Goal: Task Accomplishment & Management: Complete application form

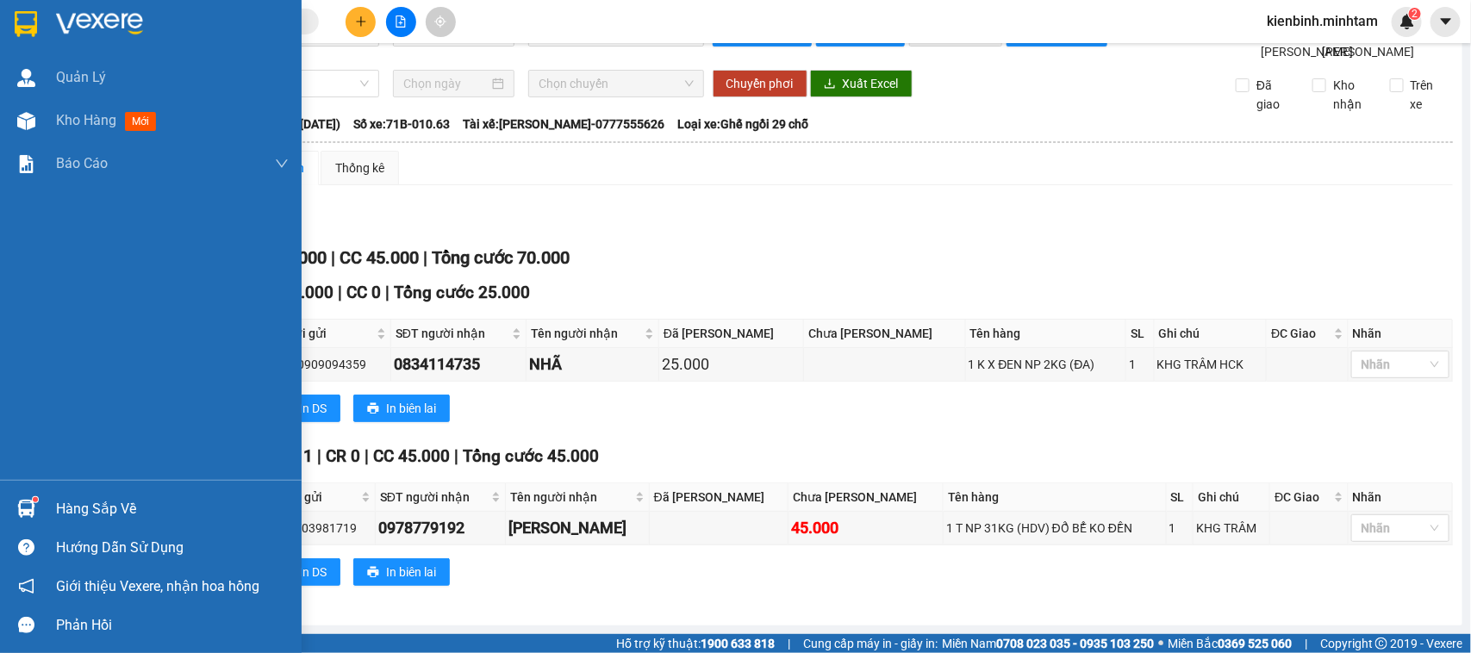
click at [92, 513] on div "Hàng sắp về" at bounding box center [172, 509] width 233 height 26
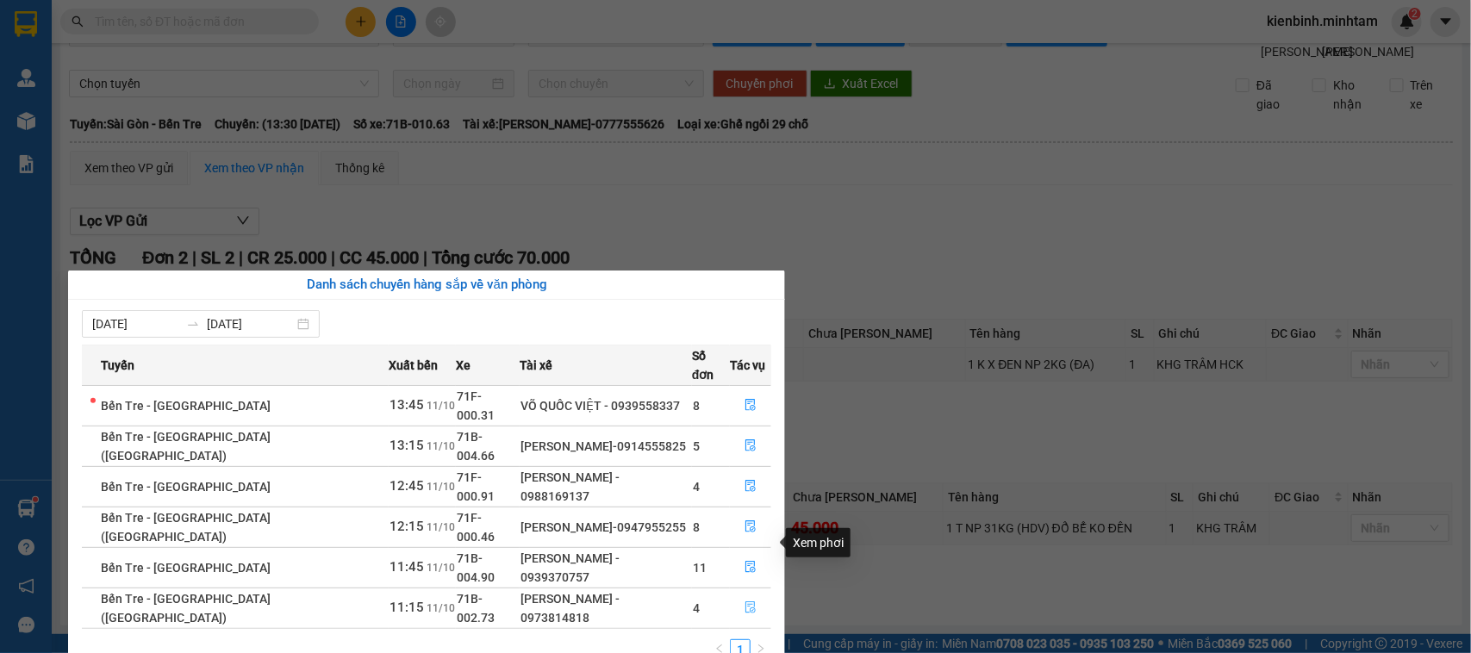
click at [745, 601] on icon "file-done" at bounding box center [751, 607] width 12 height 12
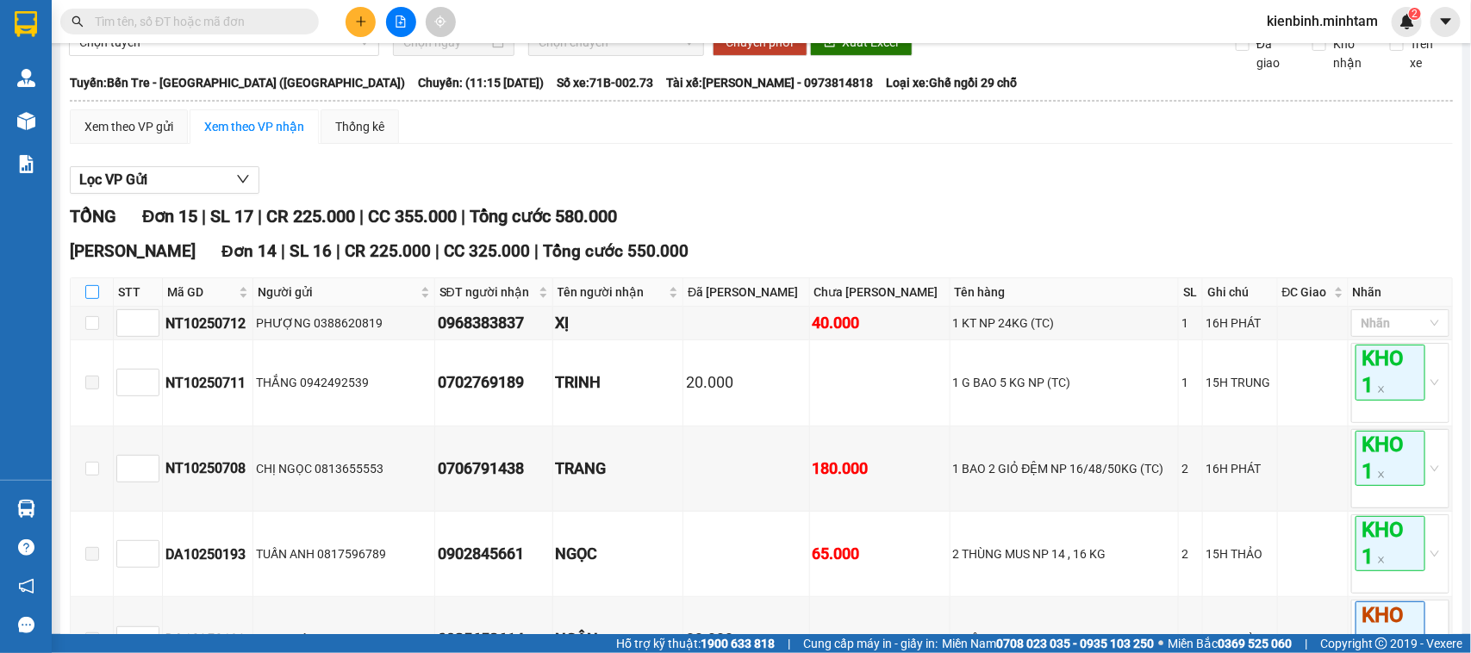
click at [88, 299] on input "checkbox" at bounding box center [92, 292] width 14 height 14
checkbox input "true"
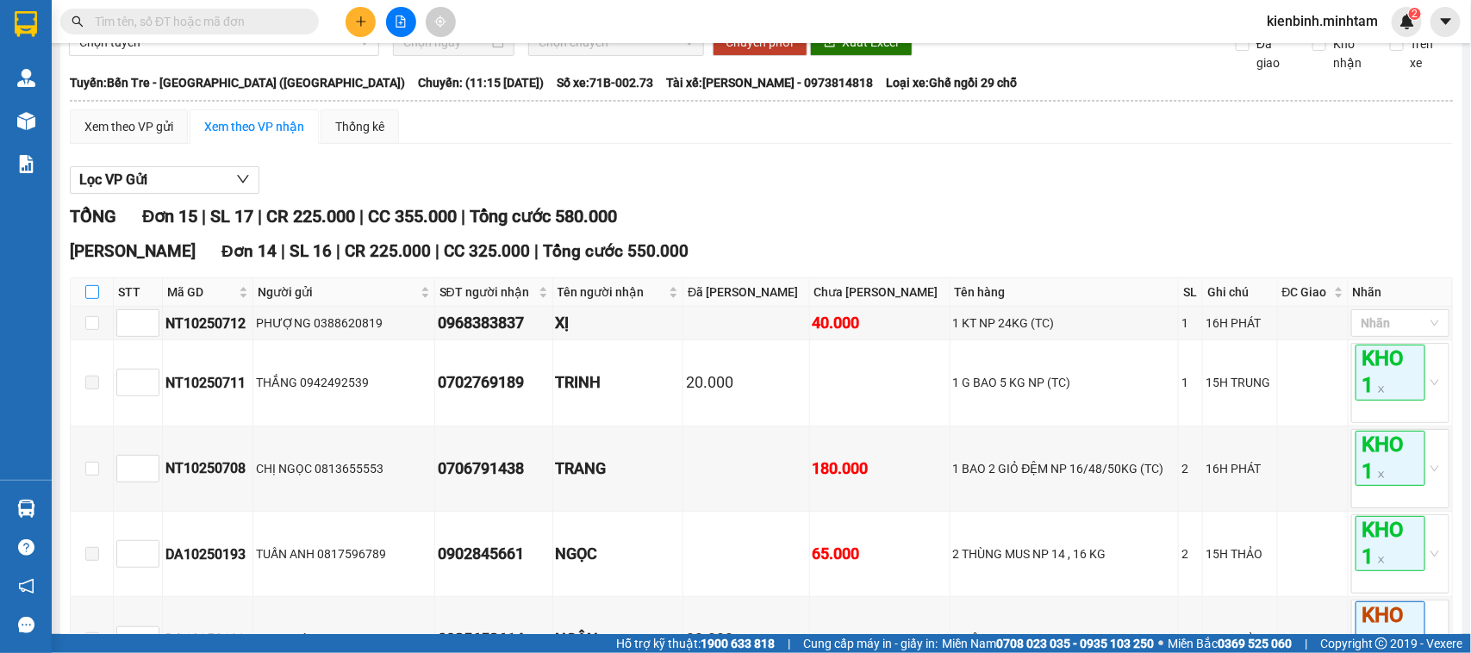
checkbox input "true"
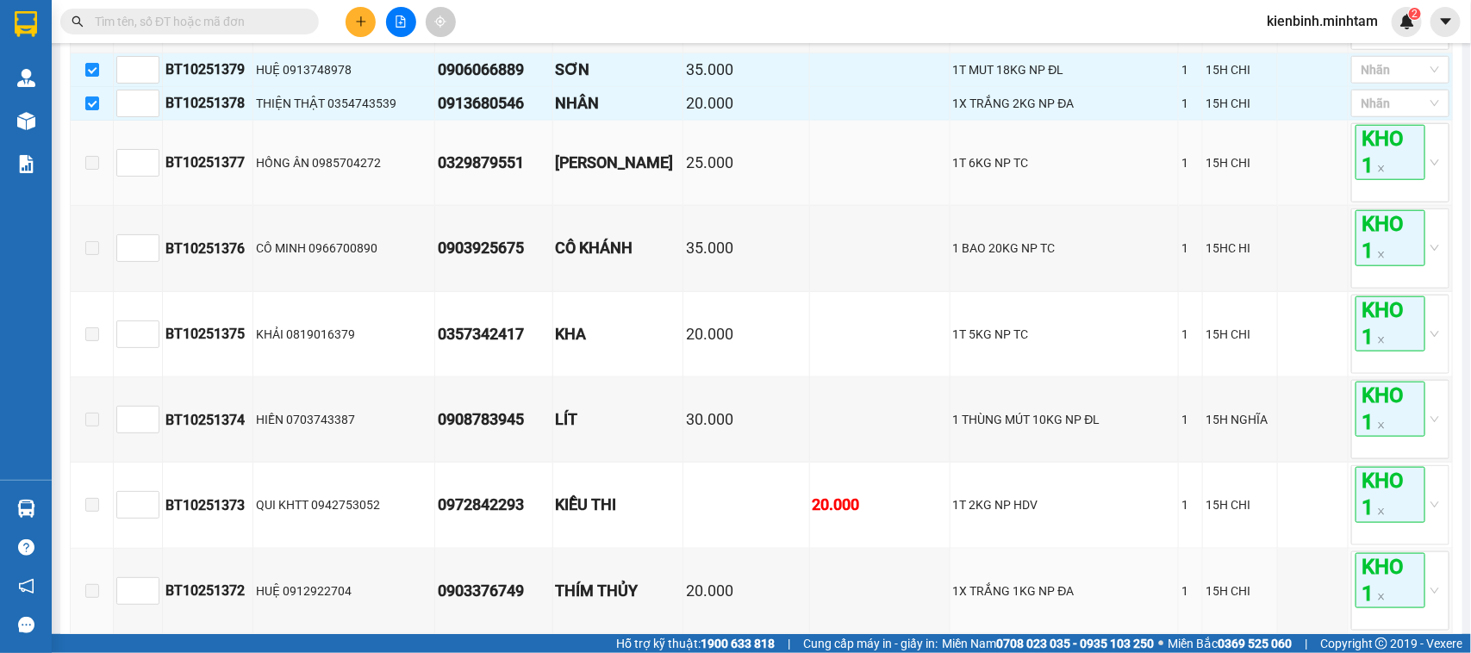
scroll to position [621, 0]
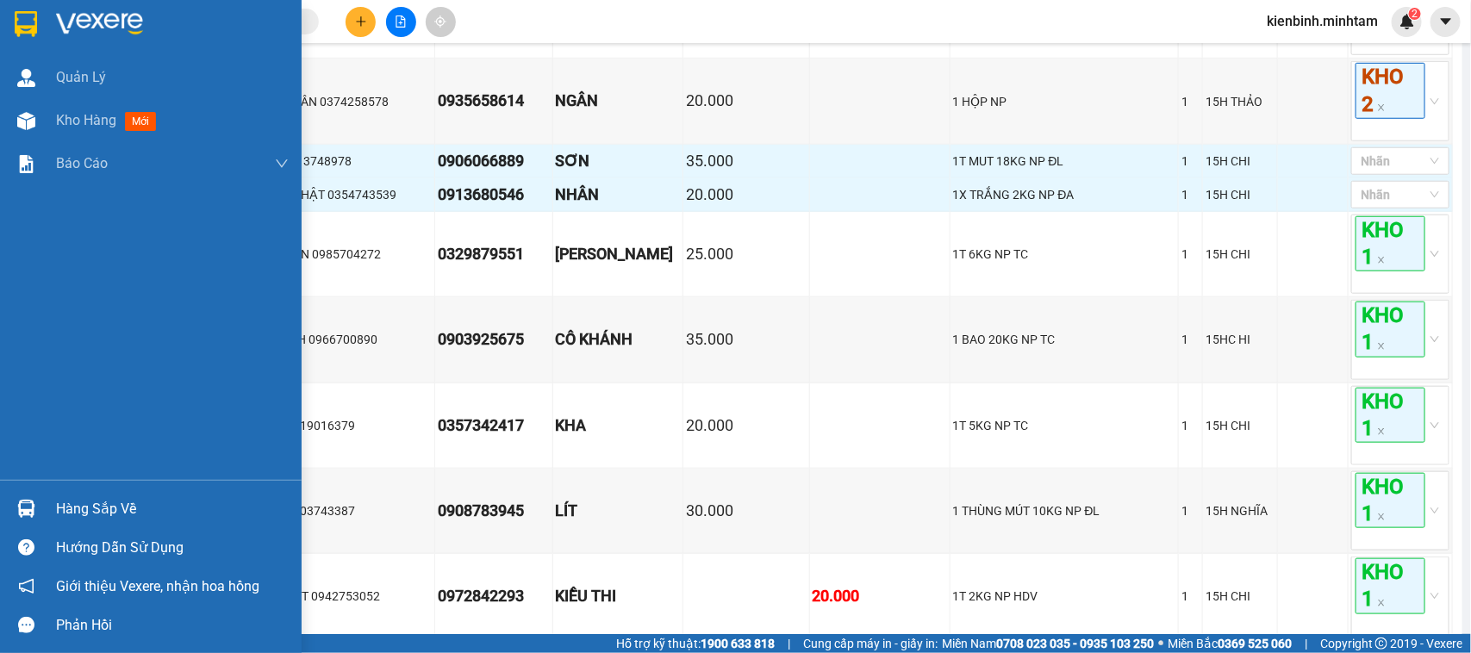
drag, startPoint x: 43, startPoint y: 14, endPoint x: 63, endPoint y: 4, distance: 22.0
click at [41, 13] on div at bounding box center [151, 28] width 302 height 56
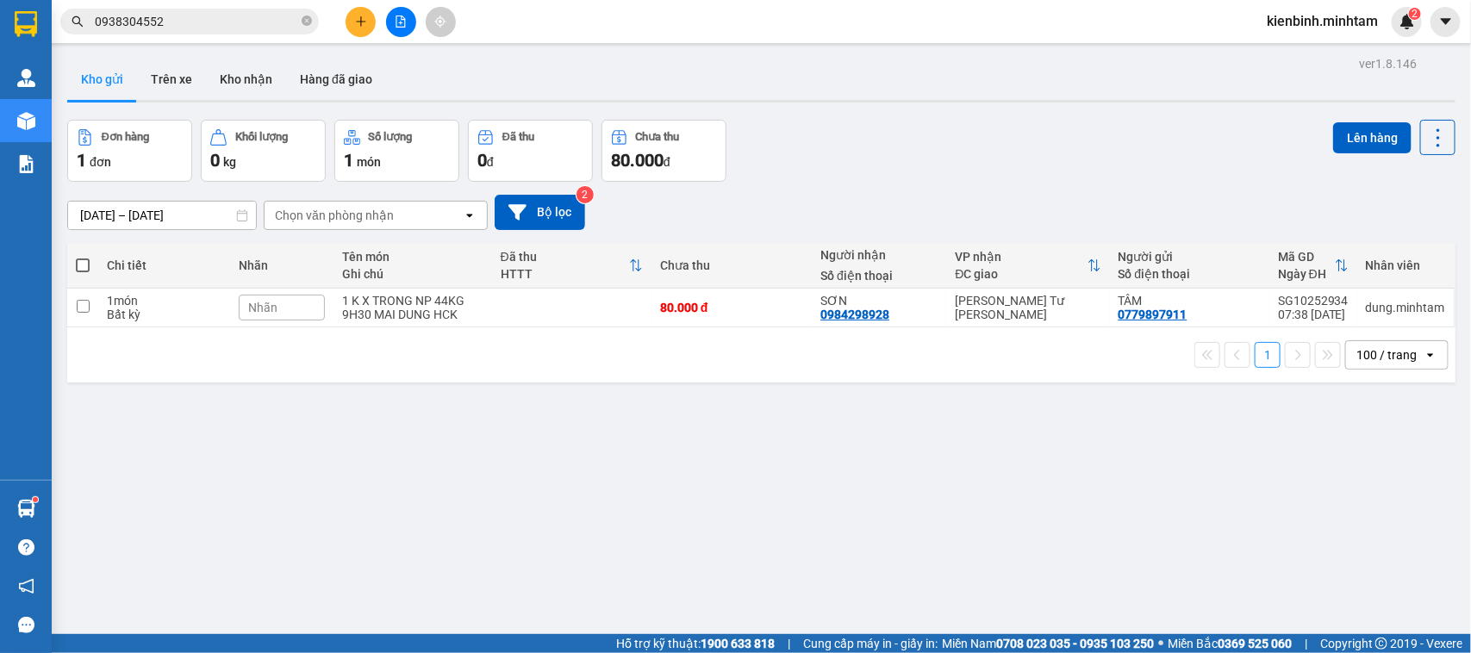
scroll to position [79, 0]
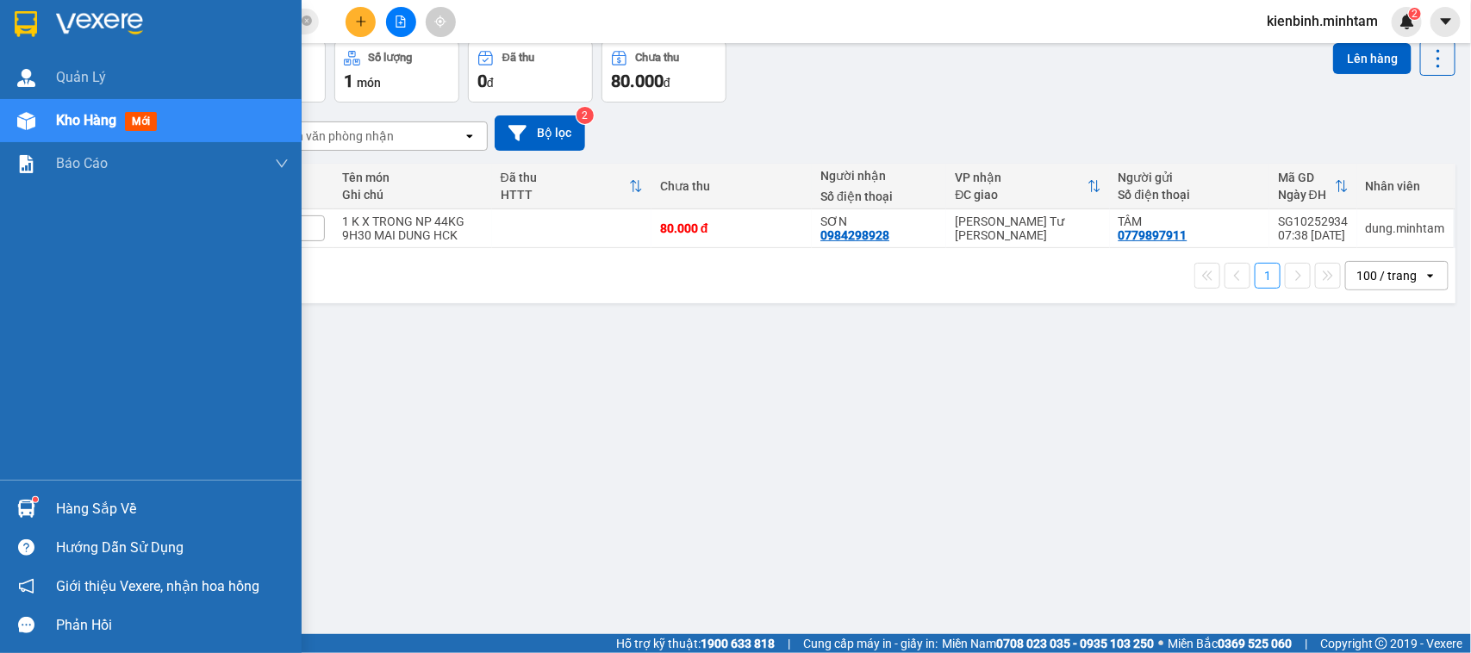
click at [16, 36] on div at bounding box center [26, 24] width 30 height 30
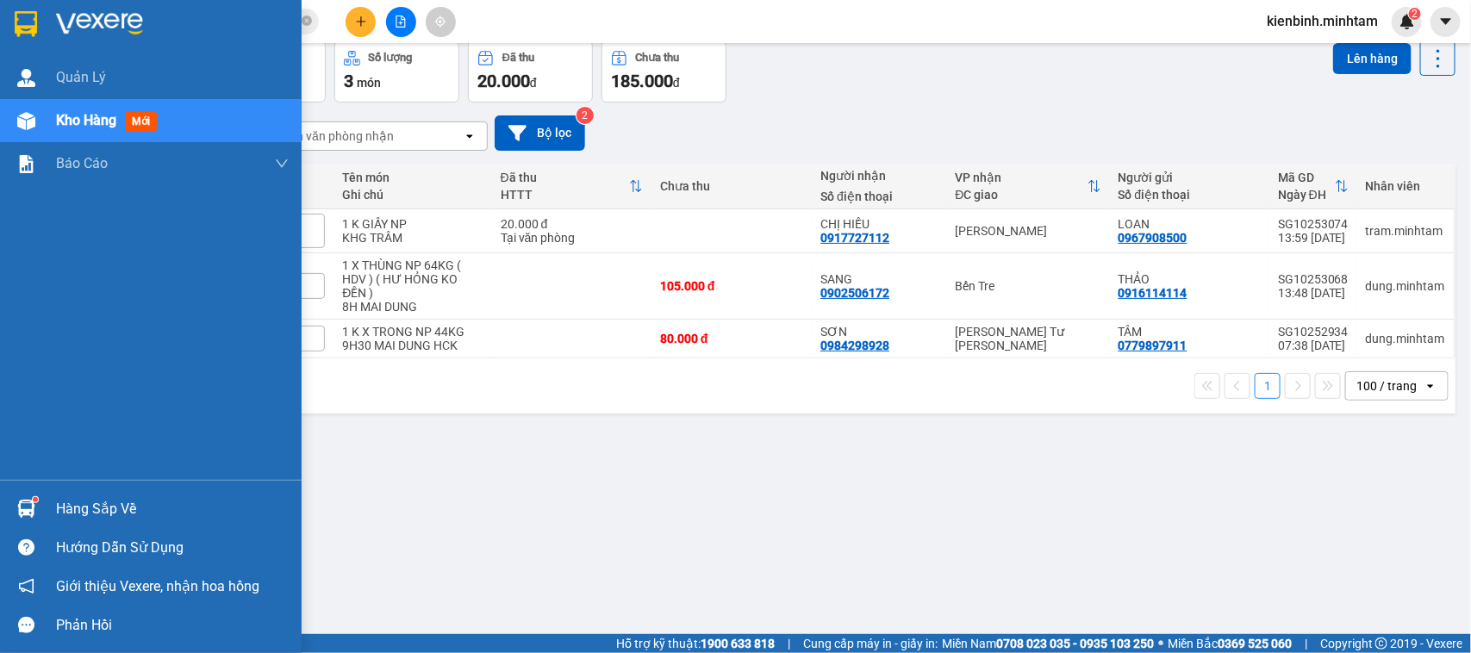
click at [22, 506] on img at bounding box center [26, 509] width 18 height 18
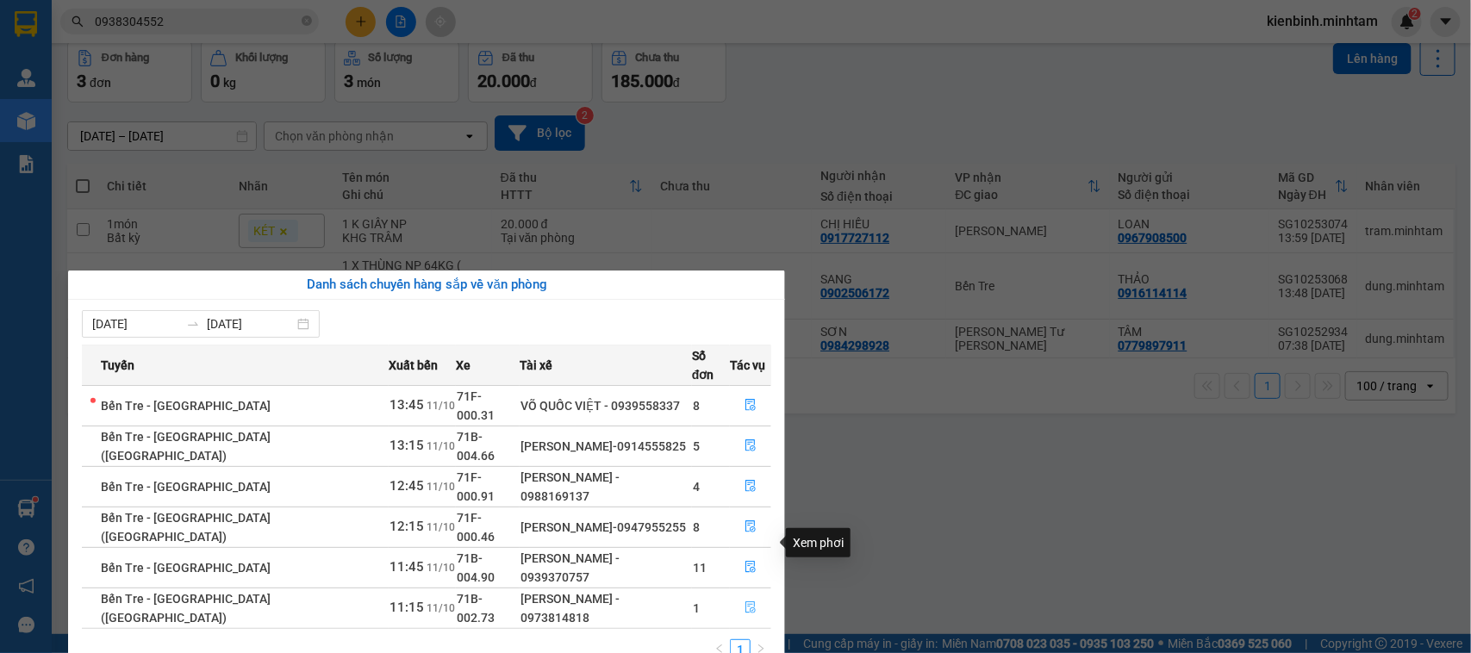
click at [745, 601] on icon "file-done" at bounding box center [751, 607] width 12 height 12
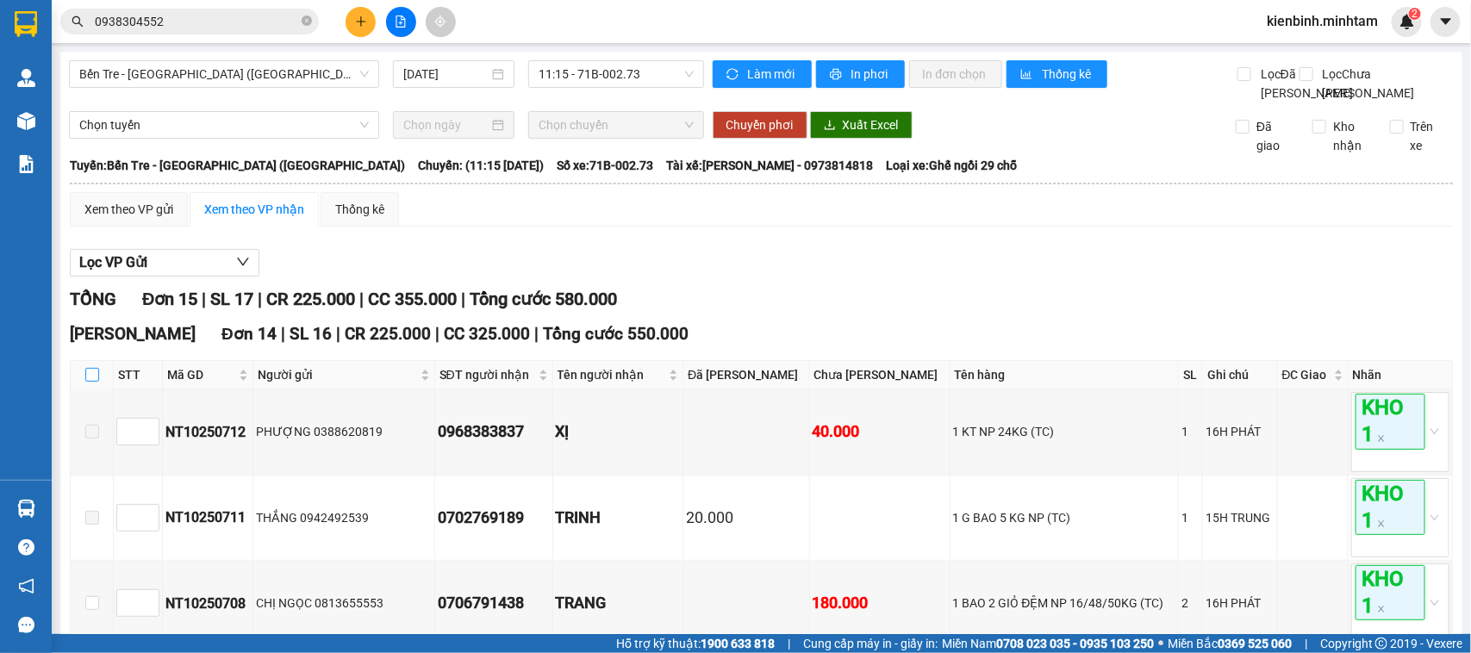
click at [87, 382] on input "checkbox" at bounding box center [92, 375] width 14 height 14
checkbox input "true"
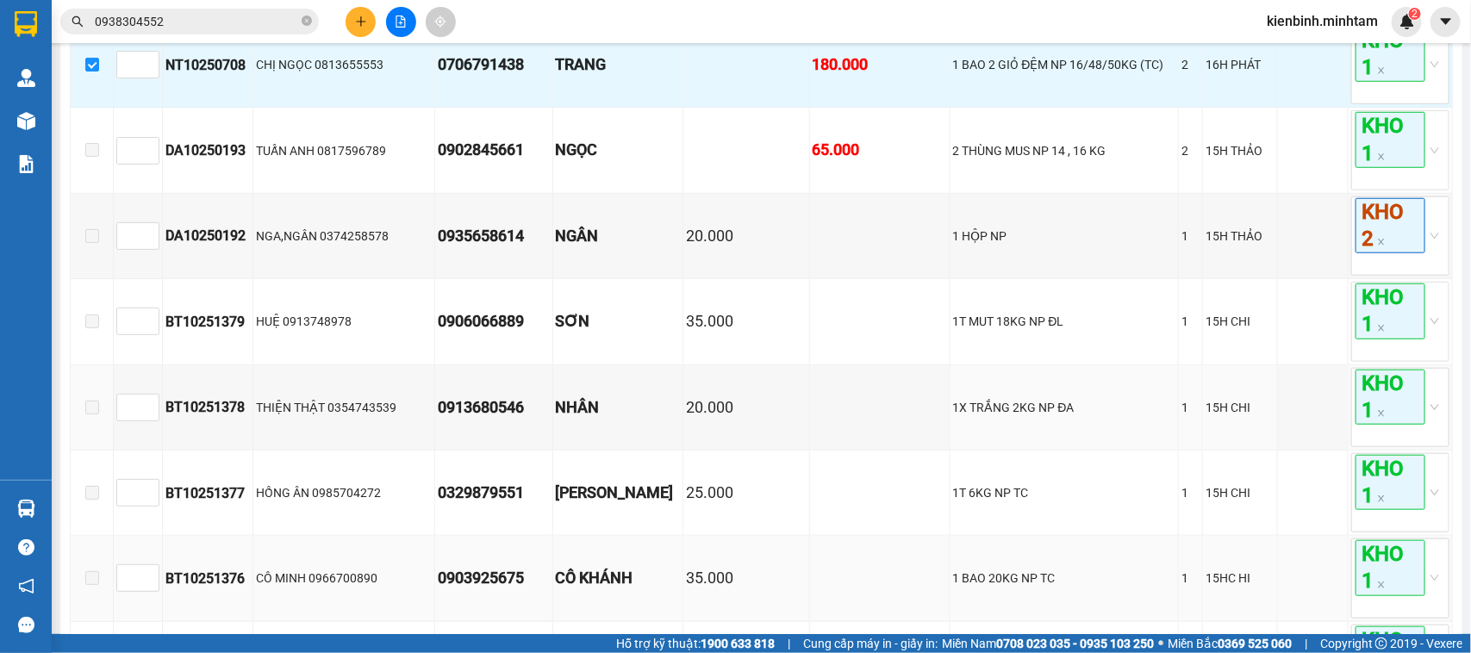
scroll to position [1185, 0]
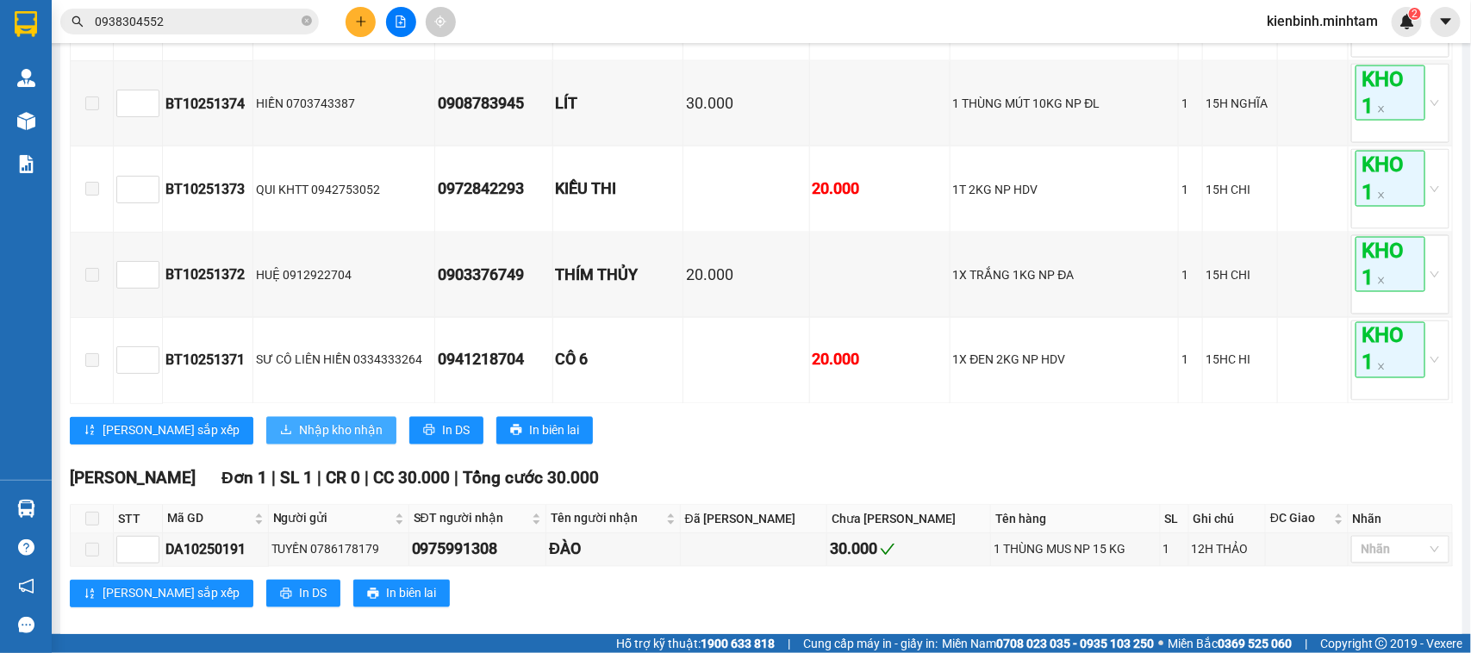
click at [266, 445] on button "Nhập kho nhận" at bounding box center [331, 431] width 130 height 28
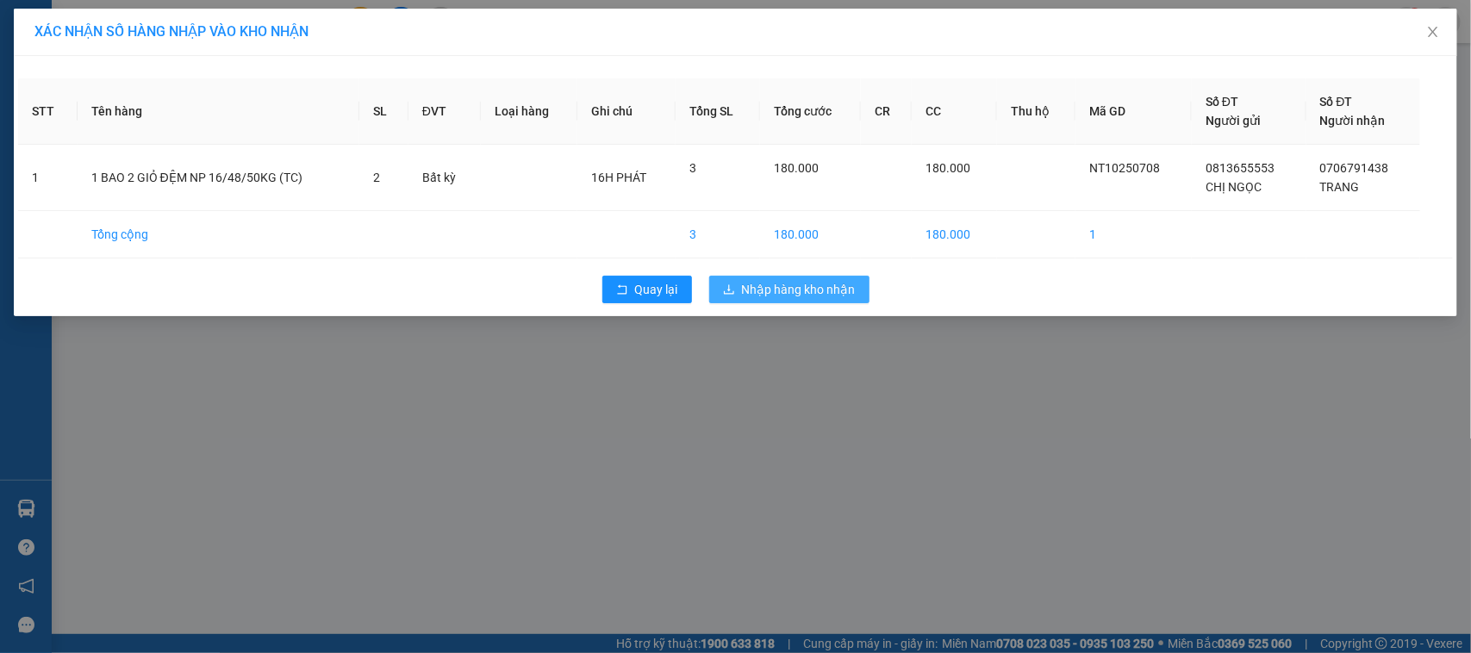
click at [846, 302] on button "Nhập hàng kho nhận" at bounding box center [789, 290] width 160 height 28
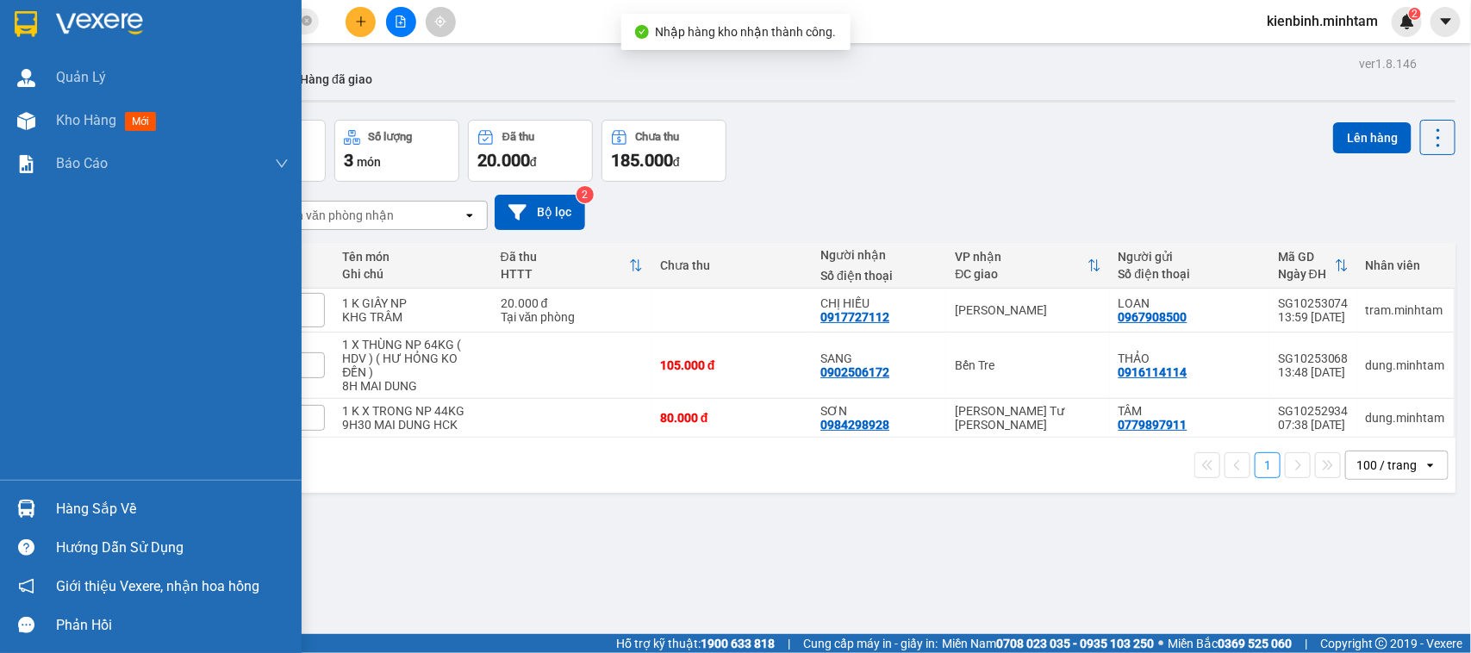
click at [22, 513] on img at bounding box center [26, 509] width 18 height 18
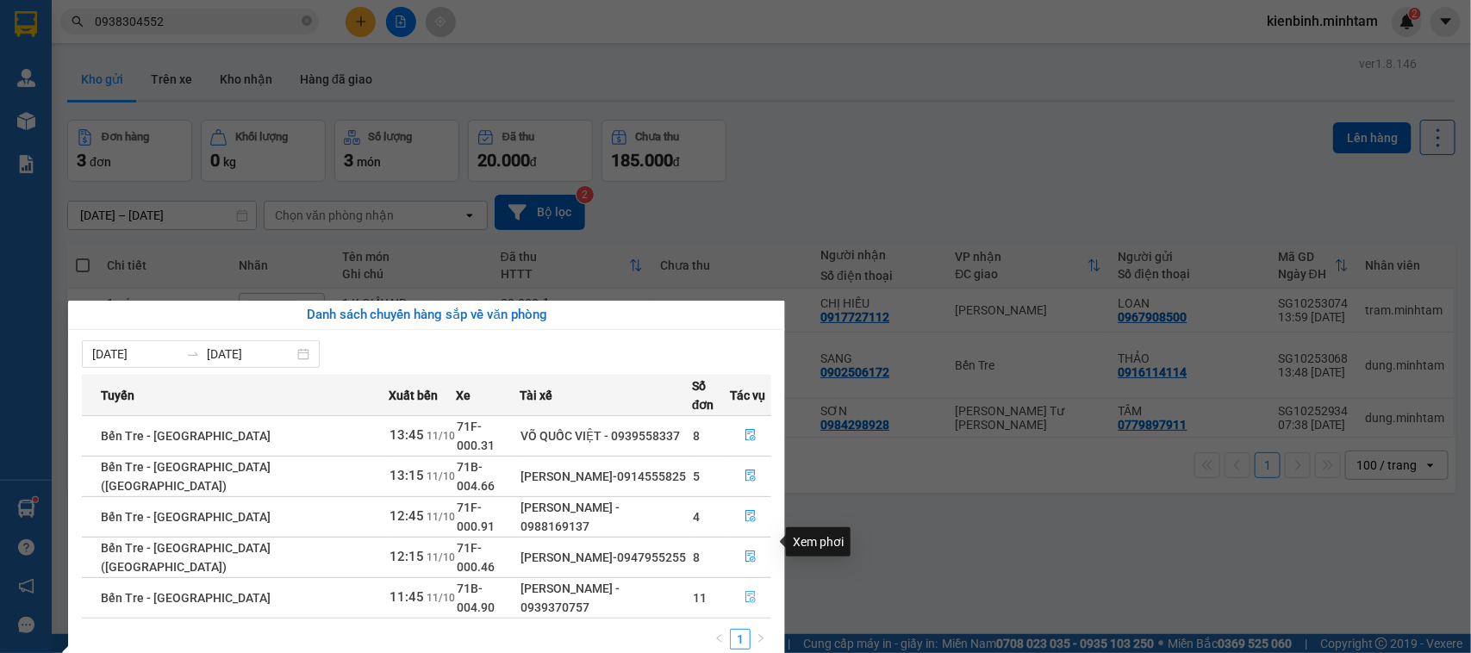
click at [745, 591] on icon "file-done" at bounding box center [751, 597] width 12 height 12
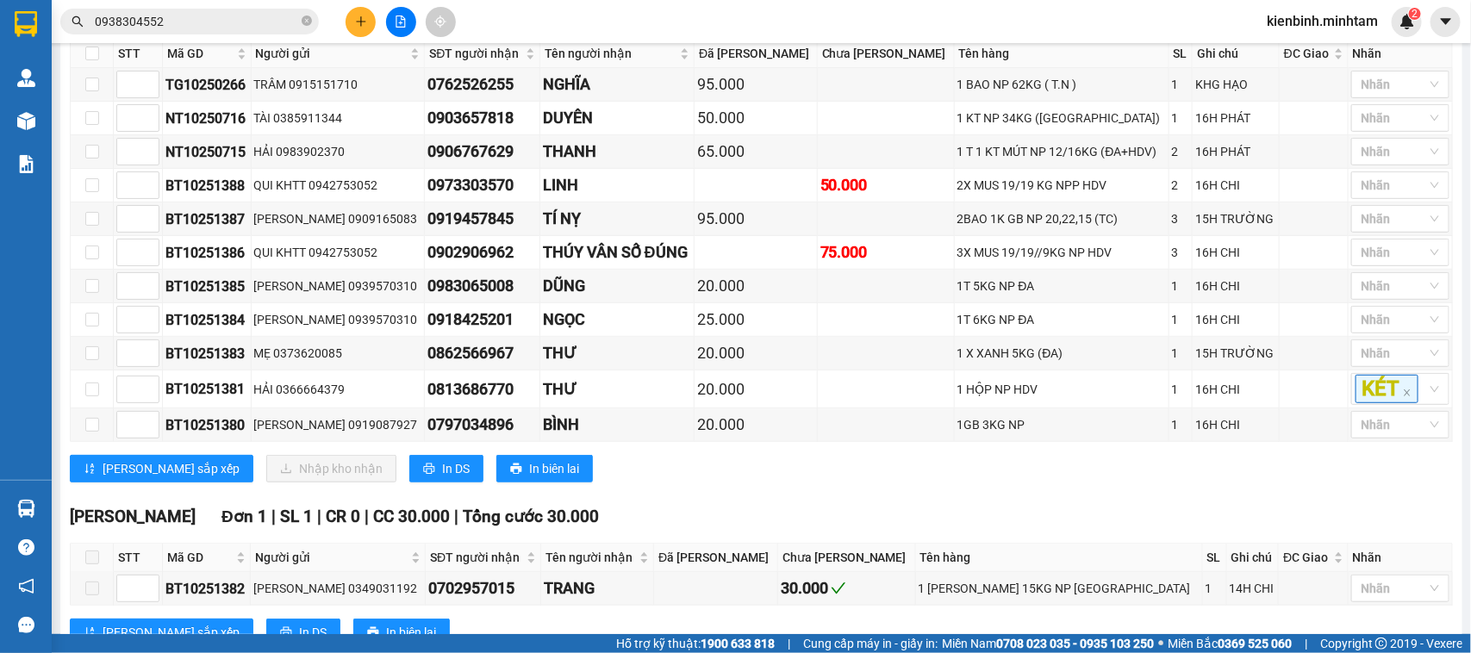
scroll to position [214, 0]
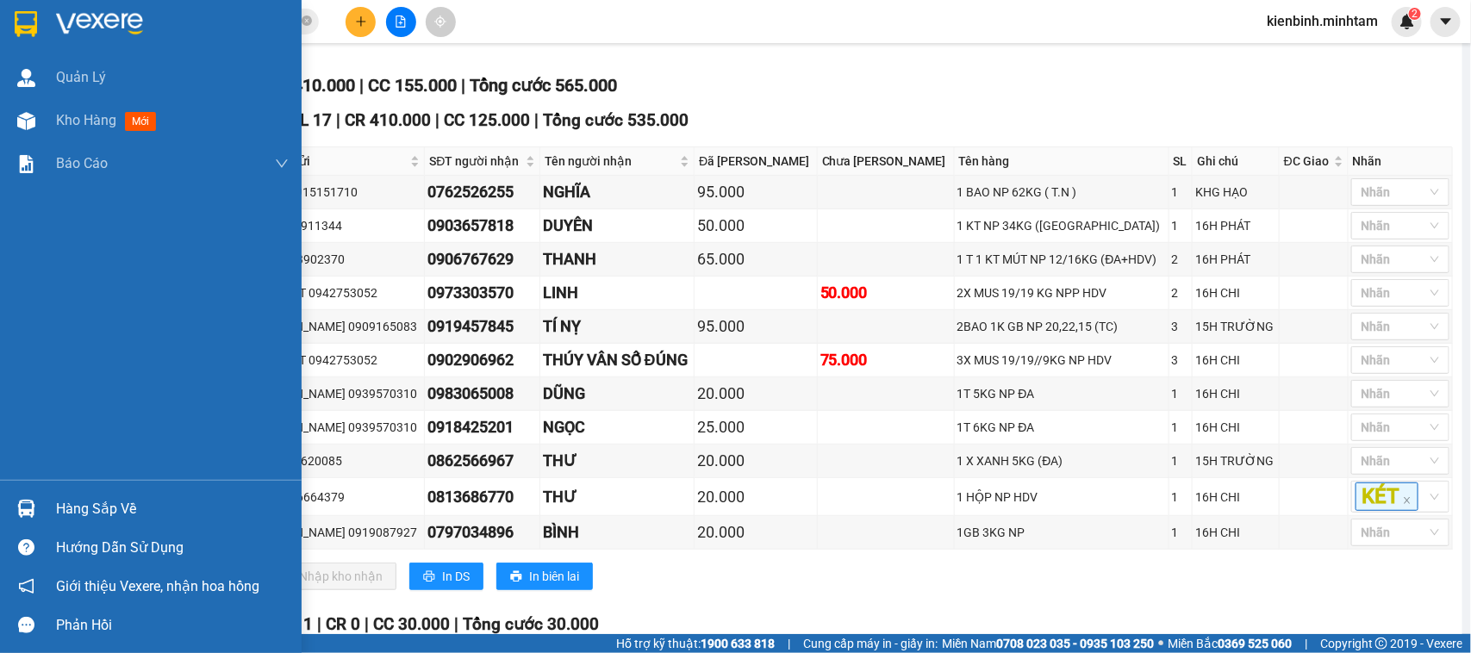
click at [9, 506] on div "Hàng sắp về" at bounding box center [151, 508] width 302 height 39
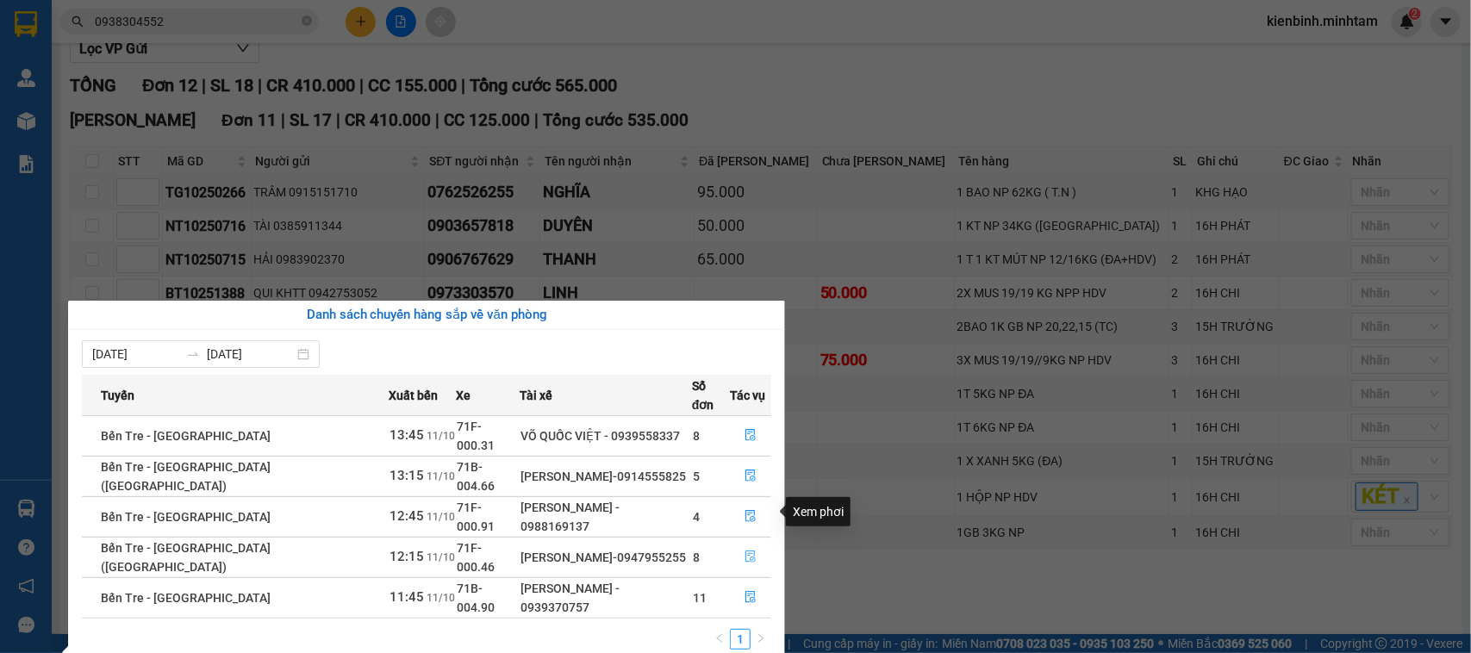
click at [746, 551] on icon "file-done" at bounding box center [751, 557] width 12 height 12
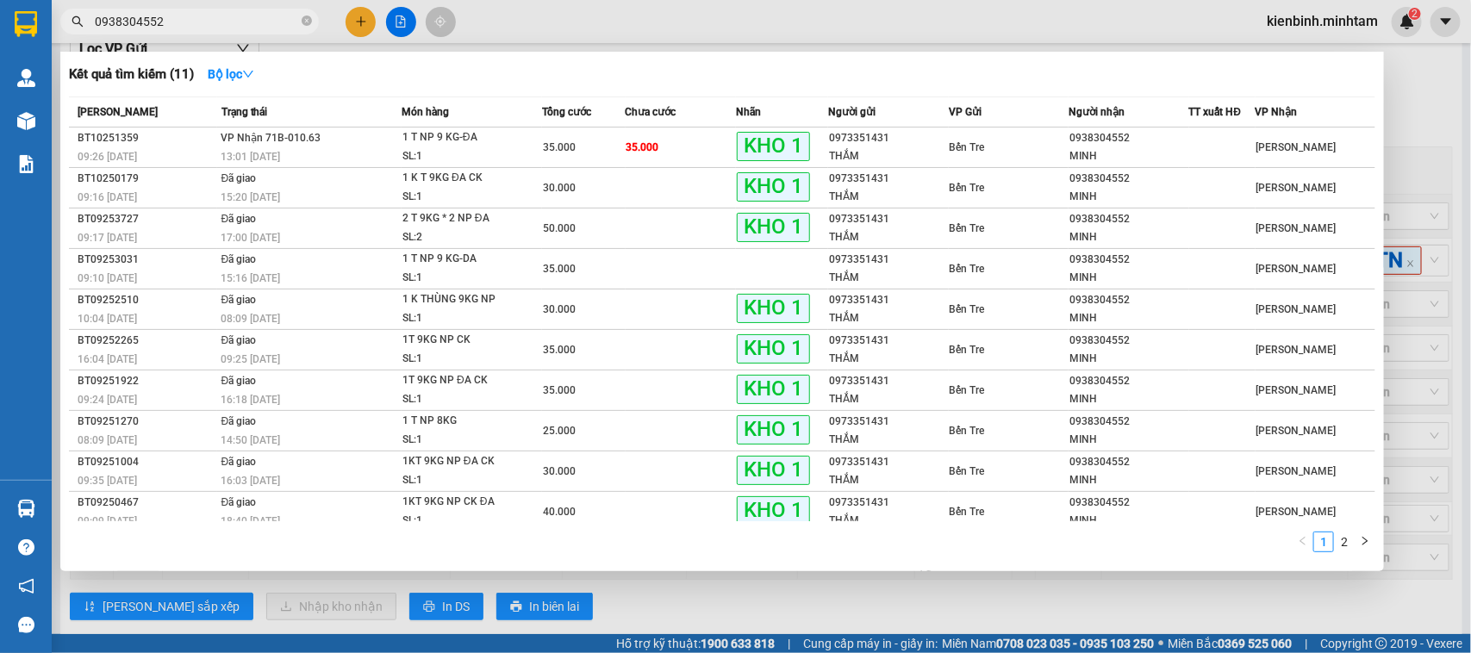
click at [208, 17] on input "0938304552" at bounding box center [196, 21] width 203 height 19
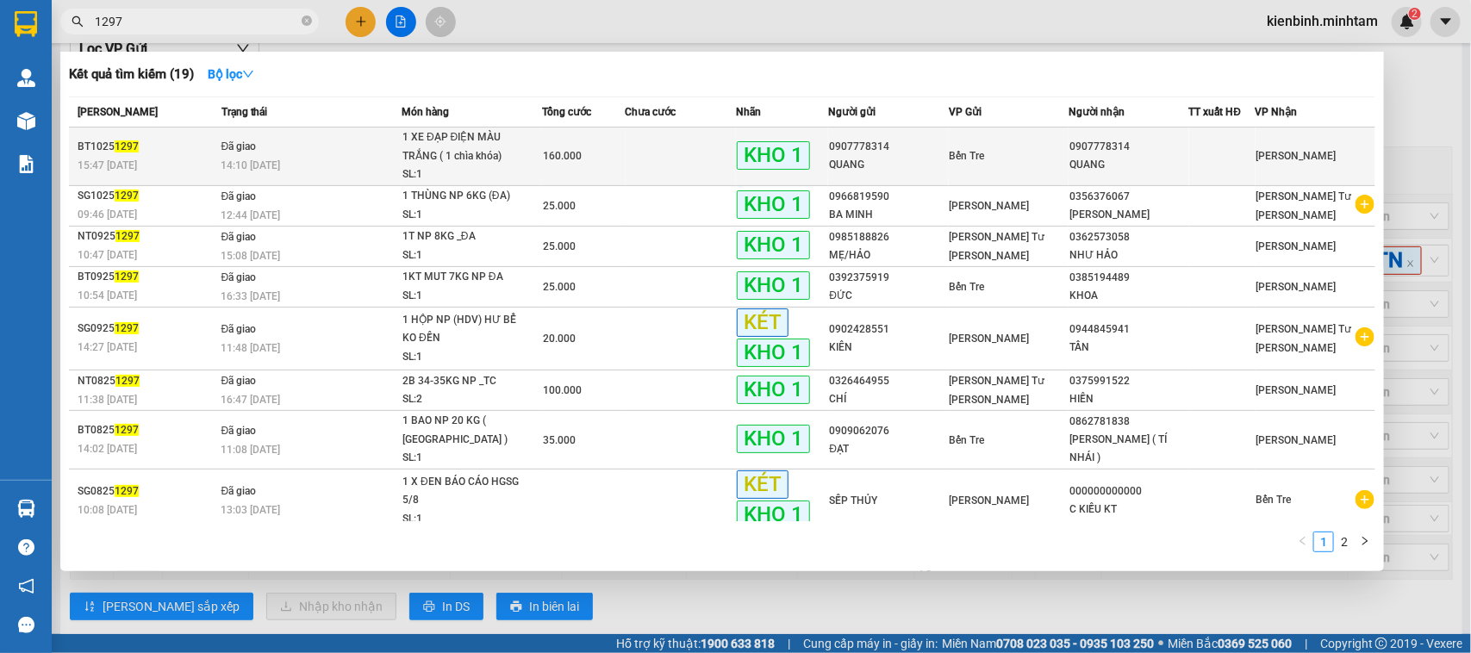
type input "1297"
click at [1143, 178] on td "0907778314 QUANG" at bounding box center [1129, 157] width 120 height 59
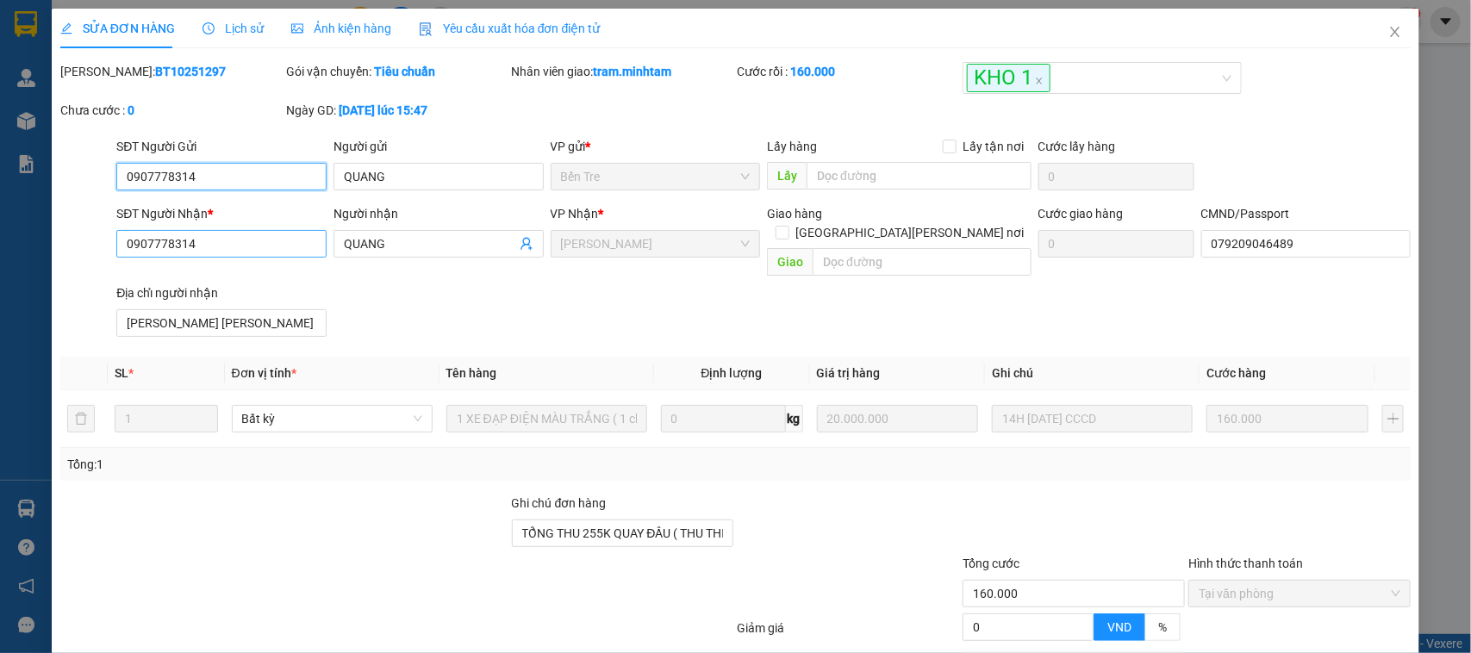
type input "0907778314"
type input "QUANG"
type input "0907778314"
type input "QUANG"
type input "079209046489"
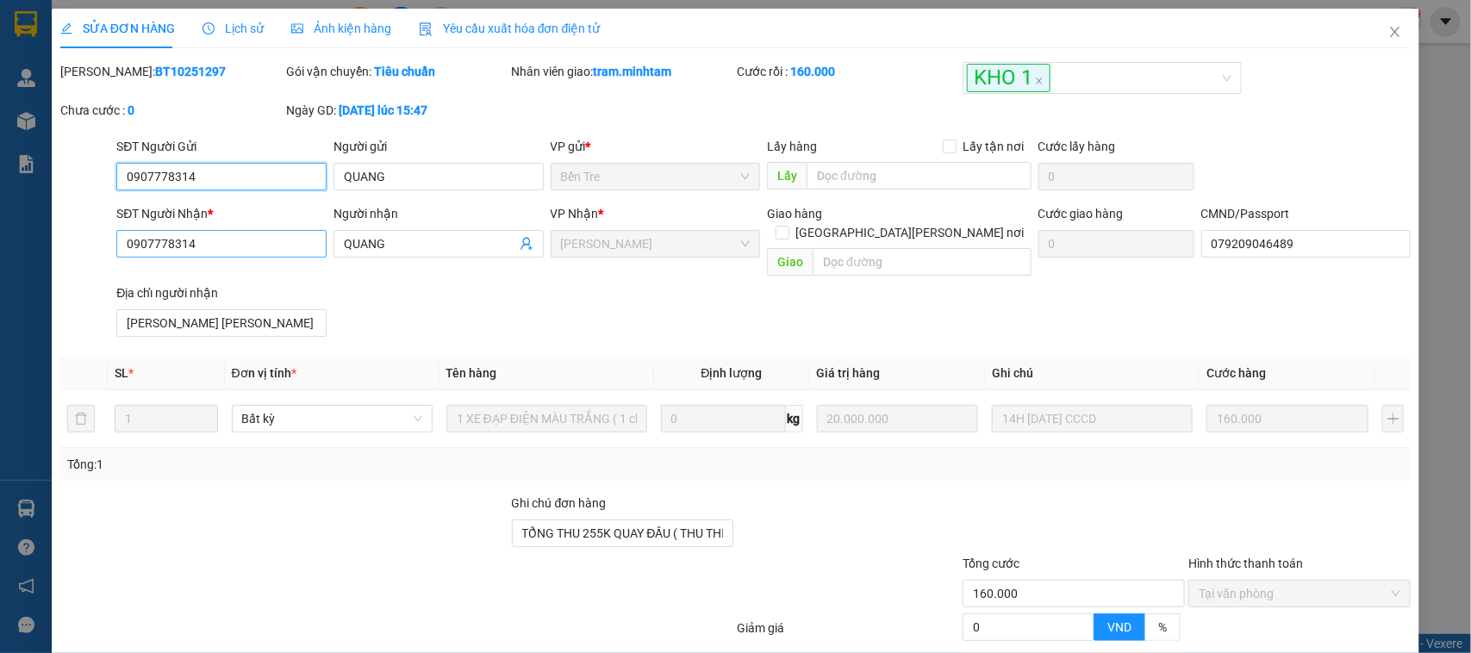
type input "TRẦN VINH PHONG 22/04/2009 Q8 HCM"
type input "TỔNG THU 255K QUAY ĐẦU ( THU THÊM KHÁCH 95.000 TÍNH THIẾU MÃ SG10251614 )"
type input "160.000"
click at [178, 239] on input "0907778314" at bounding box center [221, 244] width 210 height 28
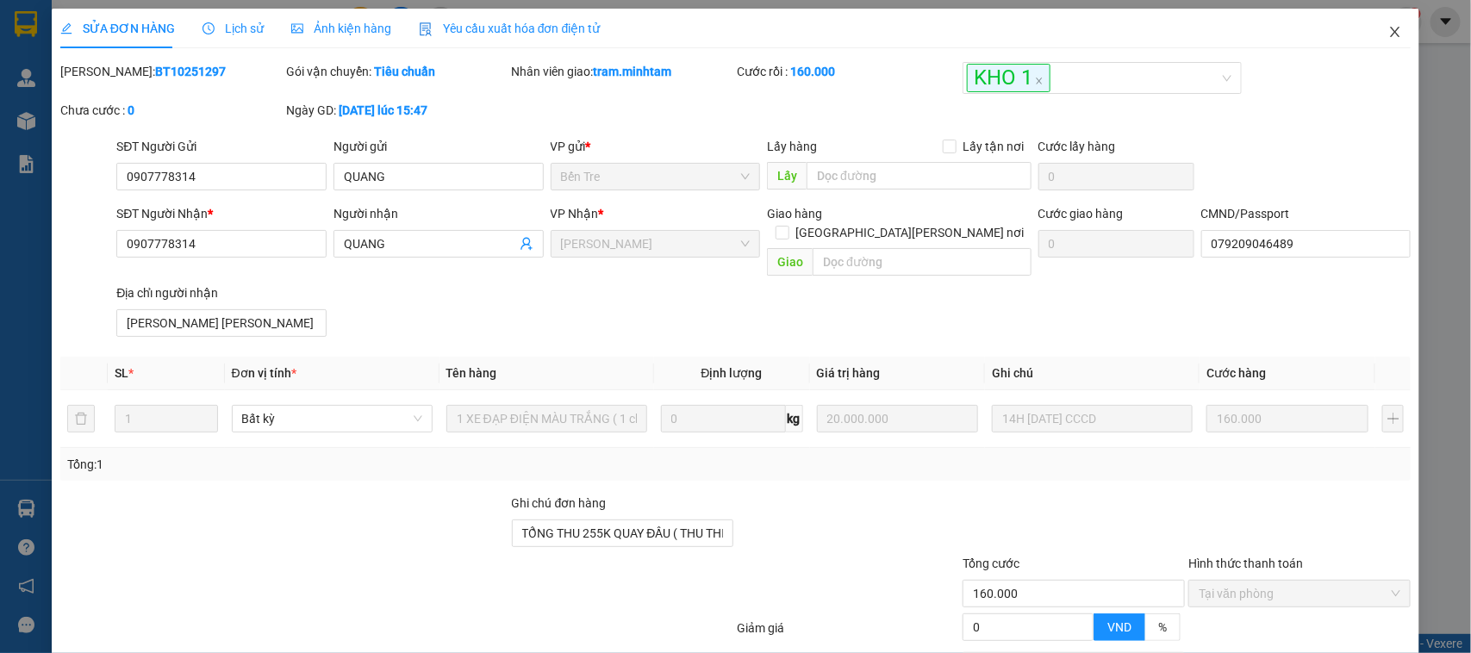
click at [1380, 22] on span "Close" at bounding box center [1395, 33] width 48 height 48
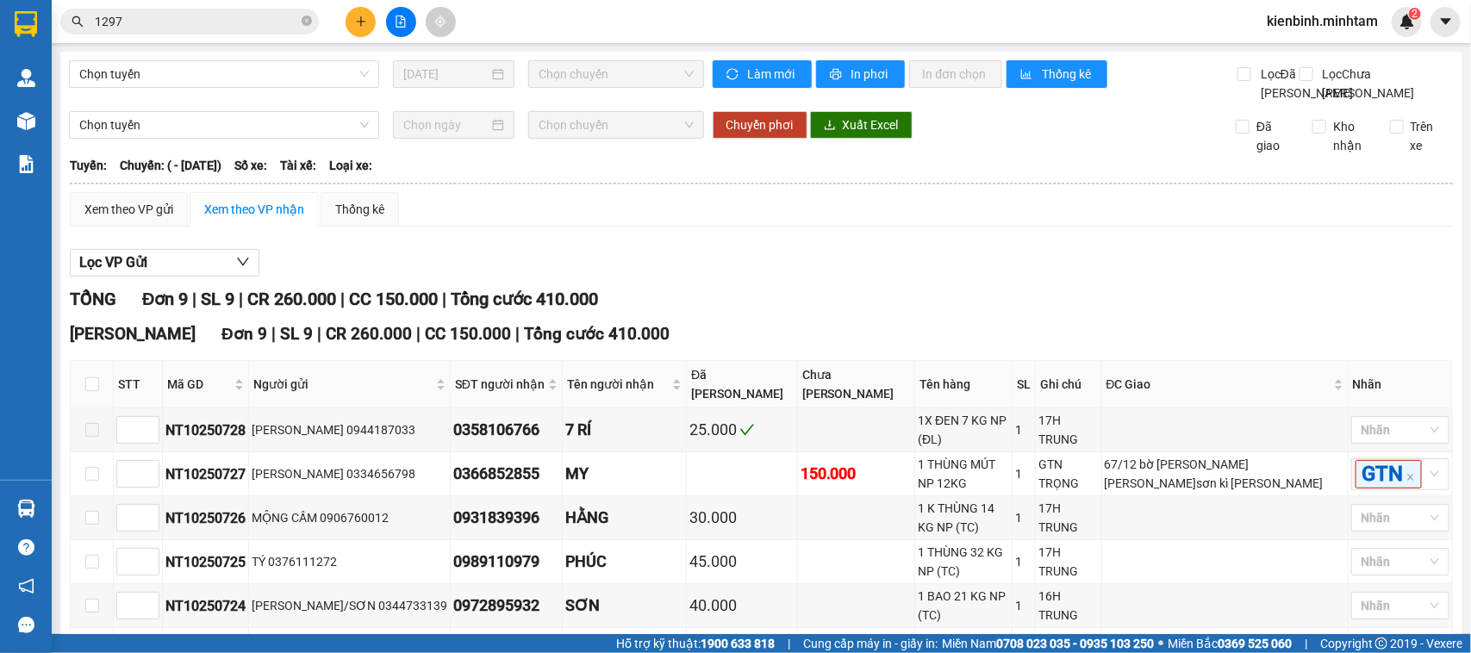
click at [175, 26] on input "1297" at bounding box center [196, 21] width 203 height 19
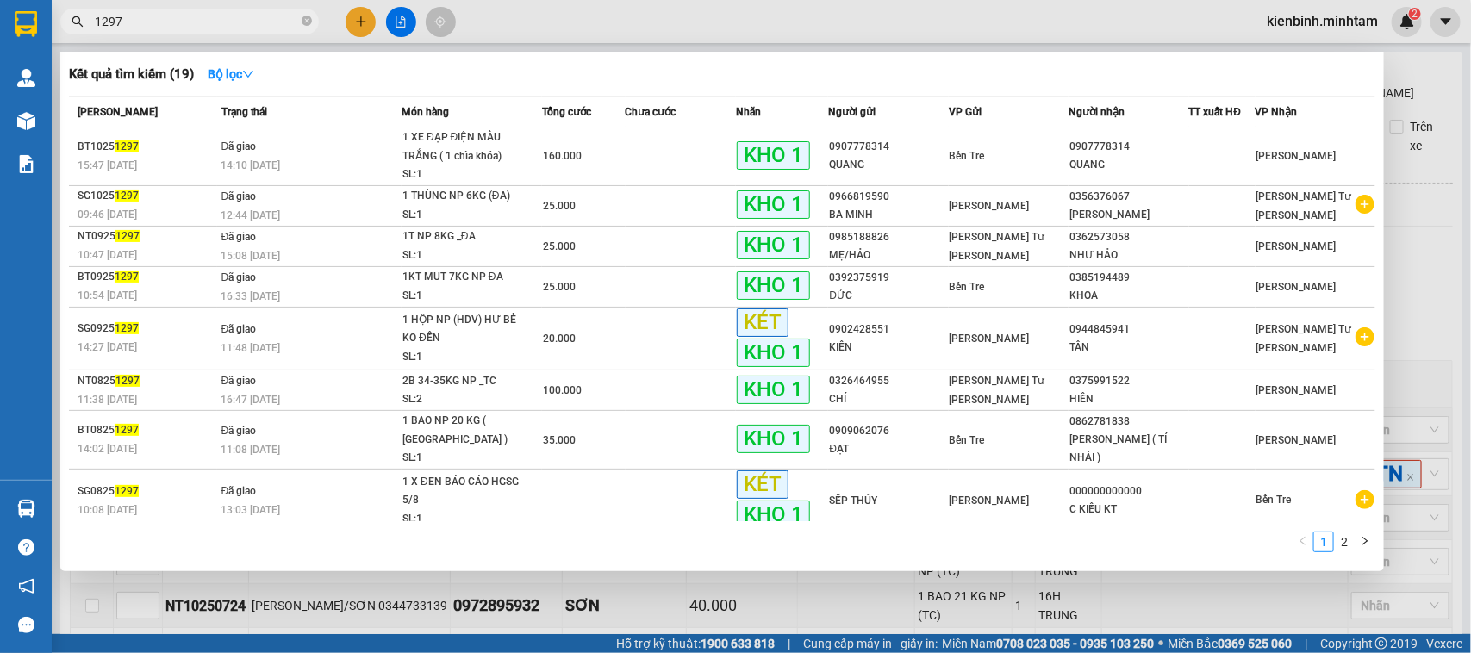
click at [175, 24] on input "1297" at bounding box center [196, 21] width 203 height 19
paste input "0907778314"
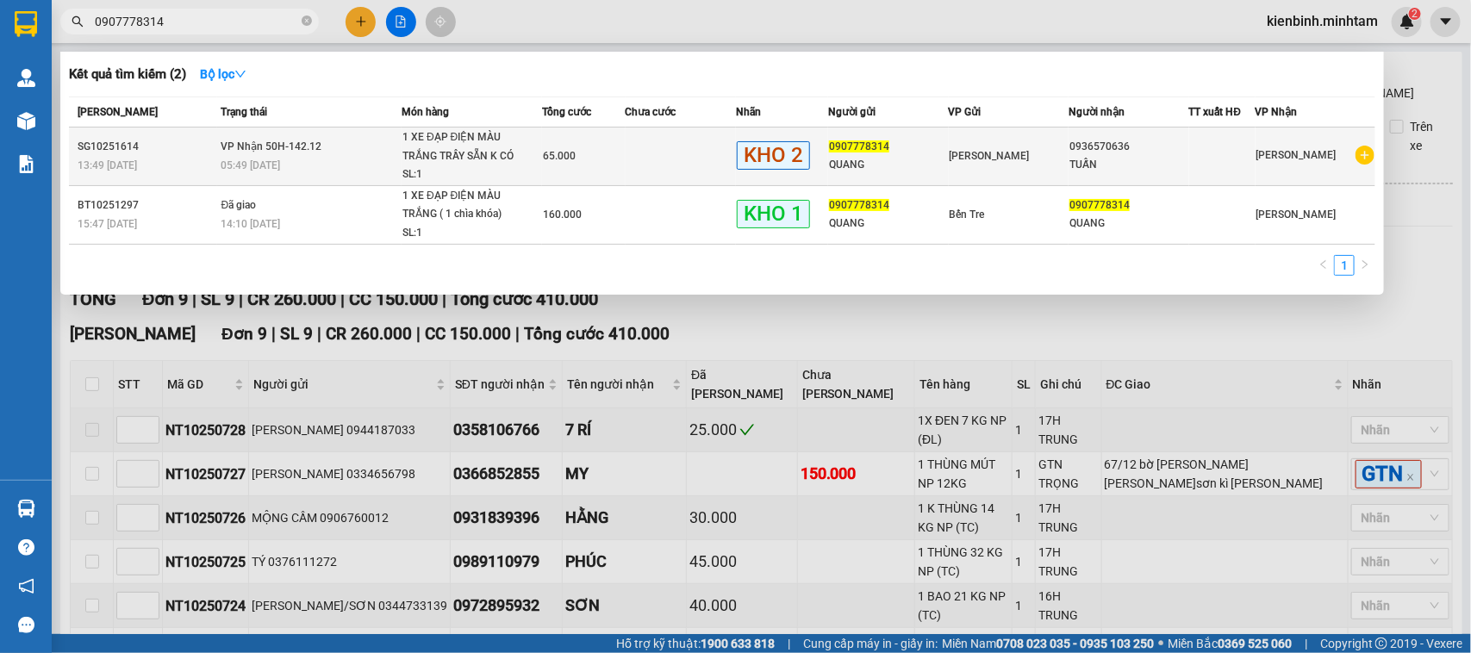
type input "0907778314"
click at [626, 148] on td at bounding box center [681, 157] width 111 height 59
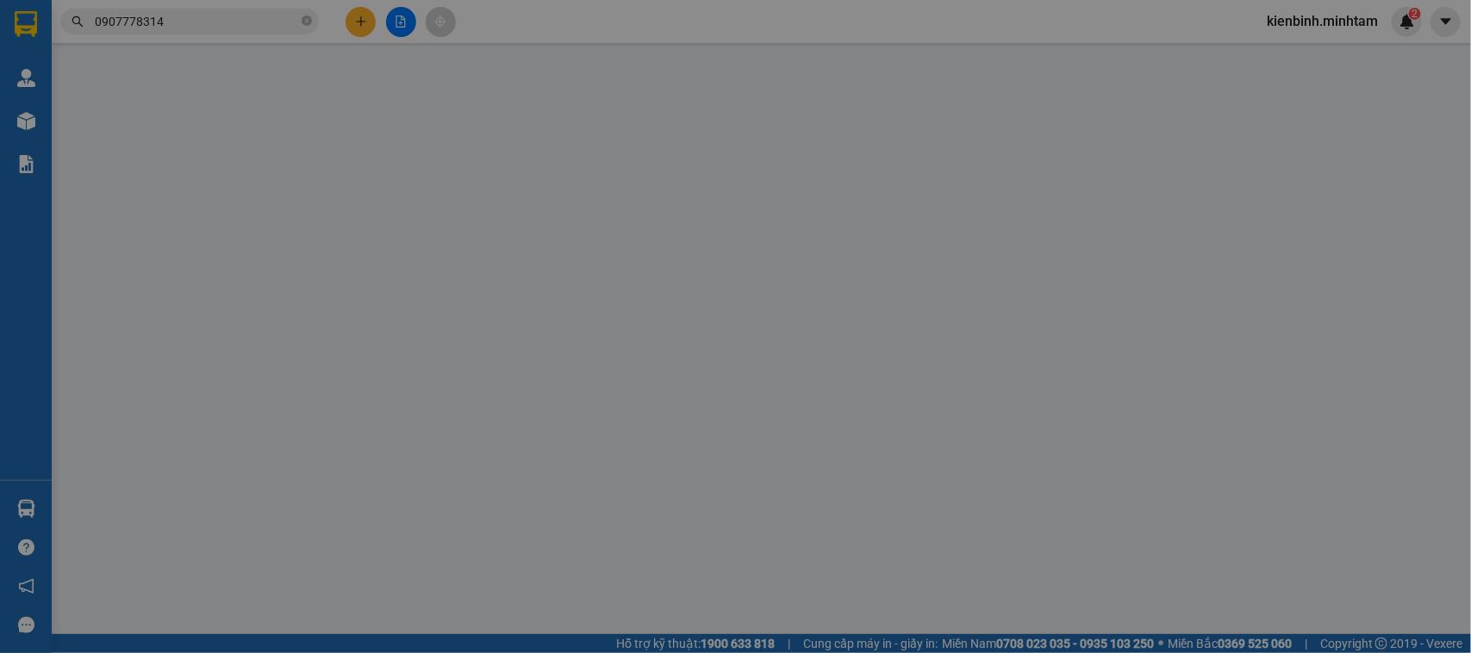
type input "0907778314"
type input "QUANG"
type input "0936570636"
type input "TUẤN"
type input "PHÍ BỌC 30K THU R"
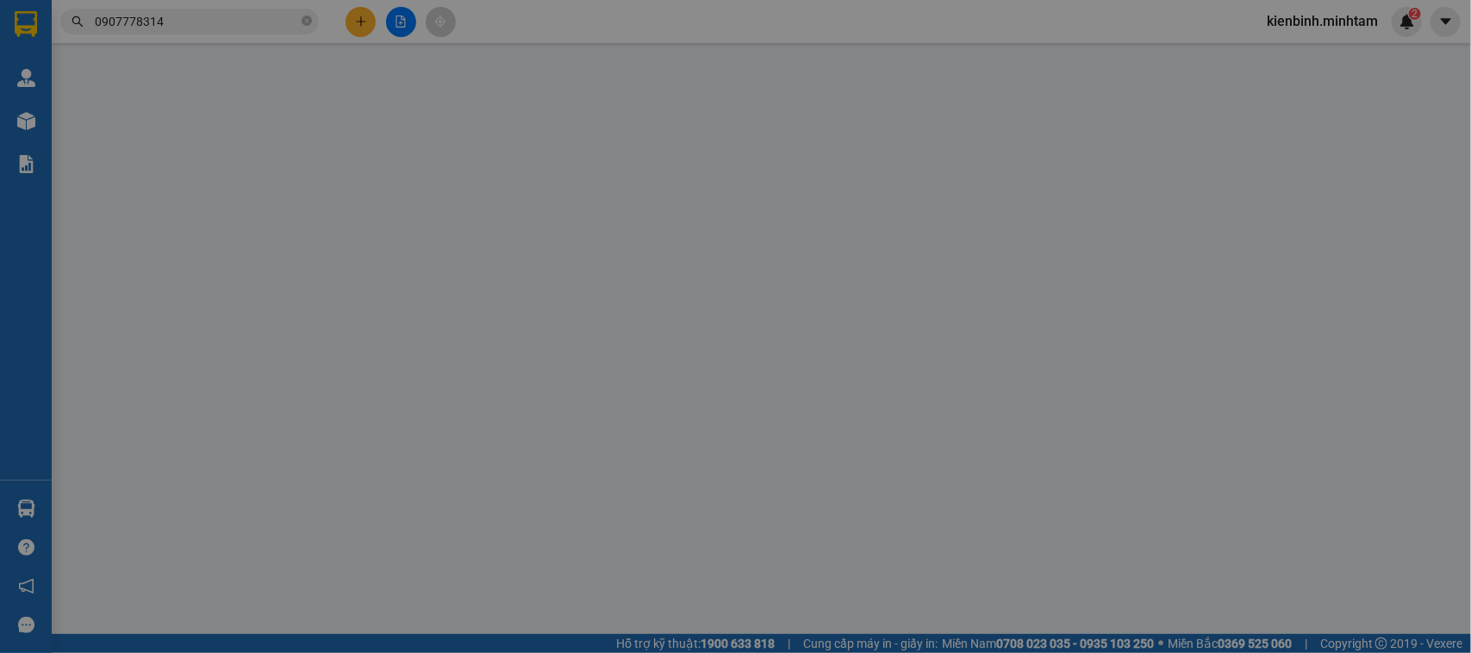
type input "65.000"
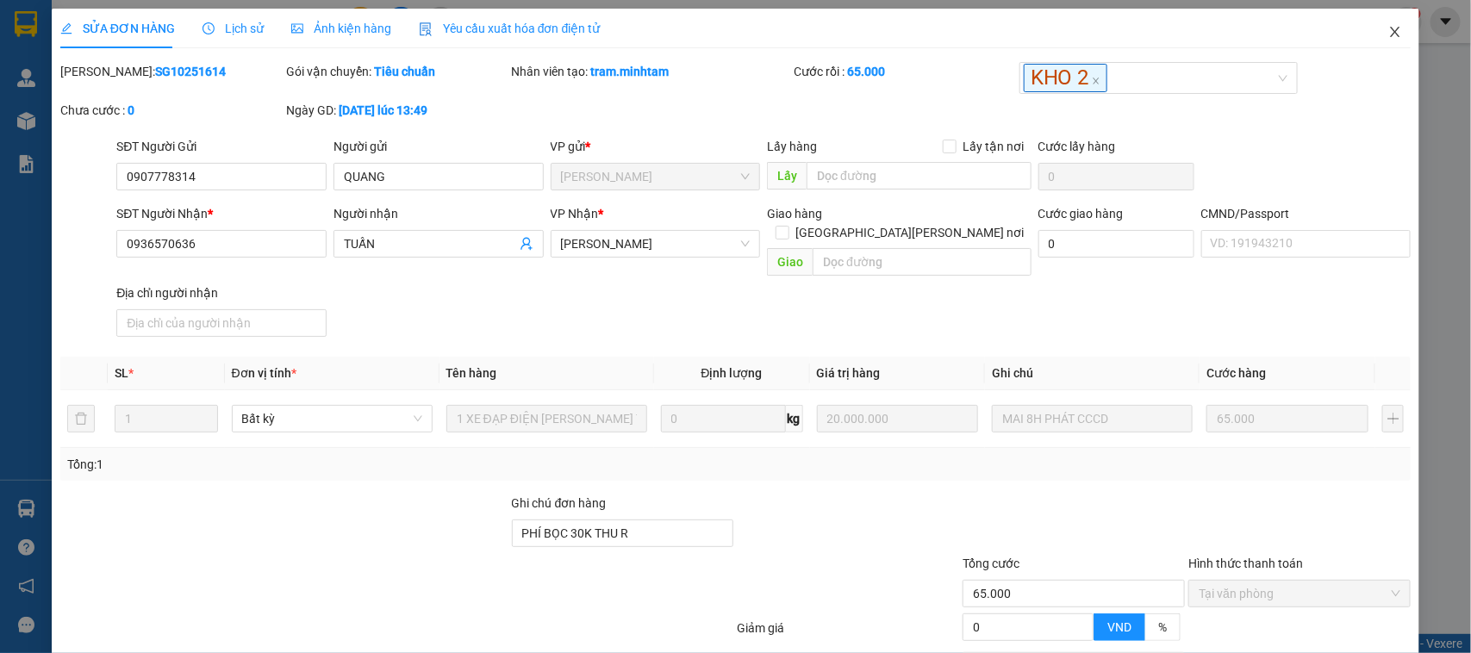
click at [1388, 30] on icon "close" at bounding box center [1395, 32] width 14 height 14
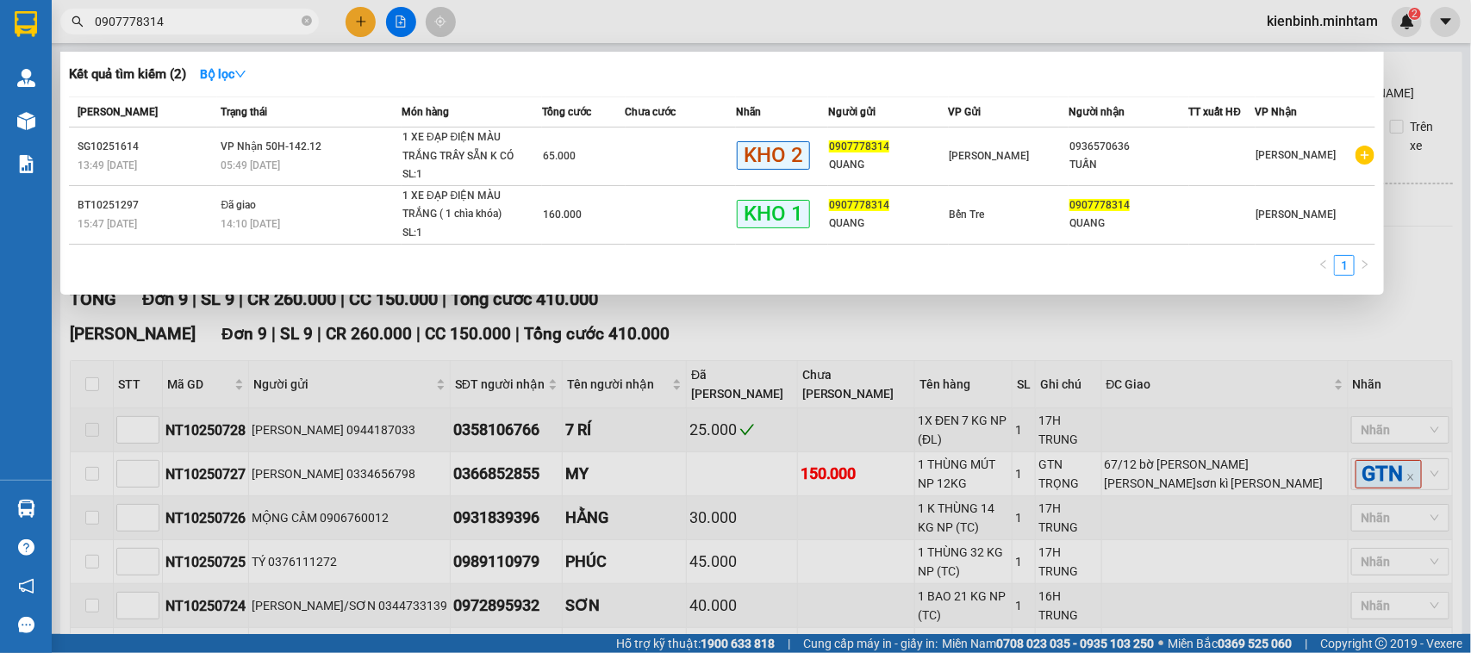
click at [200, 16] on input "0907778314" at bounding box center [196, 21] width 203 height 19
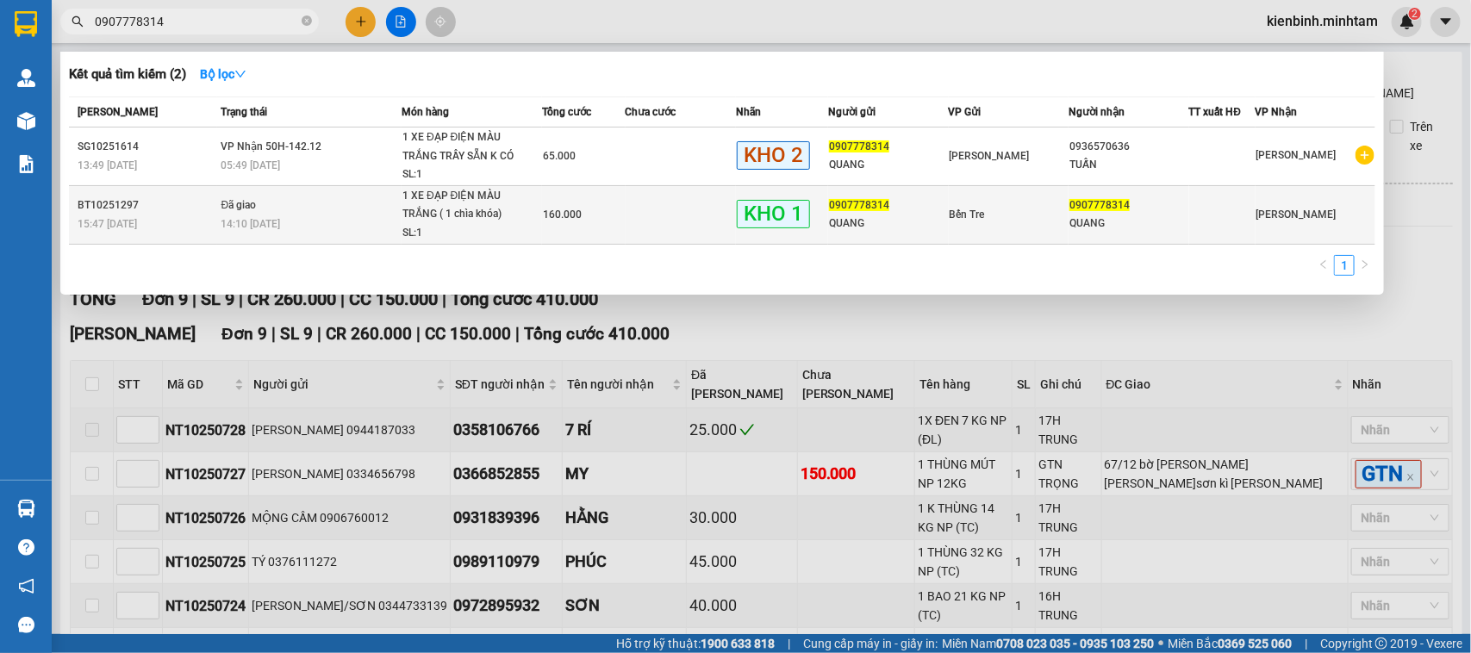
click at [310, 213] on td "Đã giao 14:10 - 11/10" at bounding box center [309, 214] width 184 height 59
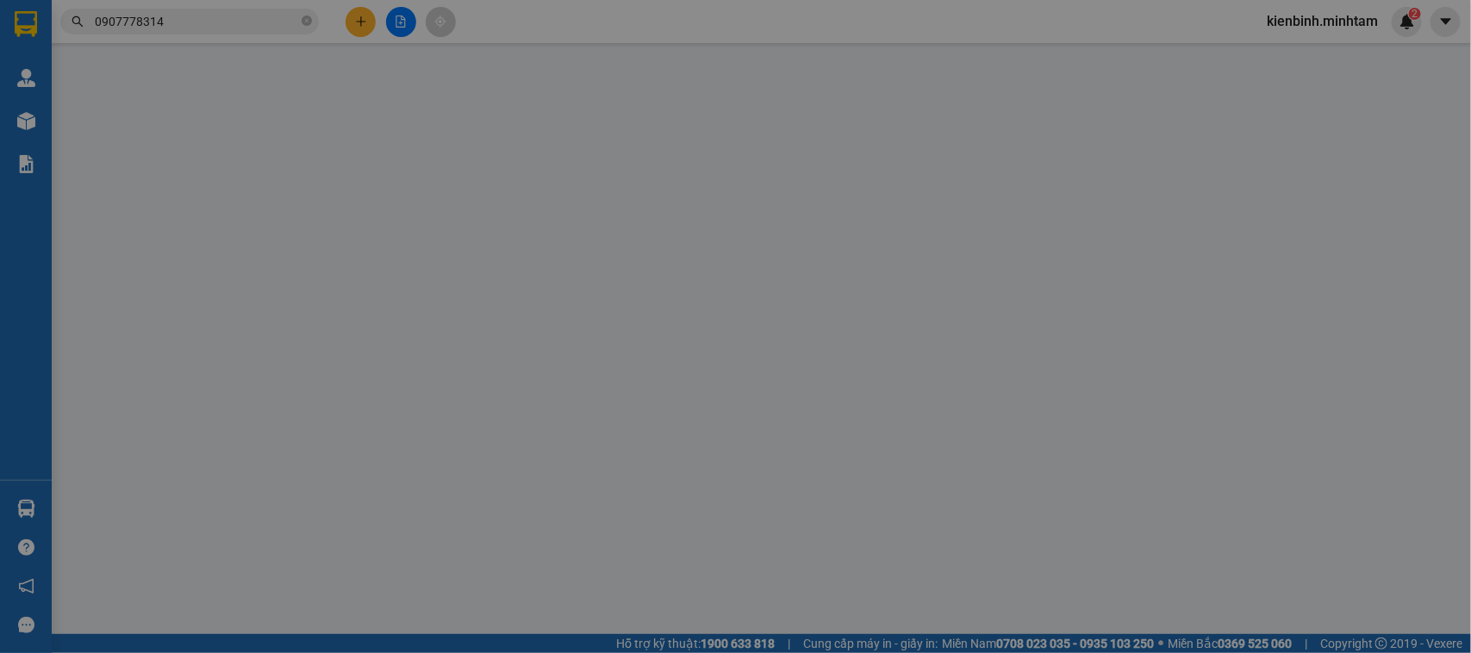
type input "0907778314"
type input "QUANG"
type input "0907778314"
type input "QUANG"
type input "079209046489"
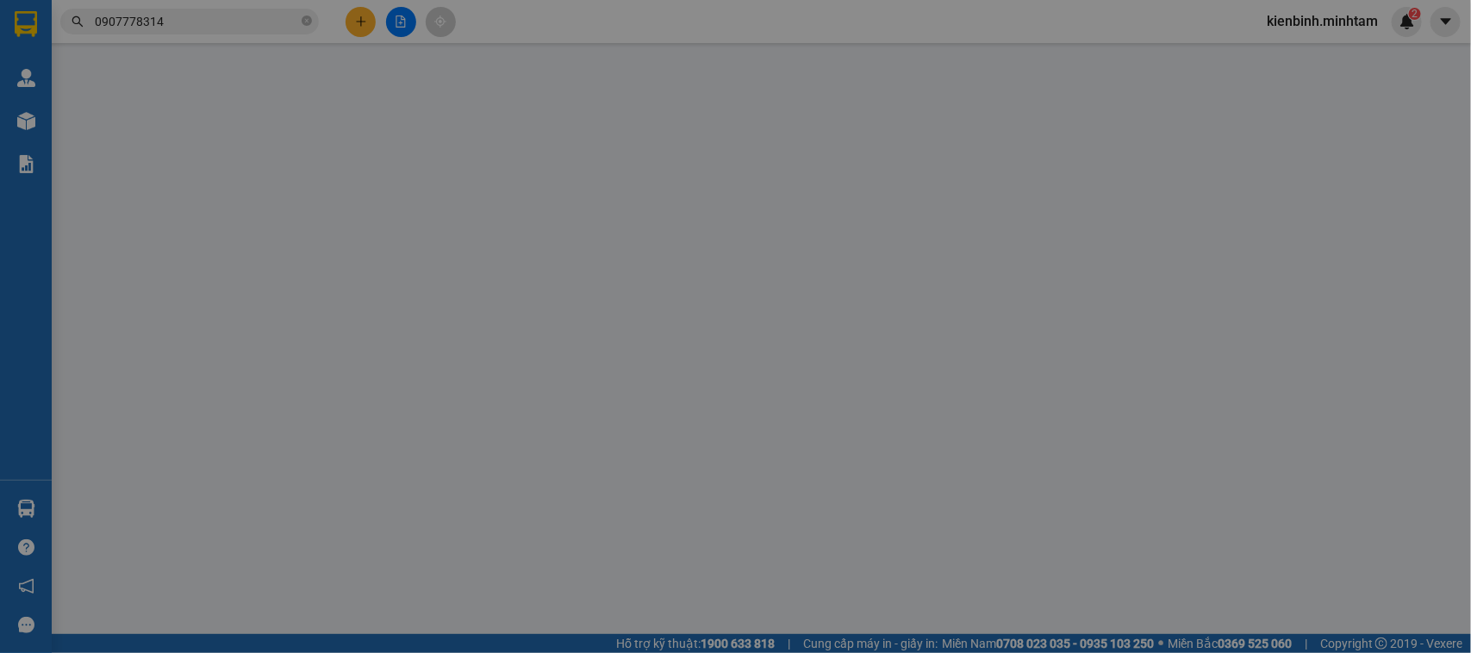
type input "TRẦN VINH PHONG 22/04/2009 Q8 HCM"
type input "TỔNG THU 255K QUAY ĐẦU ( THU THÊM KHÁCH 95.000 TÍNH THIẾU MÃ SG10251614 )"
type input "160.000"
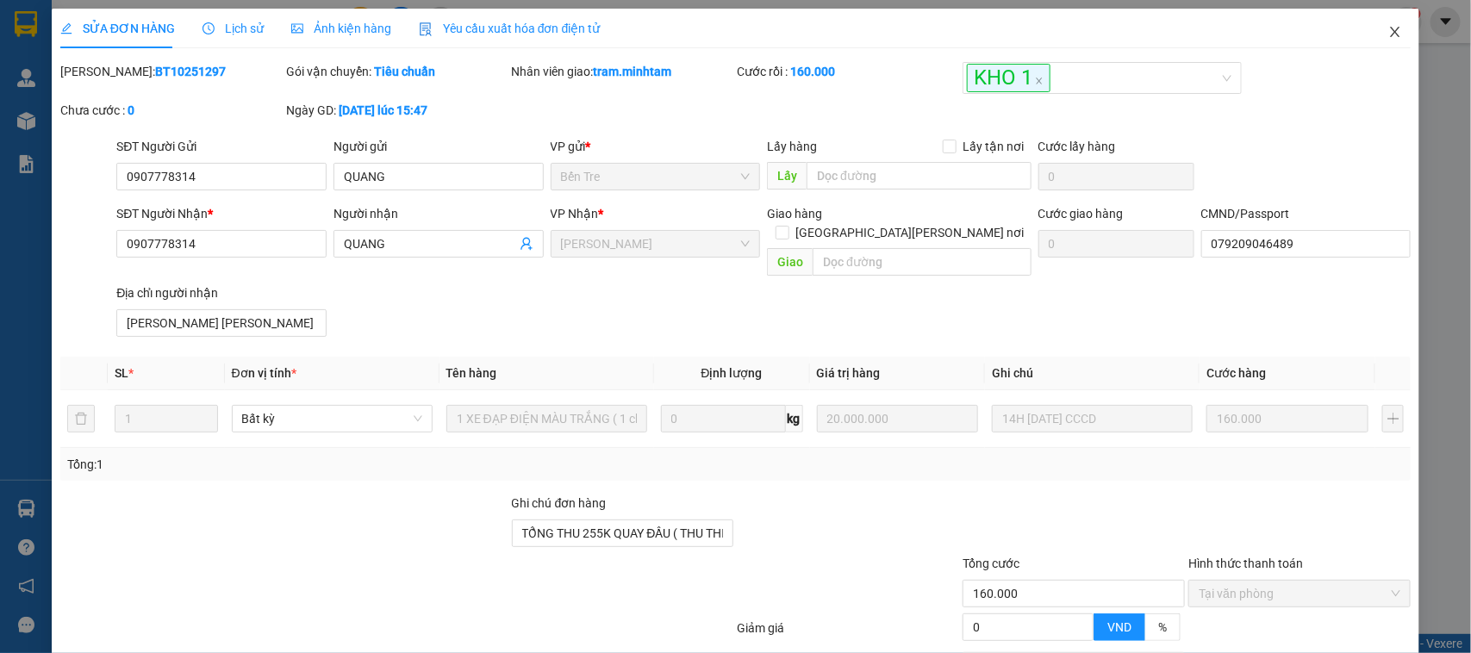
click at [1388, 28] on icon "close" at bounding box center [1395, 32] width 14 height 14
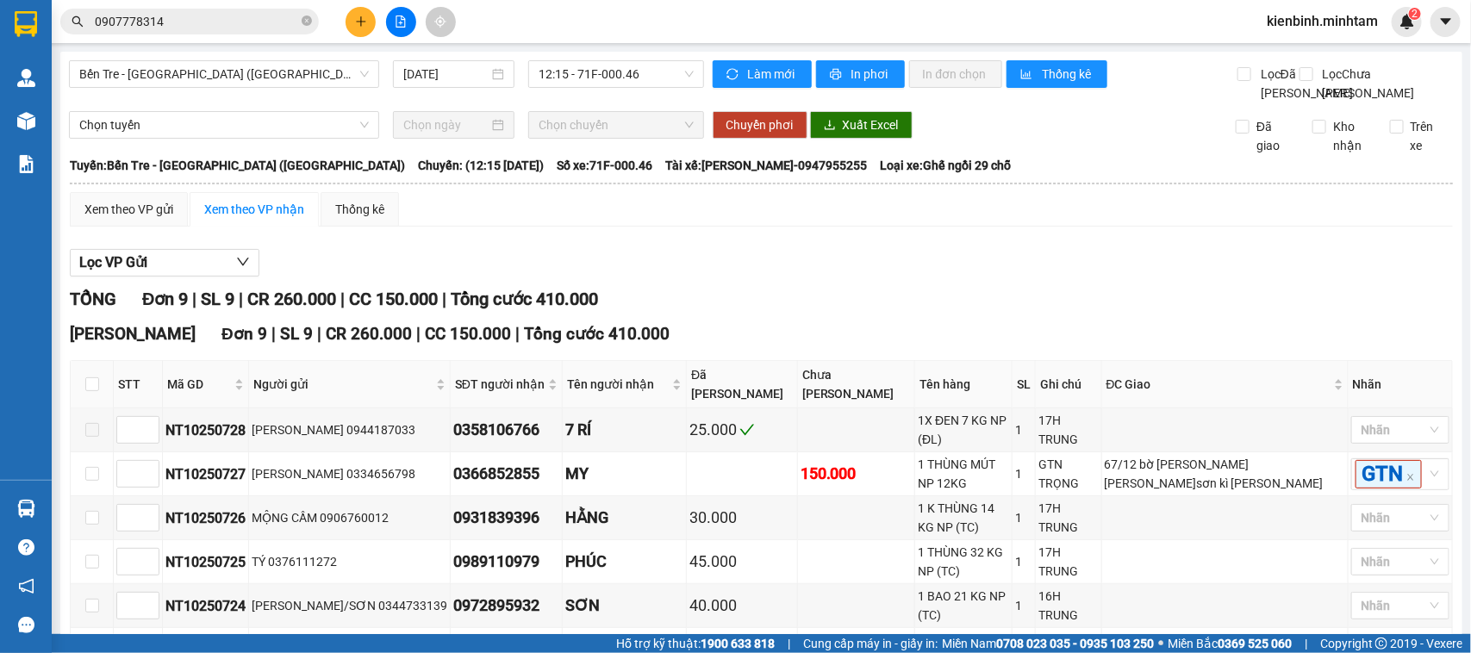
click at [263, 28] on input "0907778314" at bounding box center [196, 21] width 203 height 19
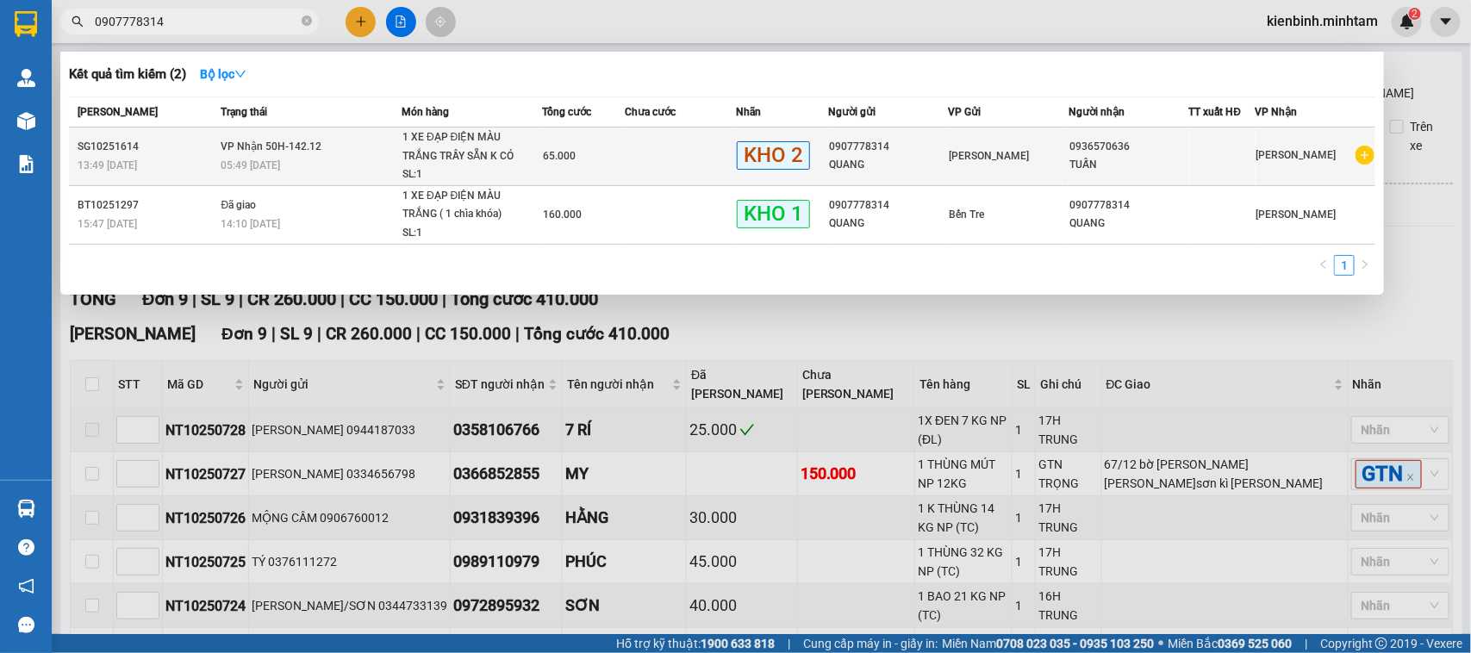
type input "0907778314"
click at [537, 155] on span "1 XE ĐẠP ĐIỆN MÀU TRẮNG TRẦY SẴN K CÓ BÀ... SL: 1" at bounding box center [471, 156] width 139 height 56
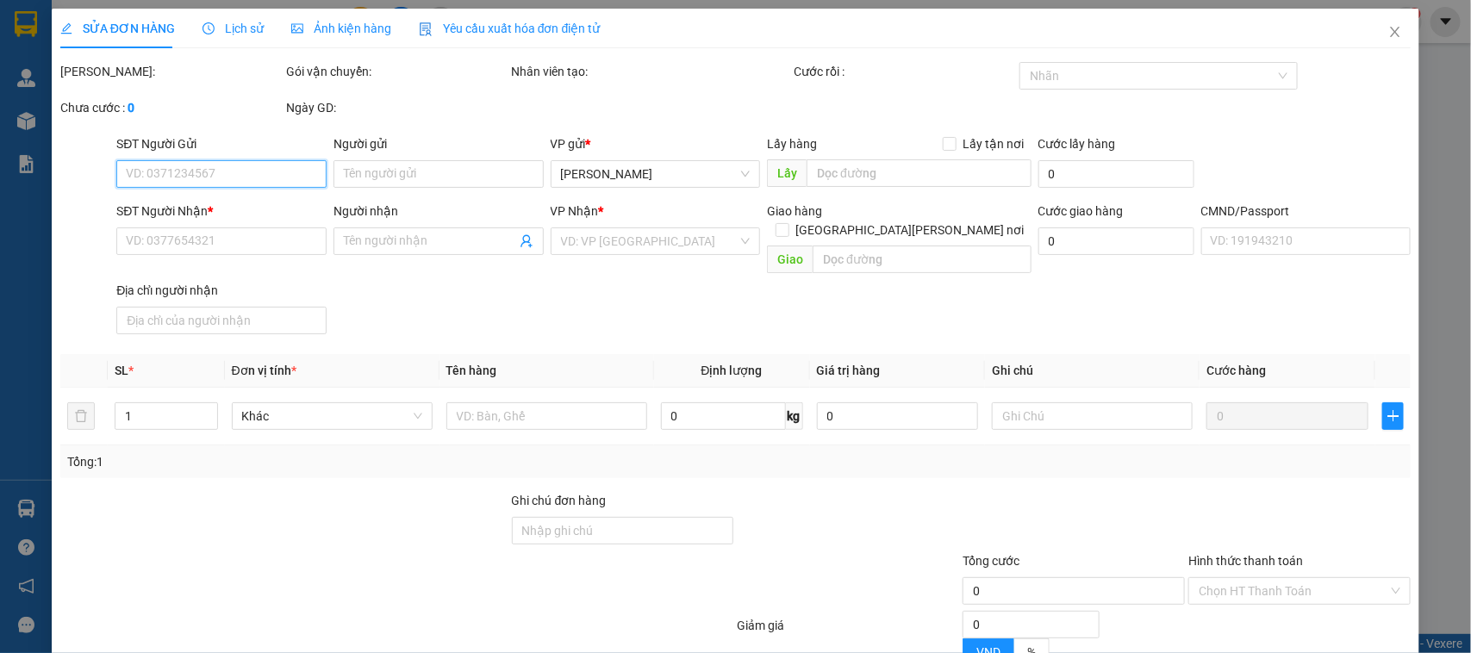
type input "0907778314"
type input "QUANG"
type input "0936570636"
type input "TUẤN"
type input "PHÍ BỌC 30K THU R"
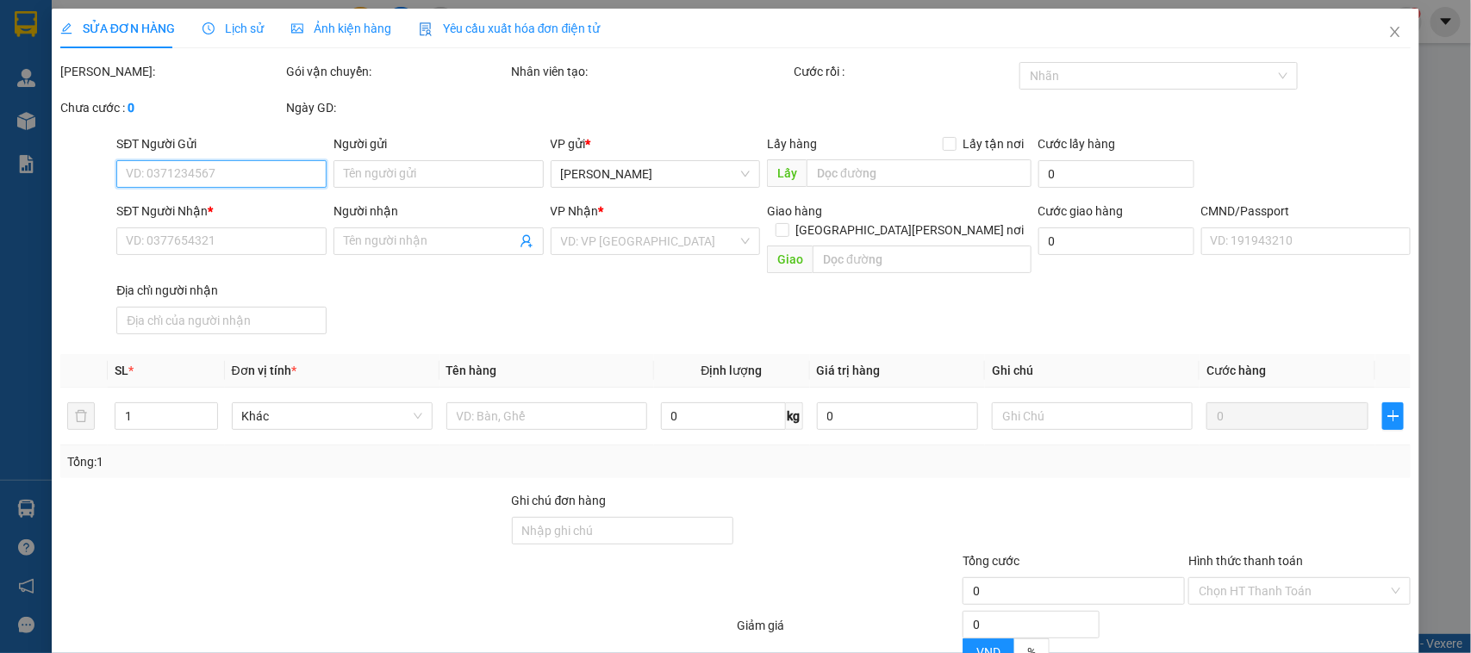
type input "65.000"
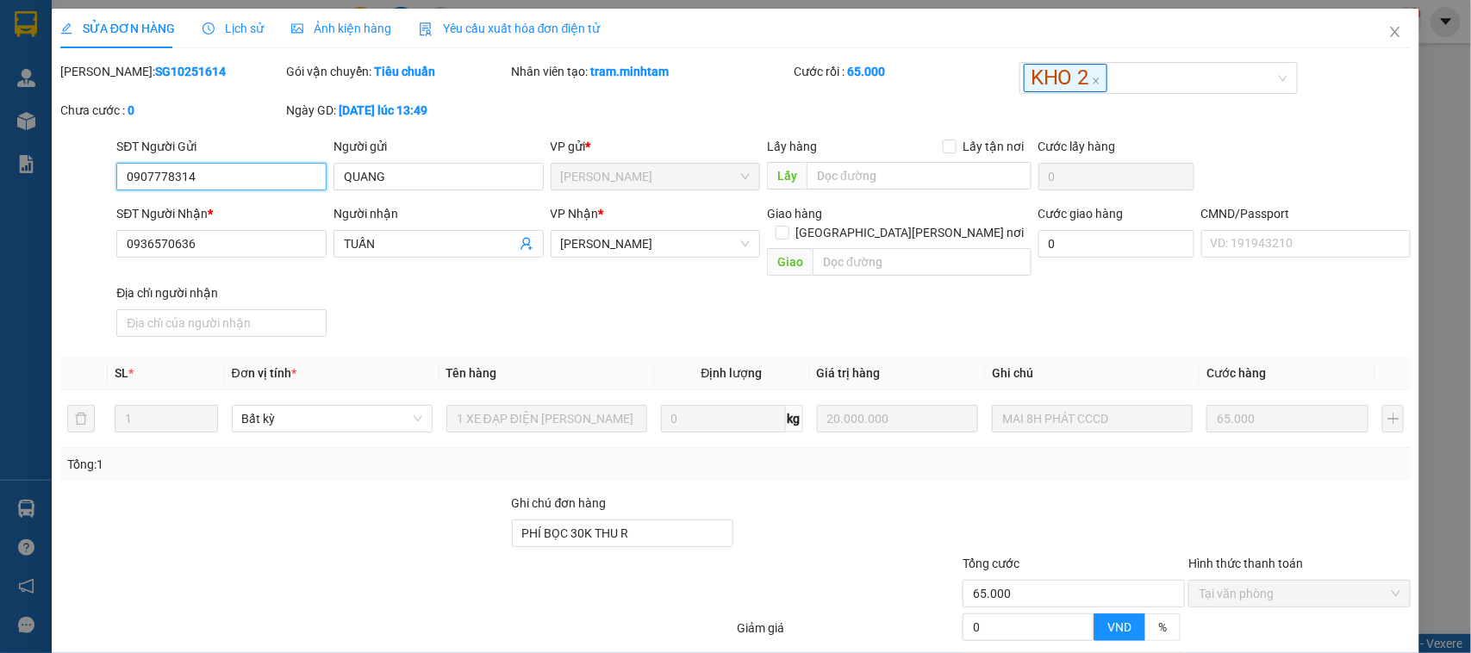
scroll to position [142, 0]
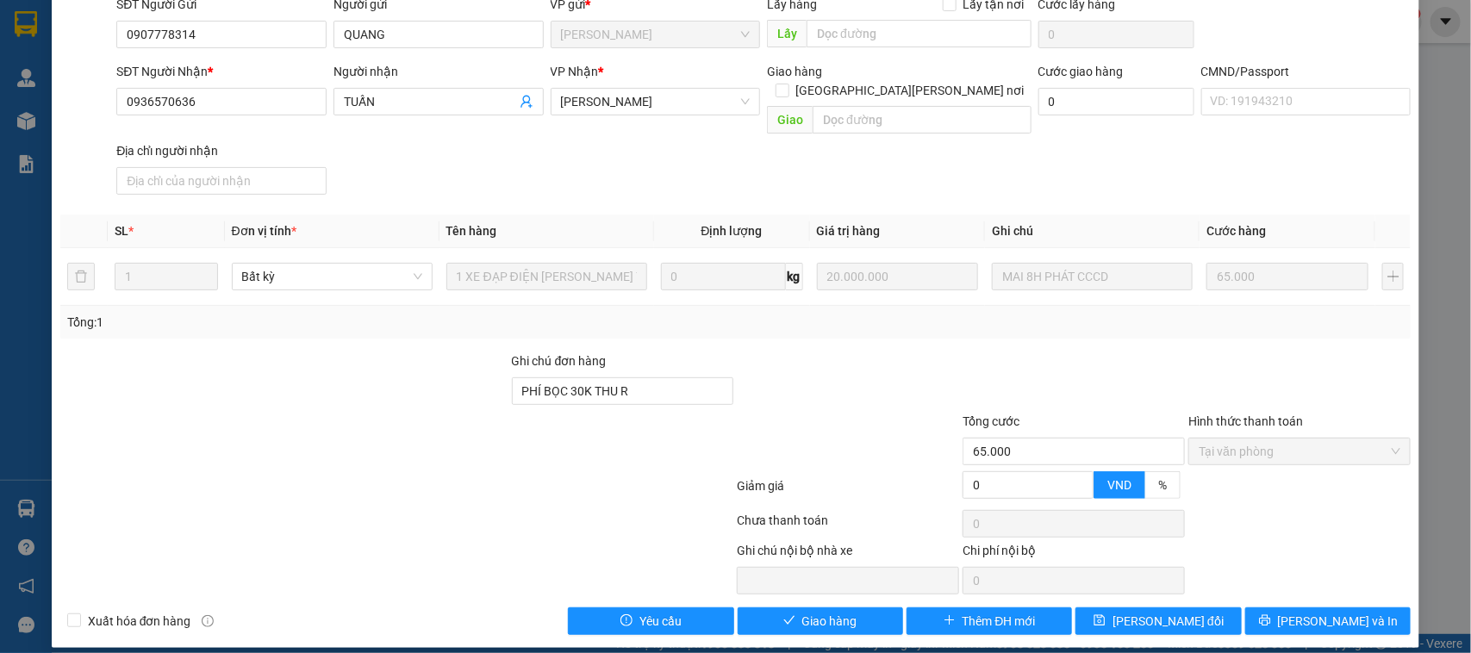
click at [975, 333] on div "Total Paid Fee 65.000 Total UnPaid Fee 0 Cash Collection Total Fee Mã ĐH: SG102…" at bounding box center [735, 277] width 1351 height 715
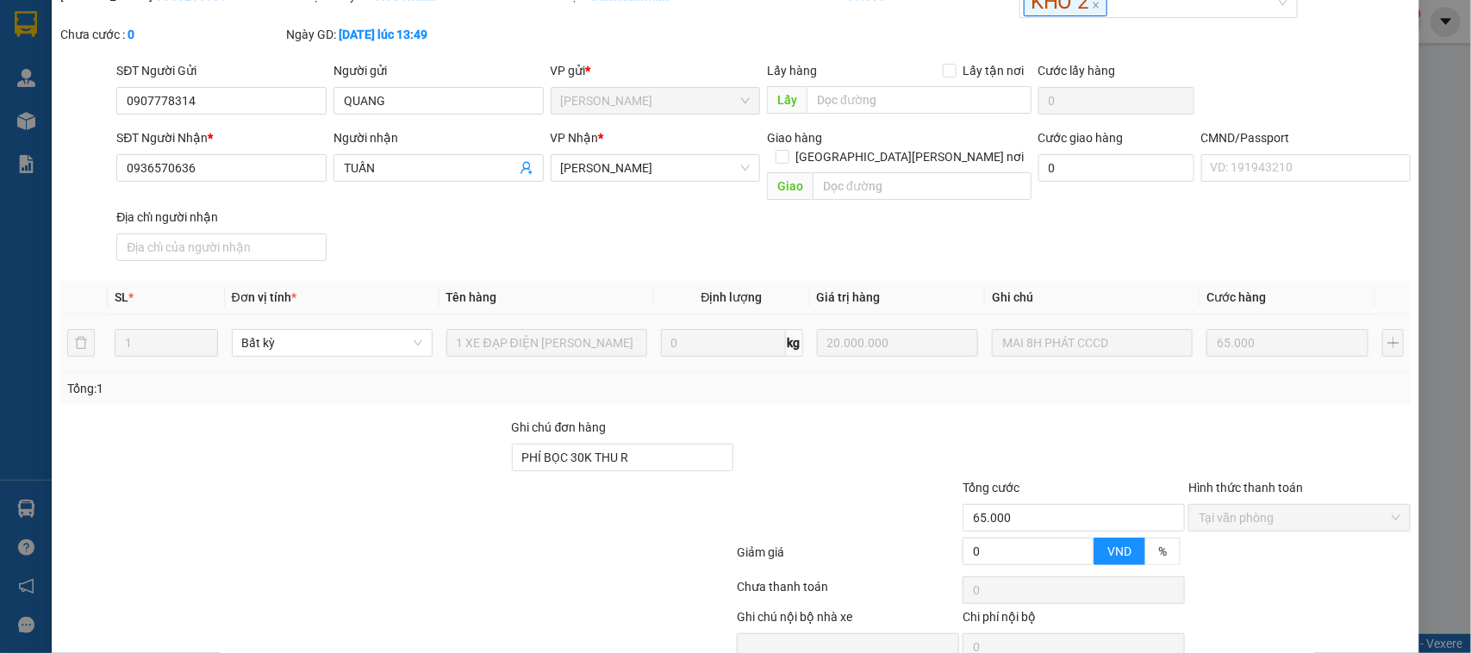
scroll to position [0, 0]
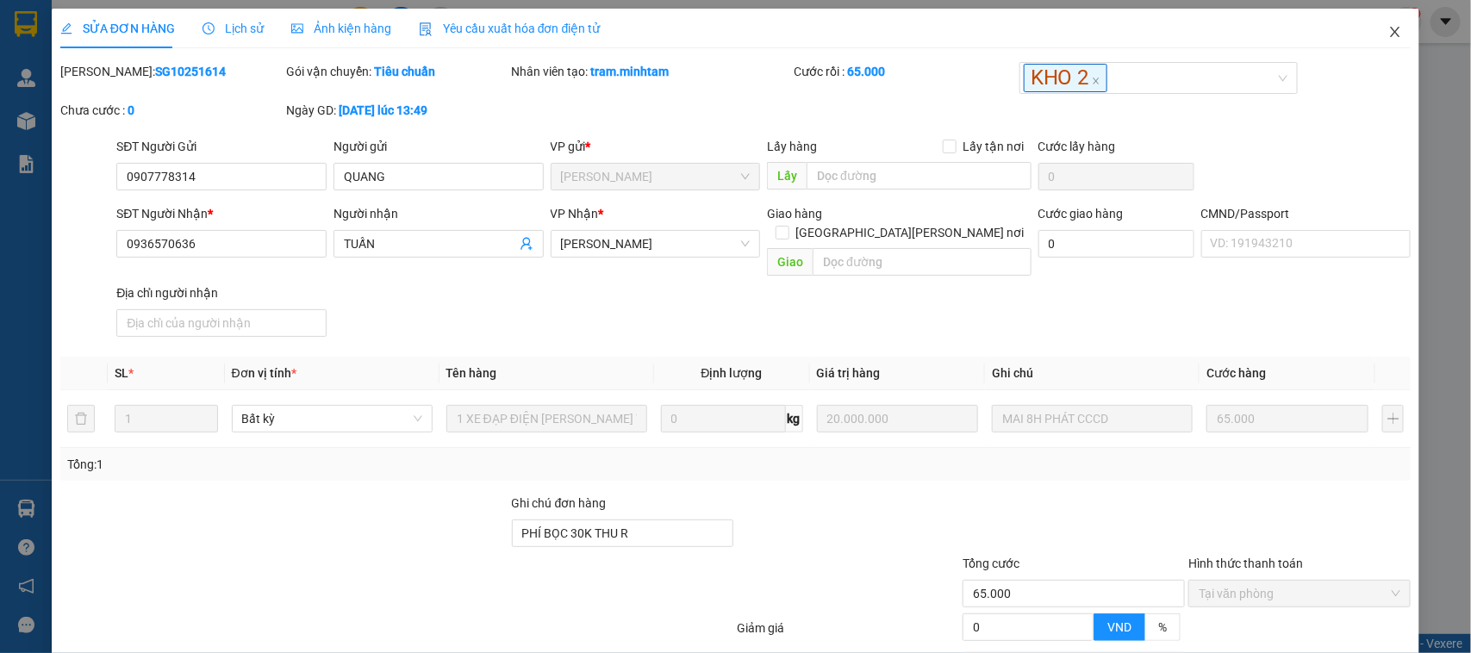
click at [1391, 35] on icon "close" at bounding box center [1395, 32] width 9 height 10
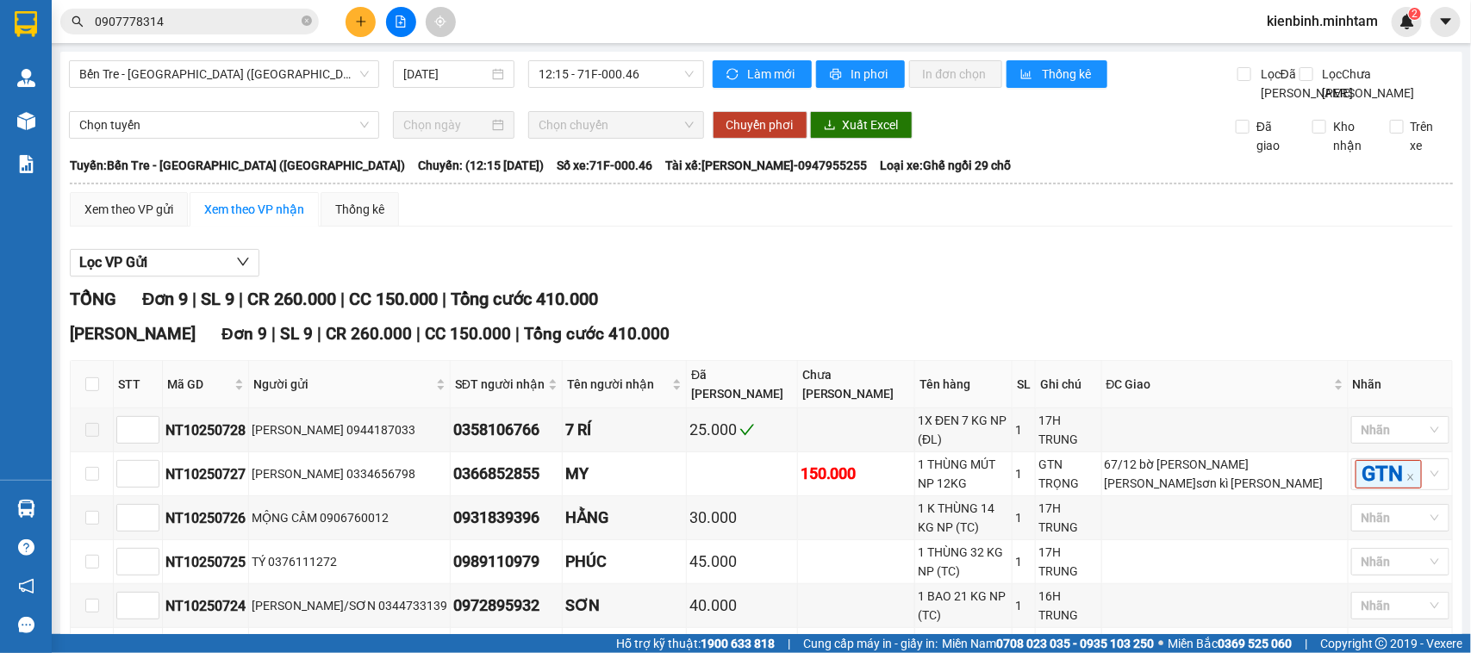
click at [243, 27] on input "0907778314" at bounding box center [196, 21] width 203 height 19
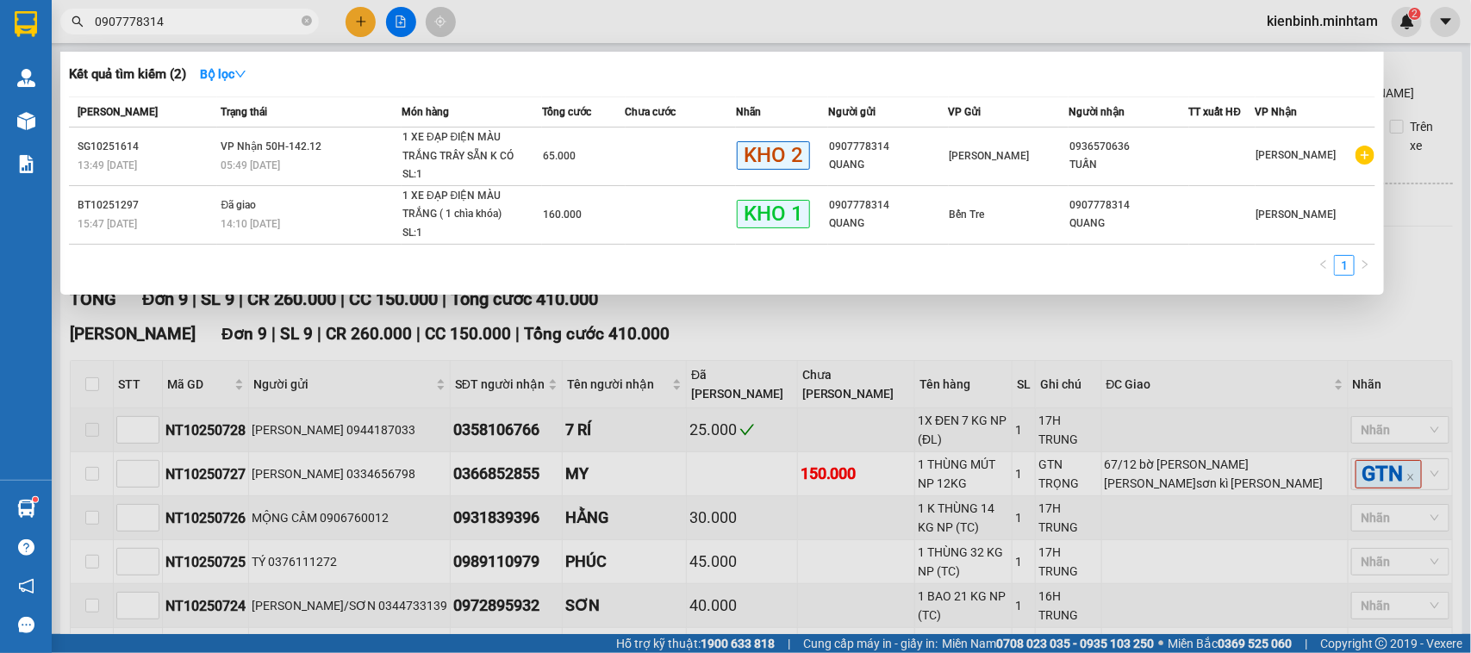
click at [622, 491] on div at bounding box center [735, 326] width 1471 height 653
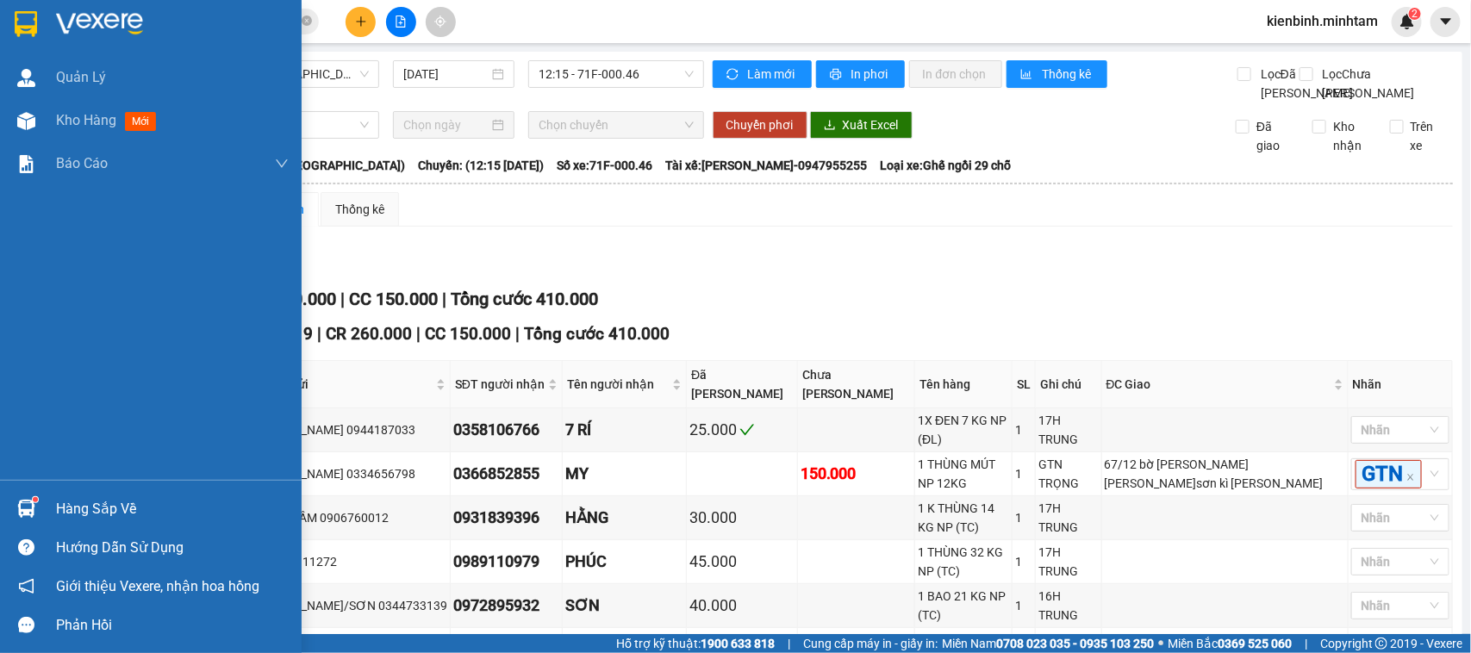
click at [31, 11] on img at bounding box center [26, 24] width 22 height 26
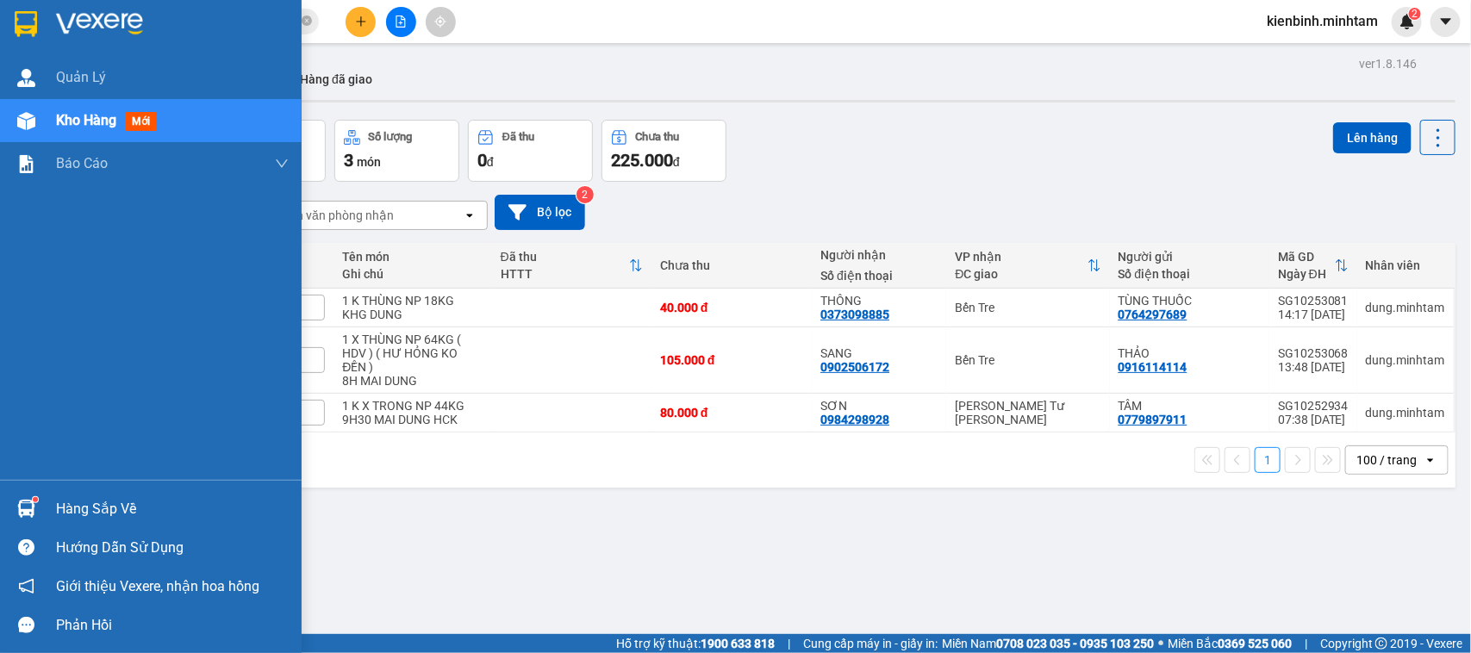
click at [49, 505] on div "Hàng sắp về" at bounding box center [151, 508] width 302 height 39
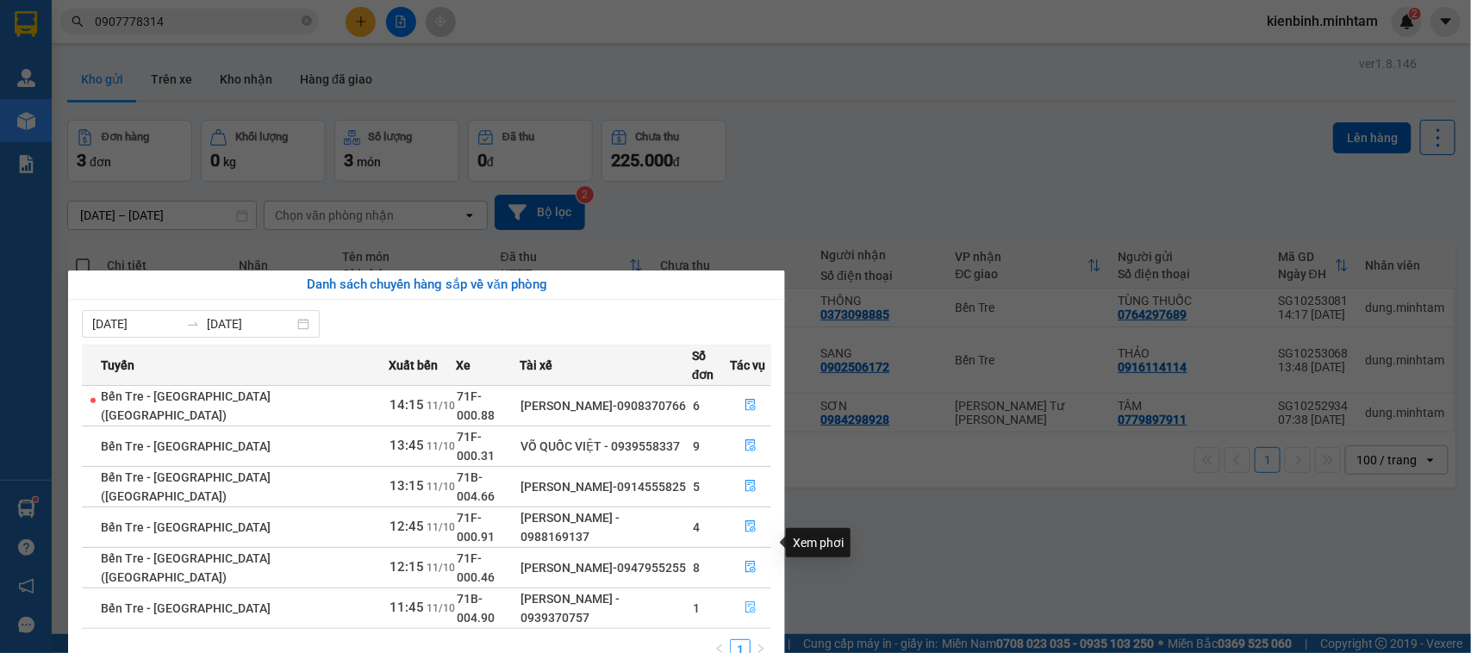
click at [748, 601] on icon "file-done" at bounding box center [751, 607] width 12 height 12
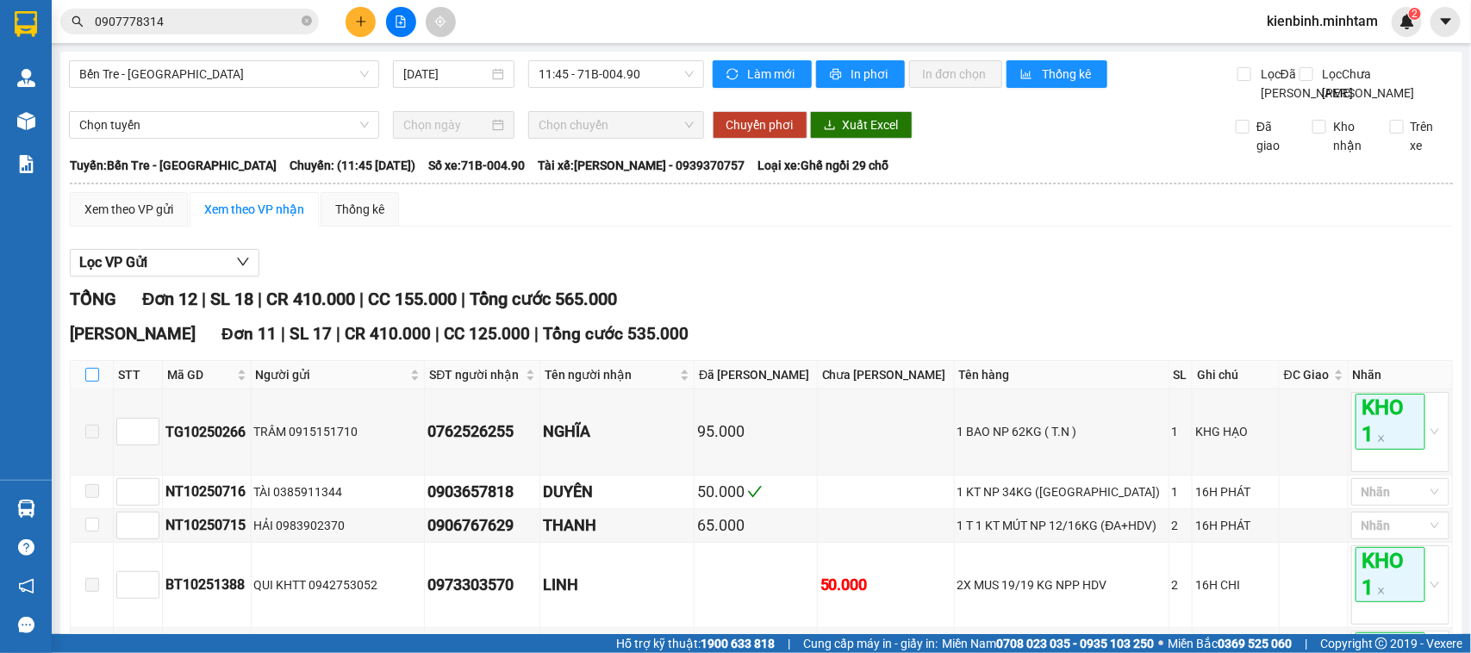
click at [86, 382] on input "checkbox" at bounding box center [92, 375] width 14 height 14
checkbox input "true"
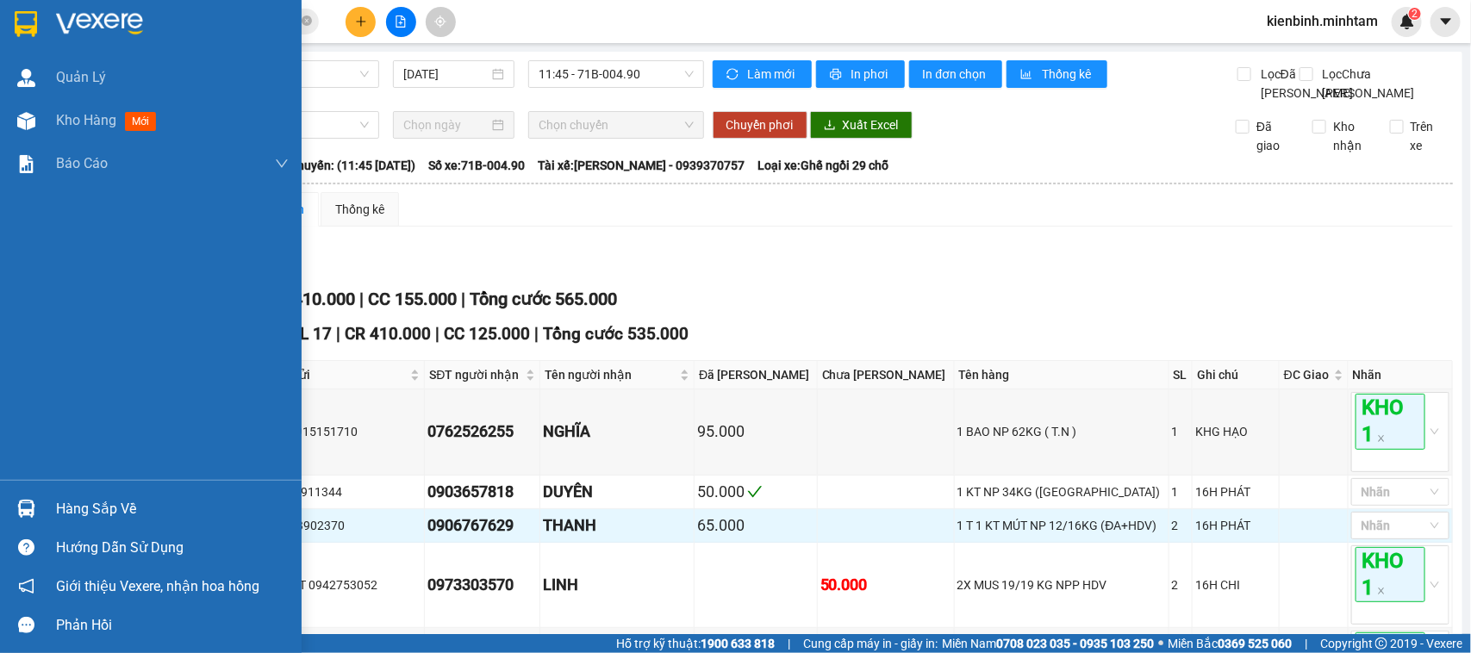
click at [41, 10] on div at bounding box center [151, 28] width 302 height 56
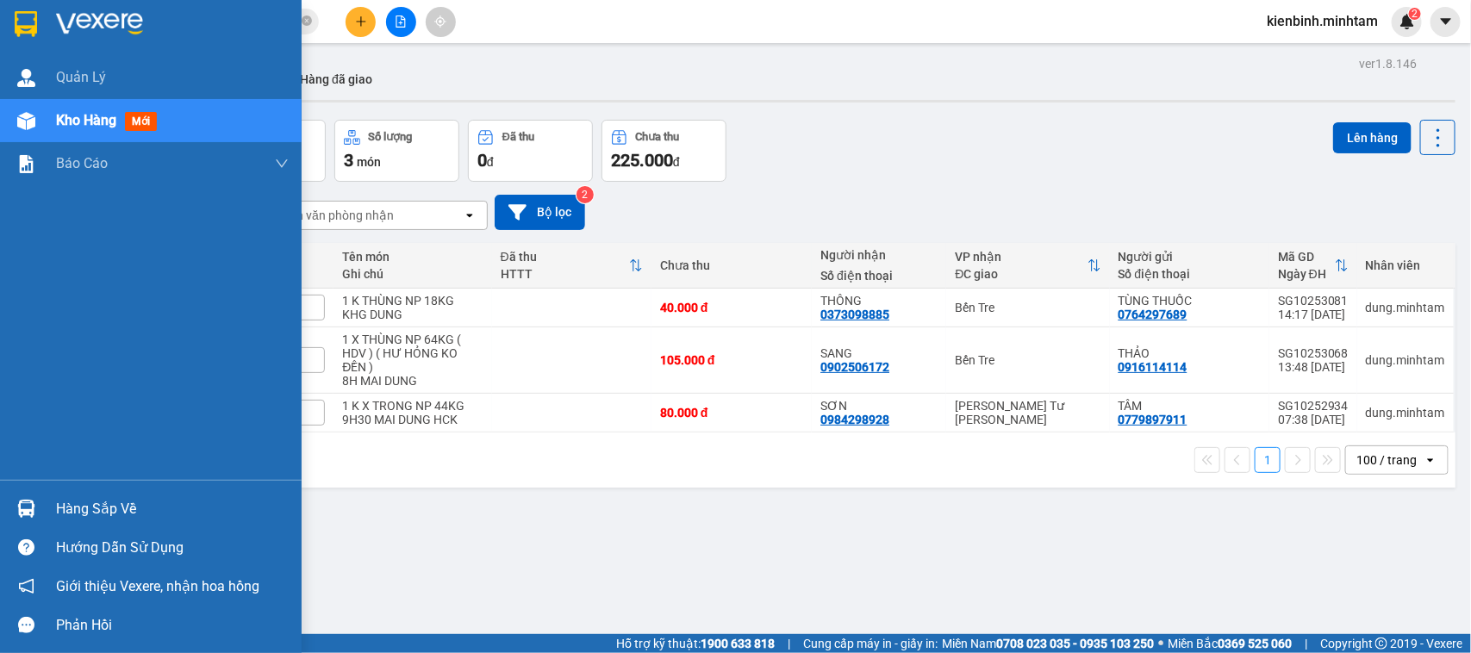
click at [110, 515] on div "Hàng sắp về" at bounding box center [172, 509] width 233 height 26
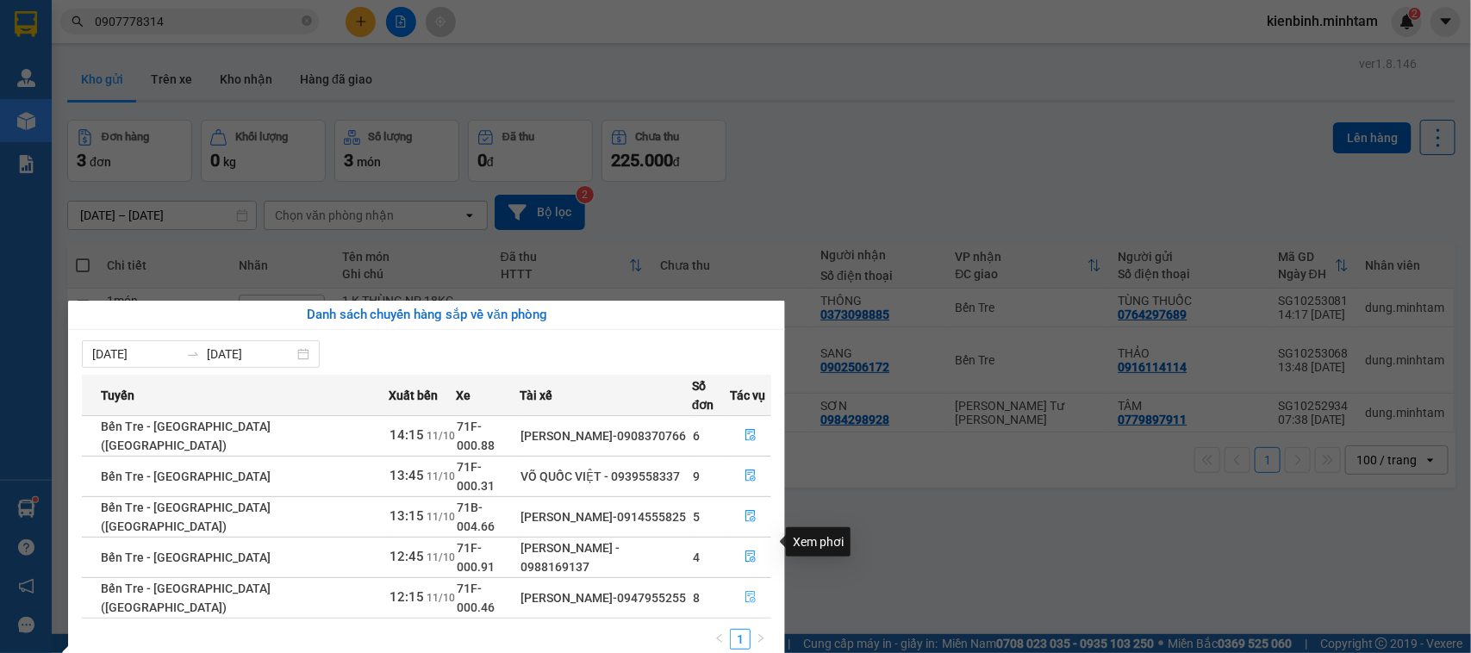
click at [750, 584] on button "button" at bounding box center [751, 598] width 40 height 28
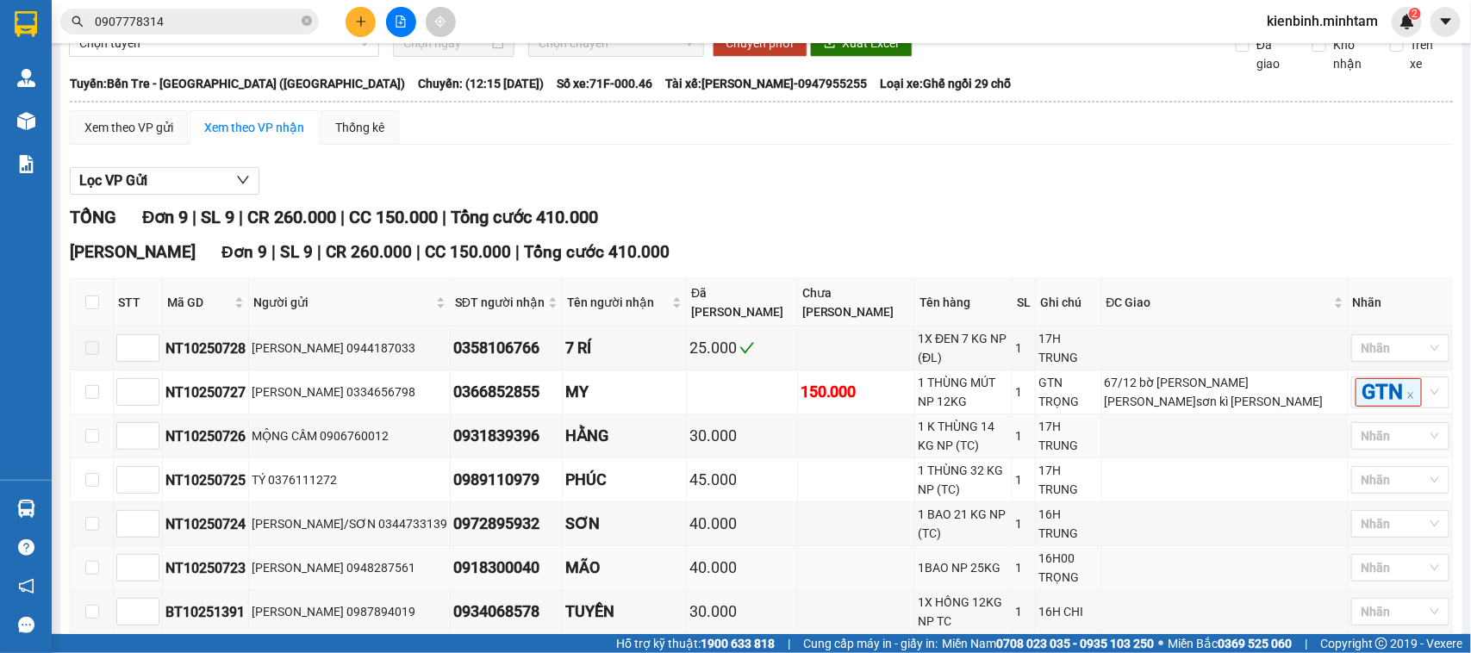
scroll to position [215, 0]
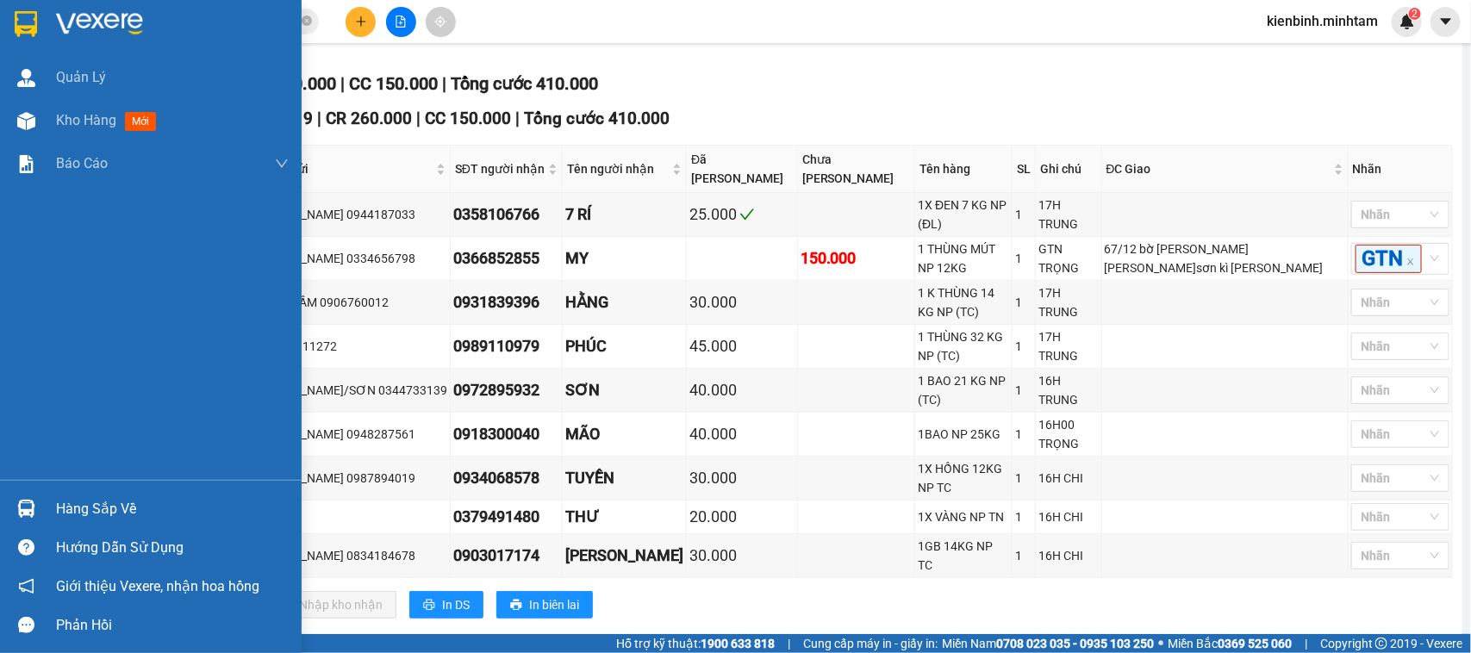
click at [52, 507] on div "Hàng sắp về" at bounding box center [151, 508] width 302 height 39
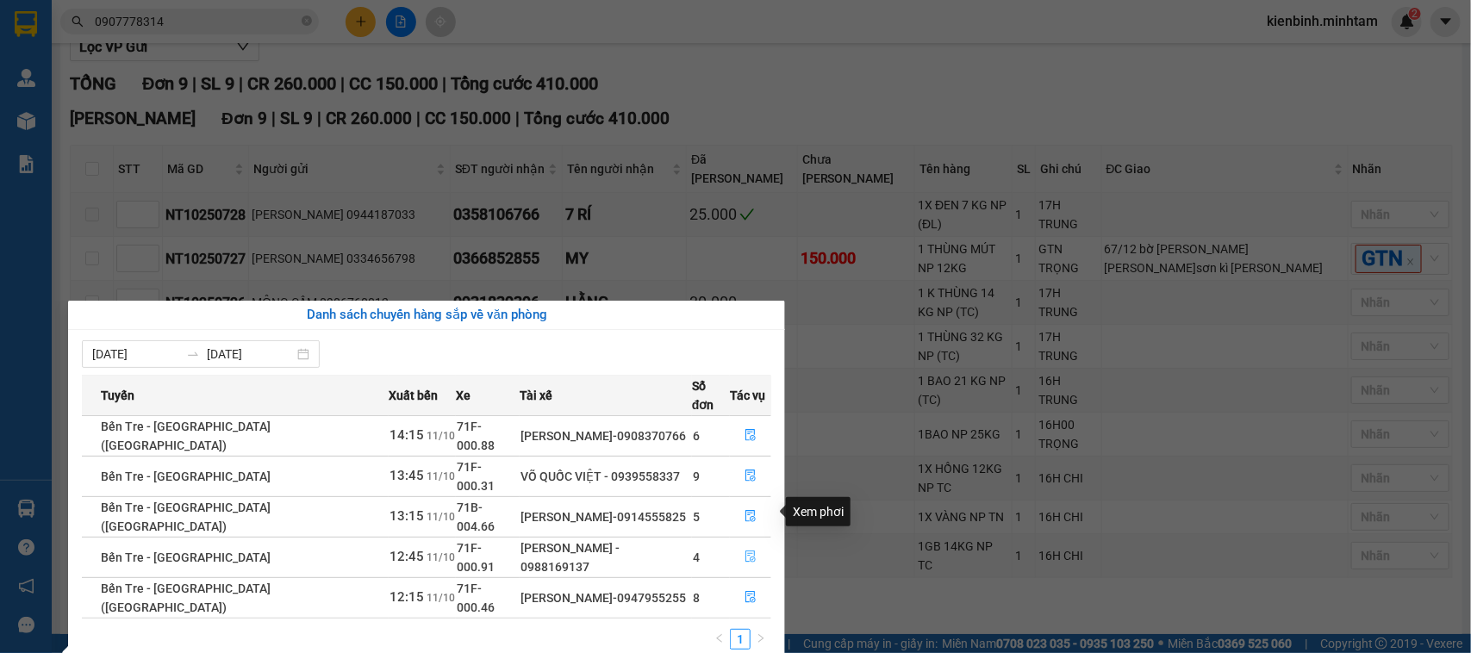
click at [745, 551] on icon "file-done" at bounding box center [750, 557] width 10 height 12
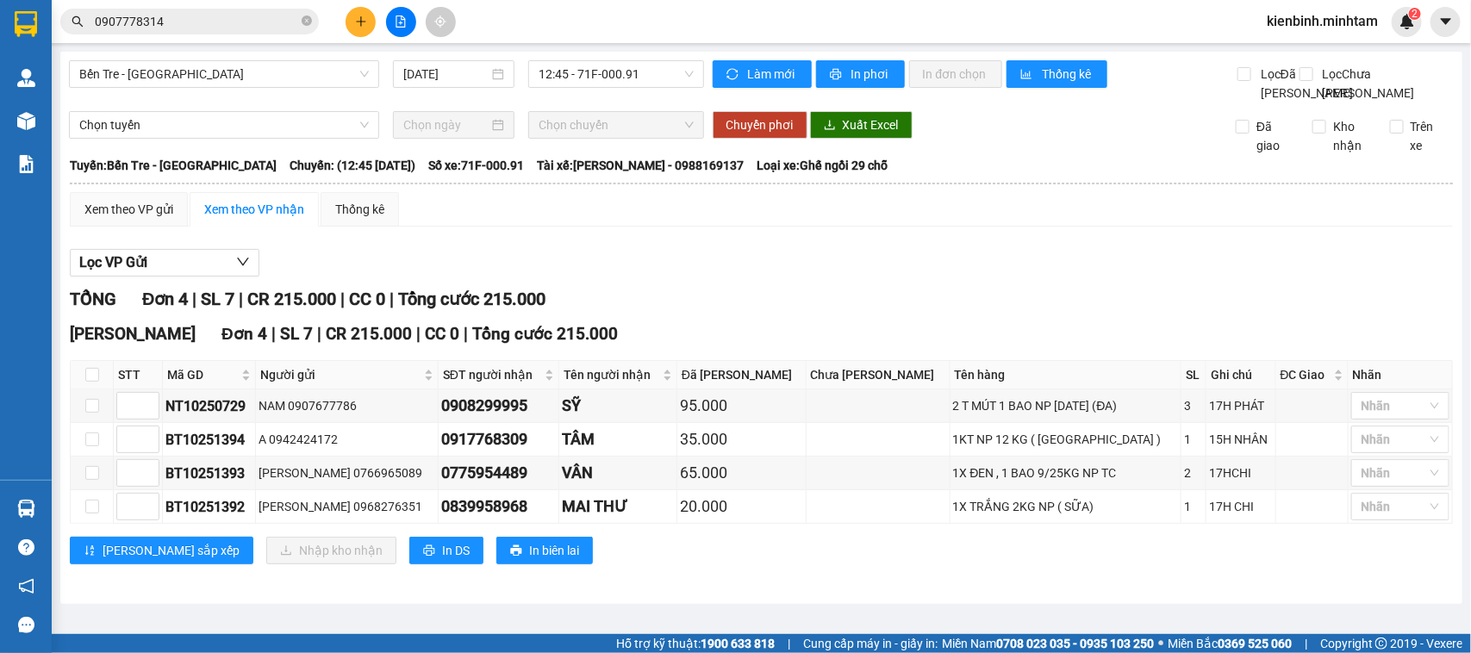
scroll to position [20, 0]
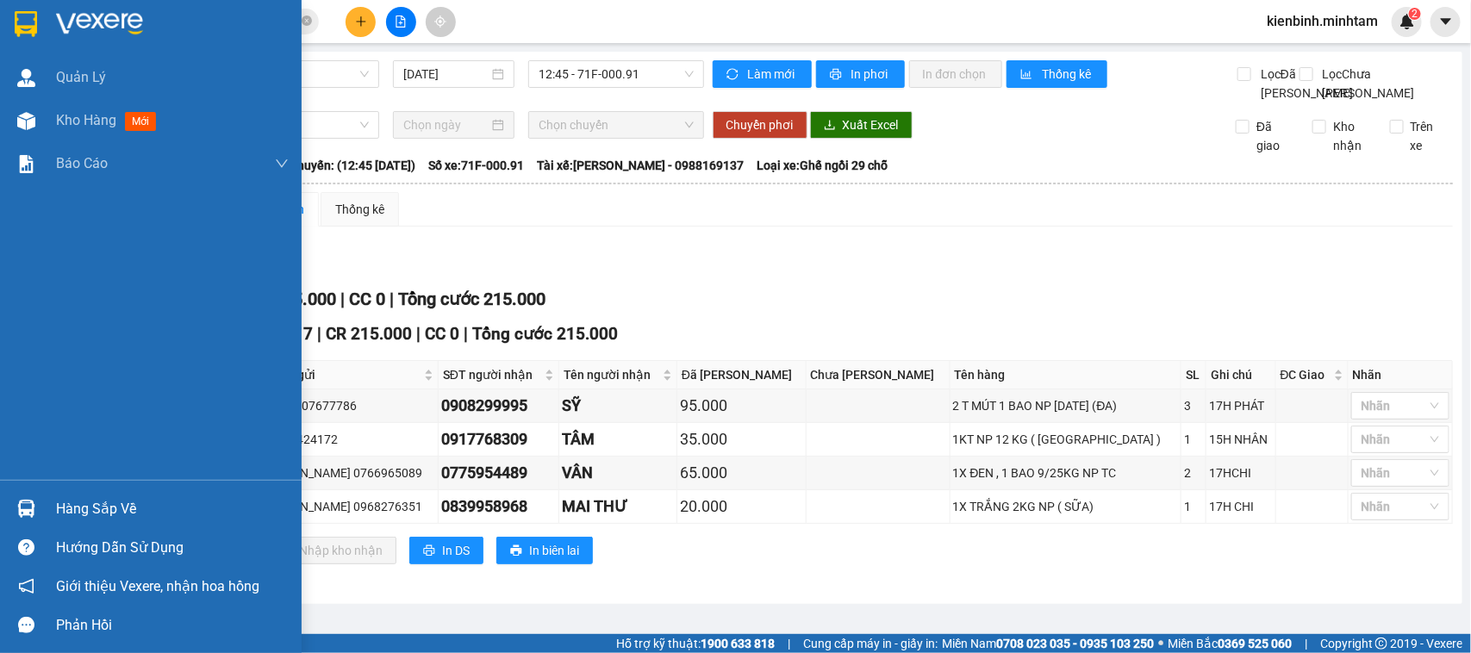
click at [19, 495] on div at bounding box center [26, 509] width 30 height 30
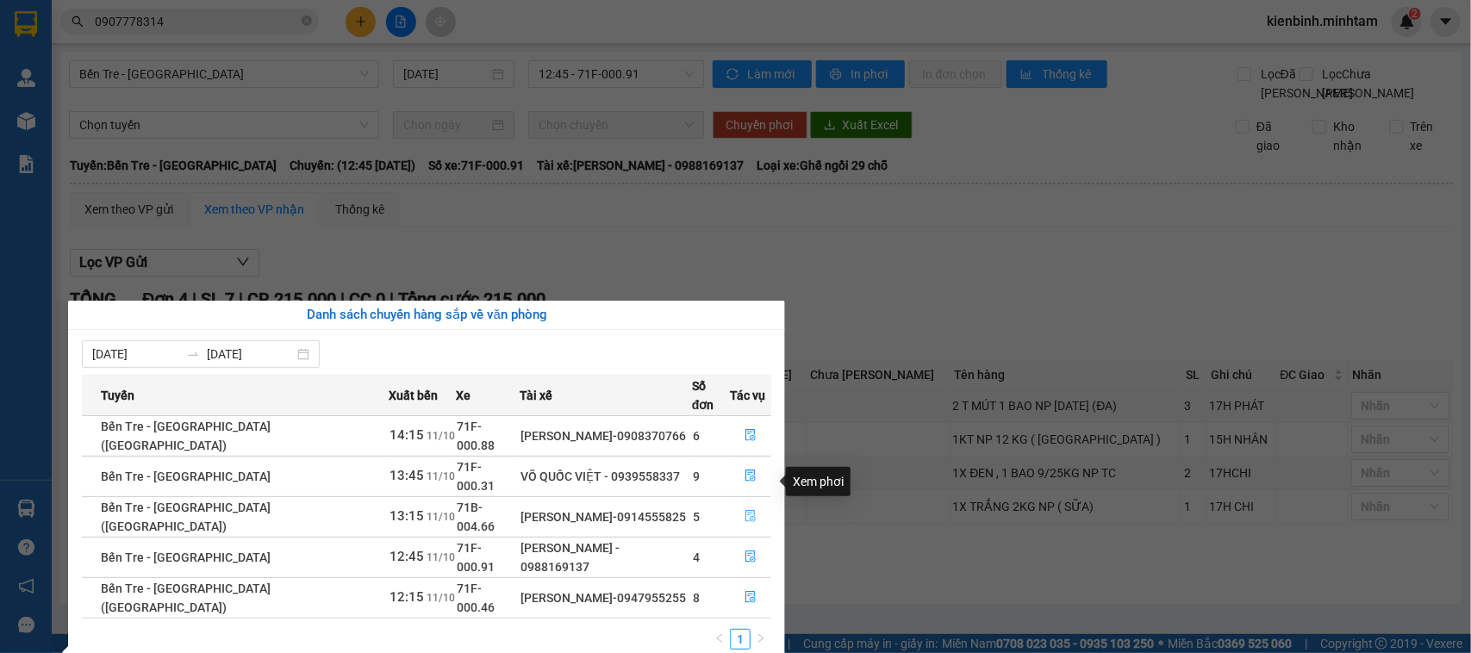
click at [735, 503] on button "button" at bounding box center [751, 517] width 40 height 28
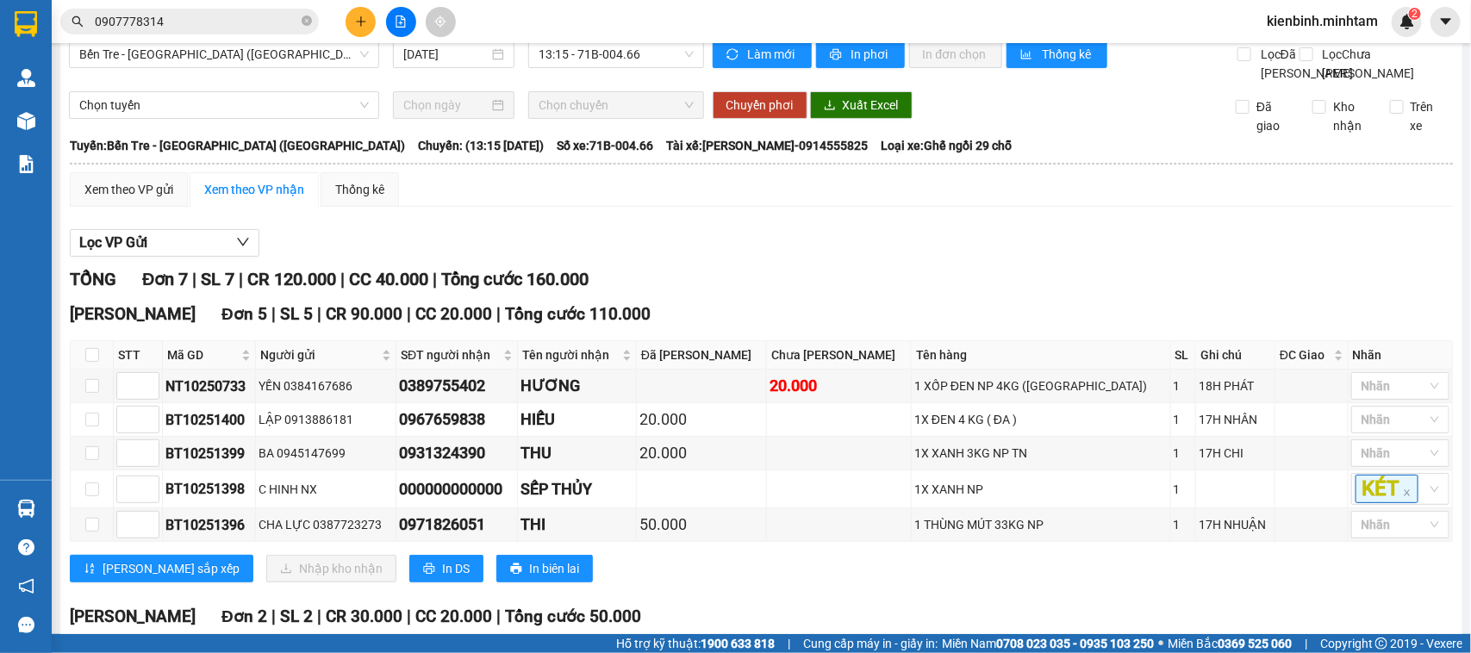
scroll to position [215, 0]
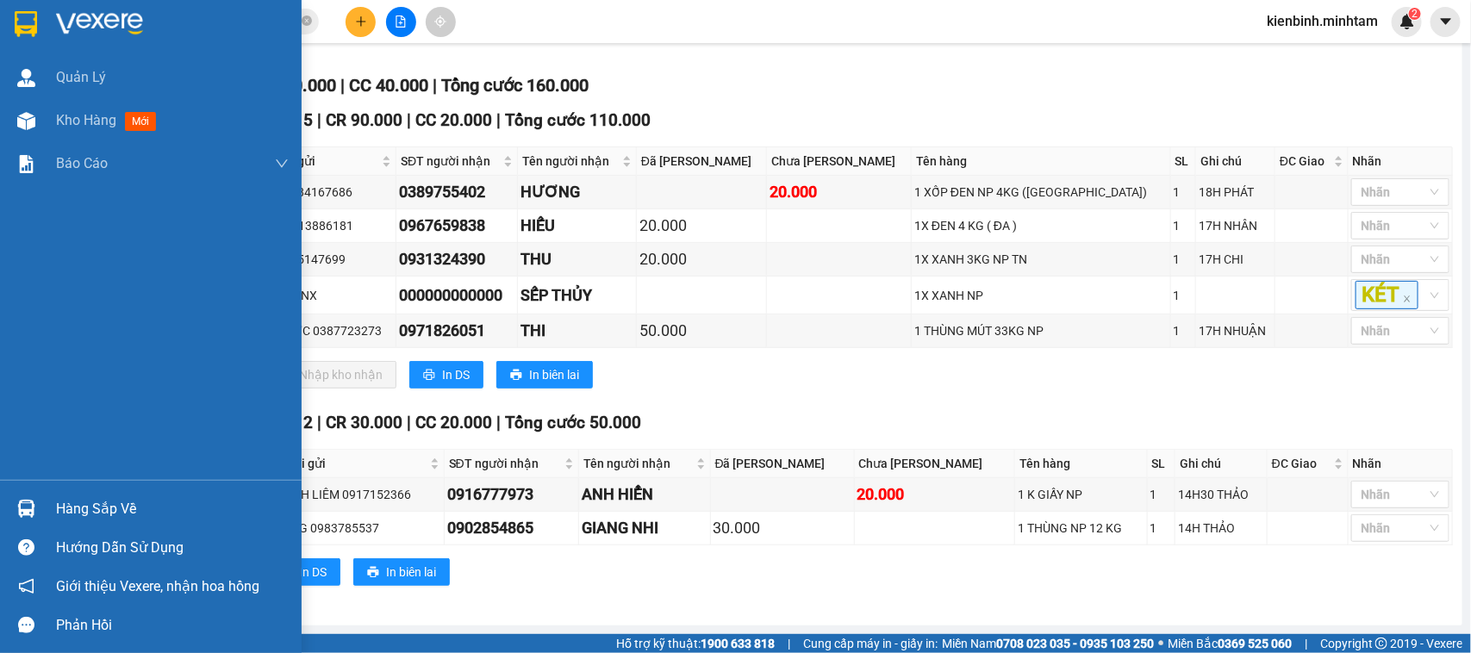
click at [30, 509] on img at bounding box center [26, 509] width 18 height 18
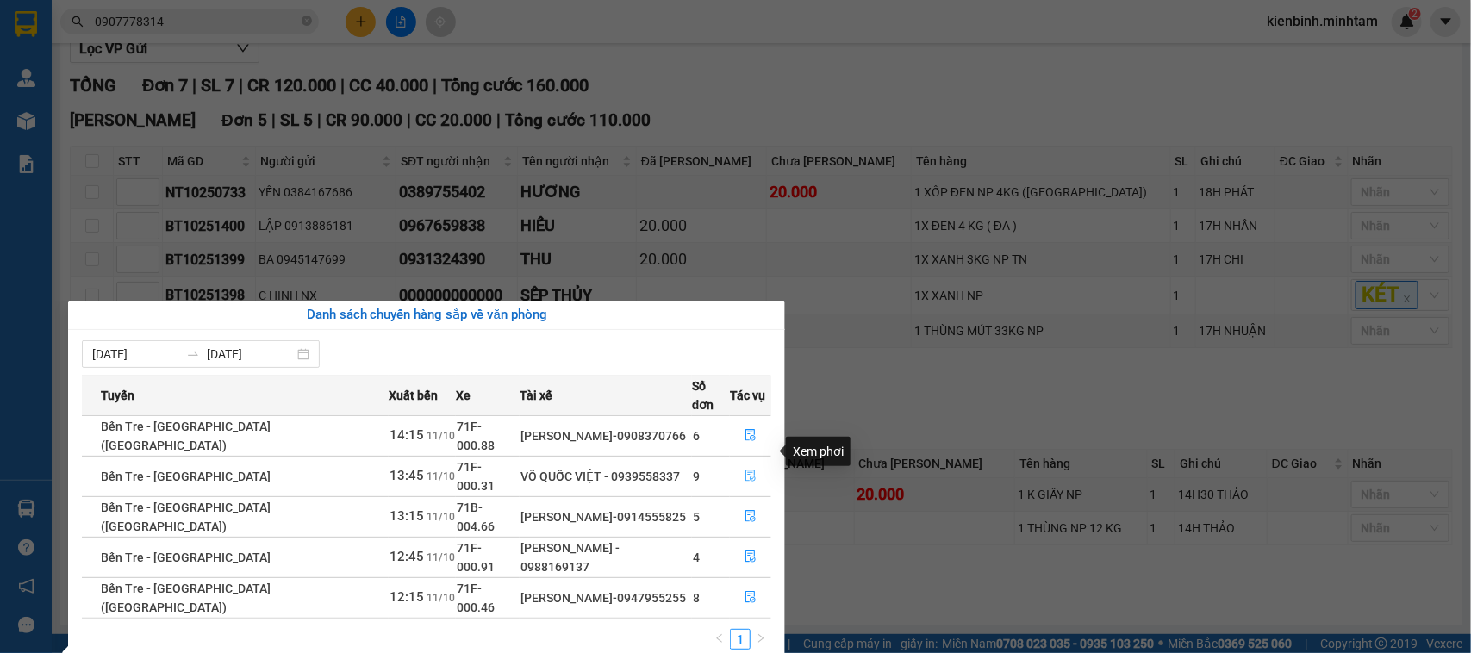
click at [735, 463] on button "button" at bounding box center [751, 477] width 40 height 28
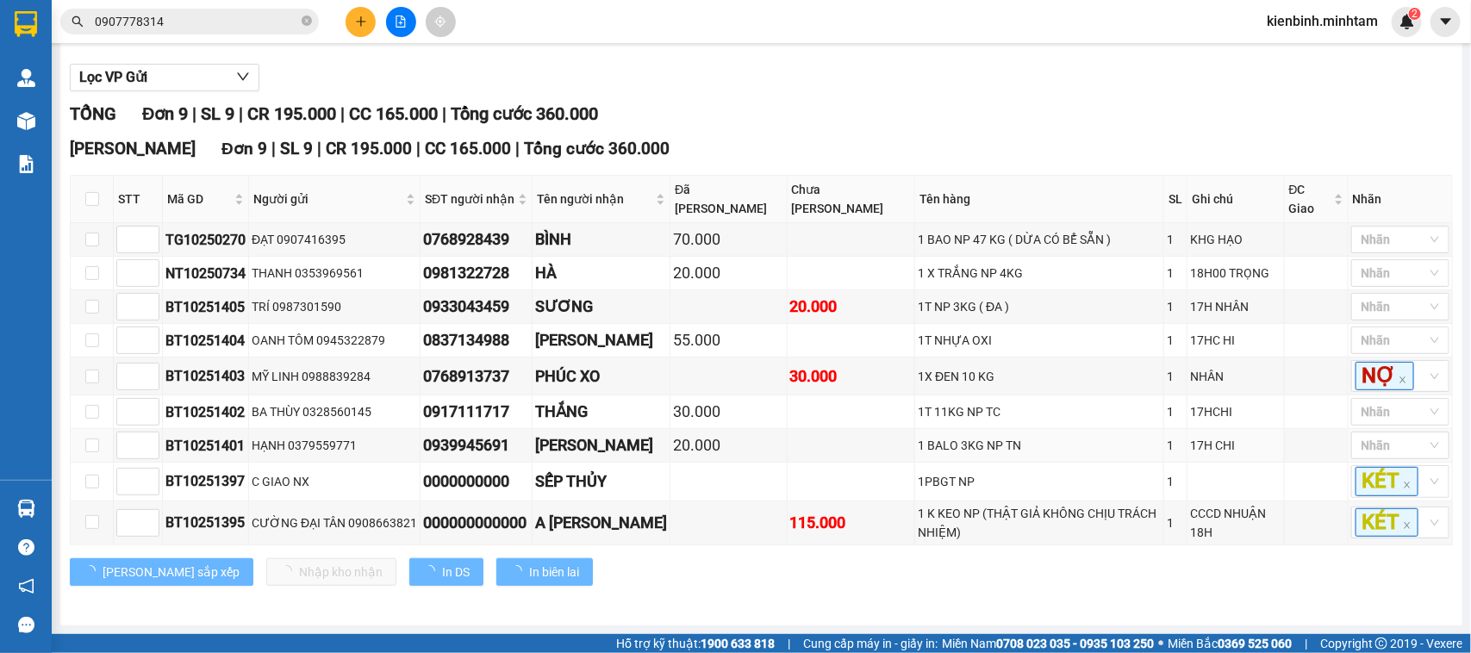
scroll to position [207, 0]
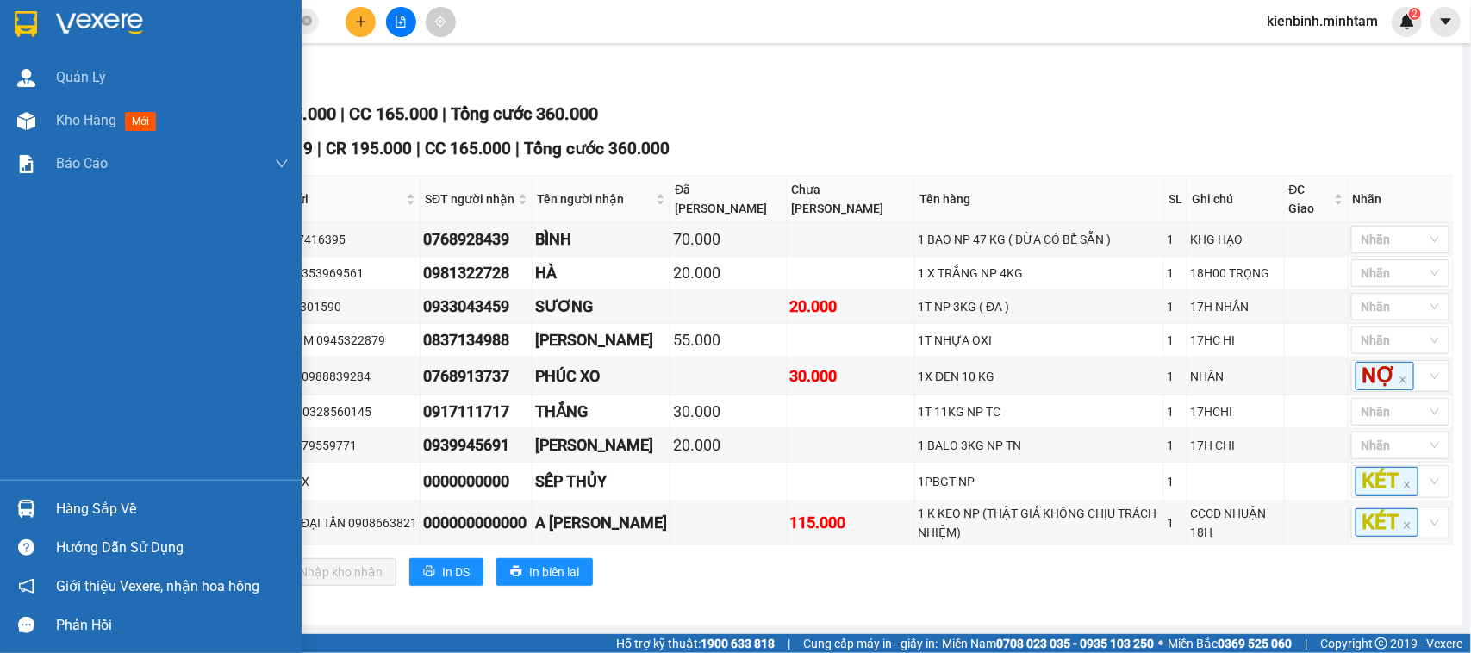
click at [33, 517] on img at bounding box center [26, 509] width 18 height 18
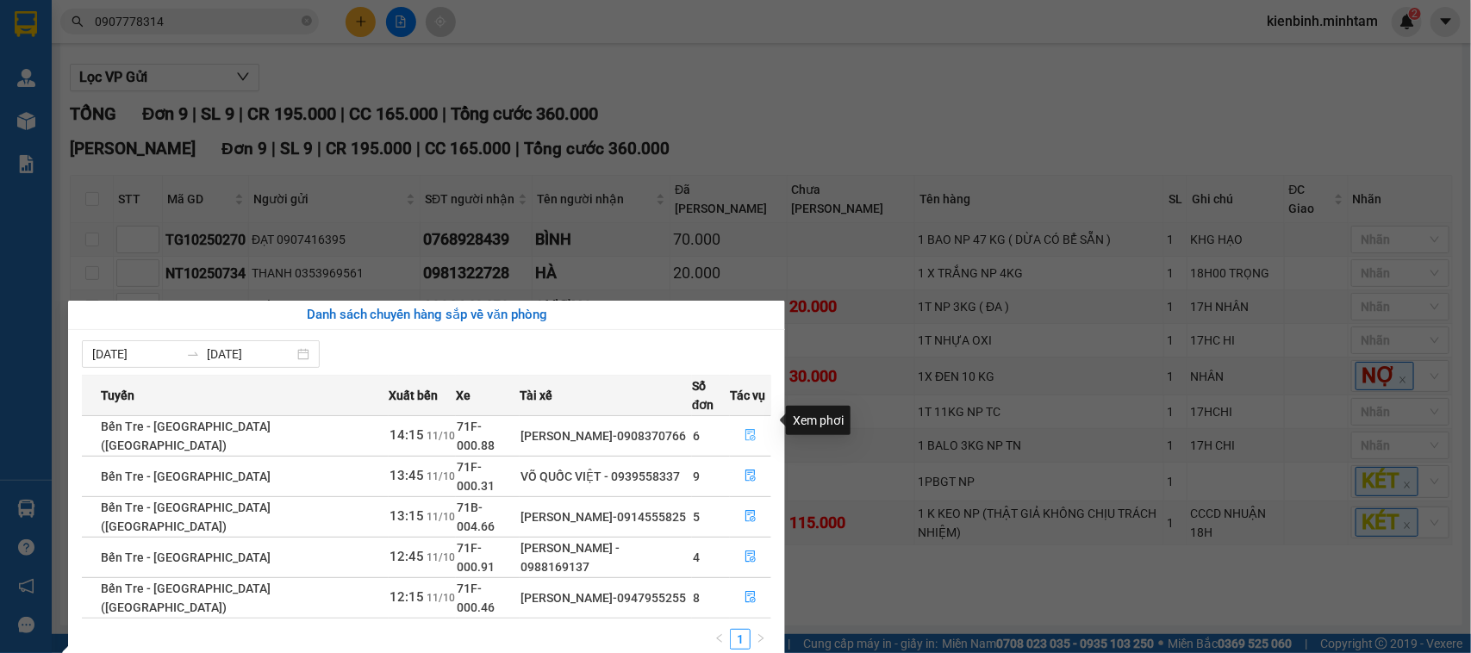
click at [733, 422] on button "button" at bounding box center [751, 436] width 40 height 28
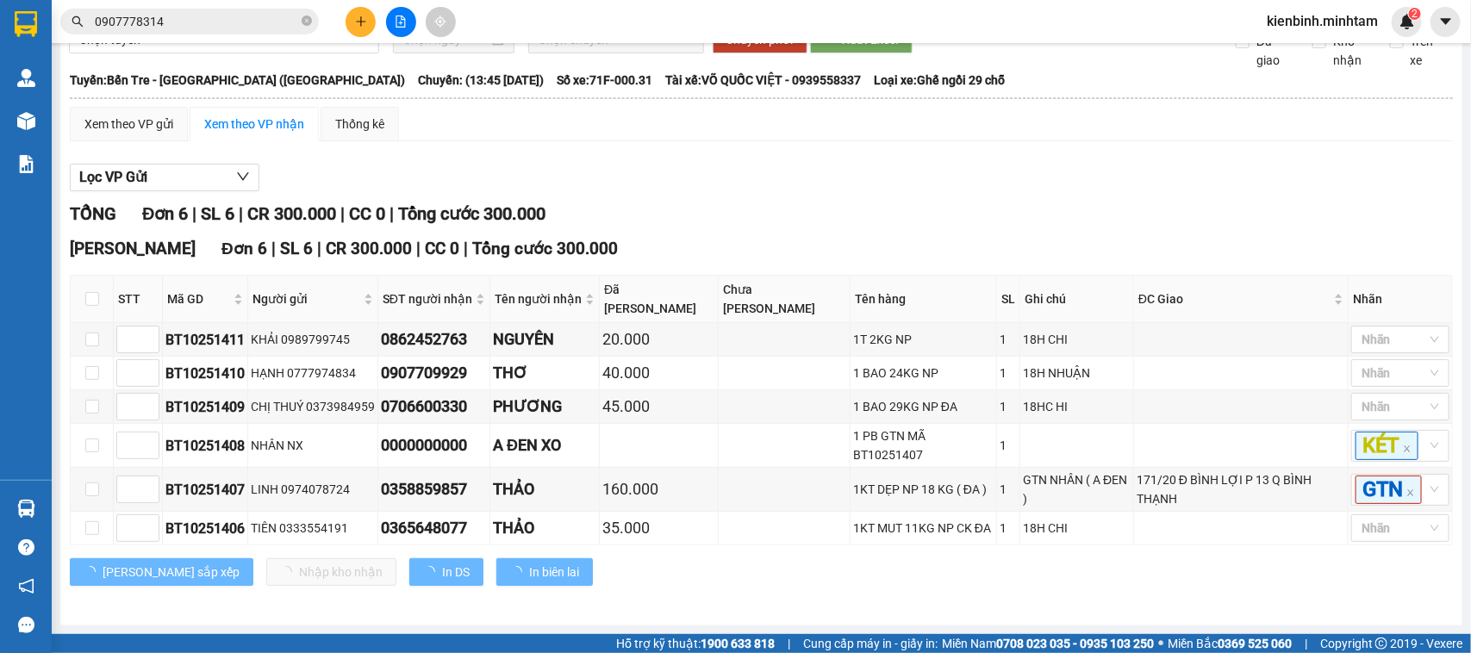
scroll to position [119, 0]
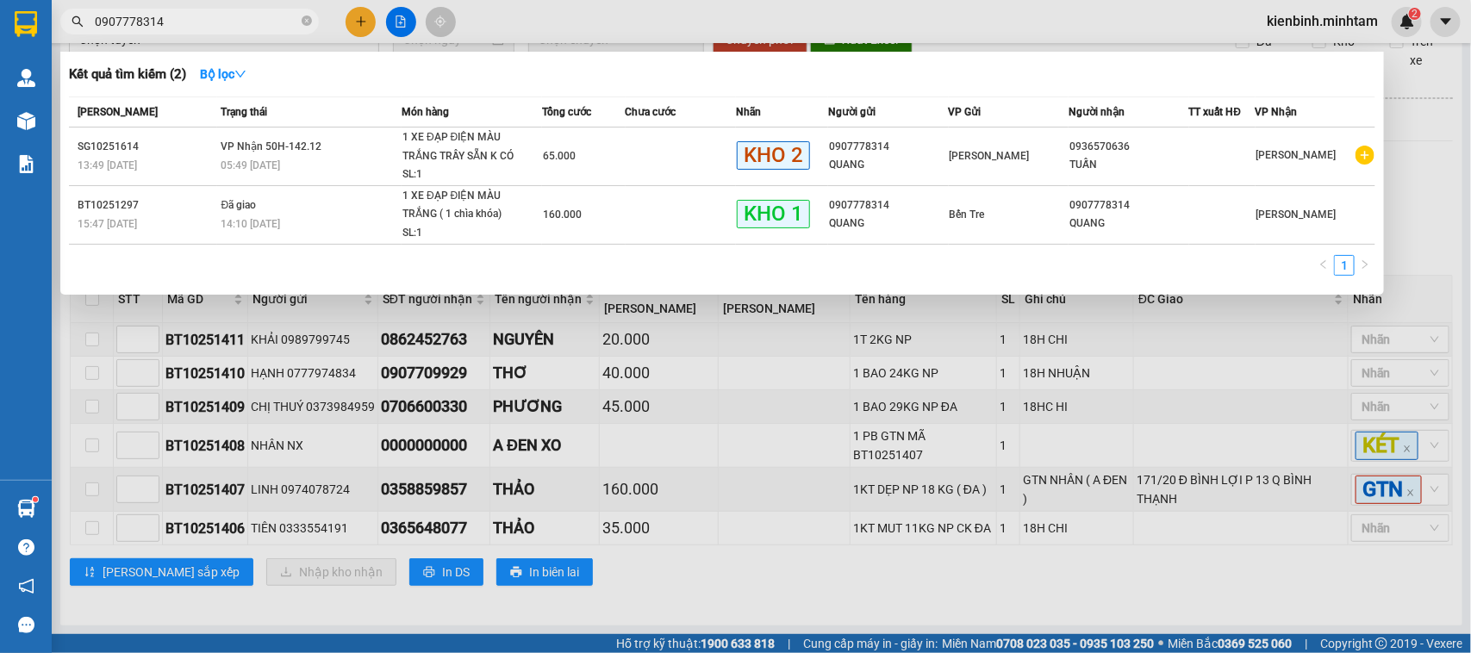
click at [177, 13] on input "0907778314" at bounding box center [196, 21] width 203 height 19
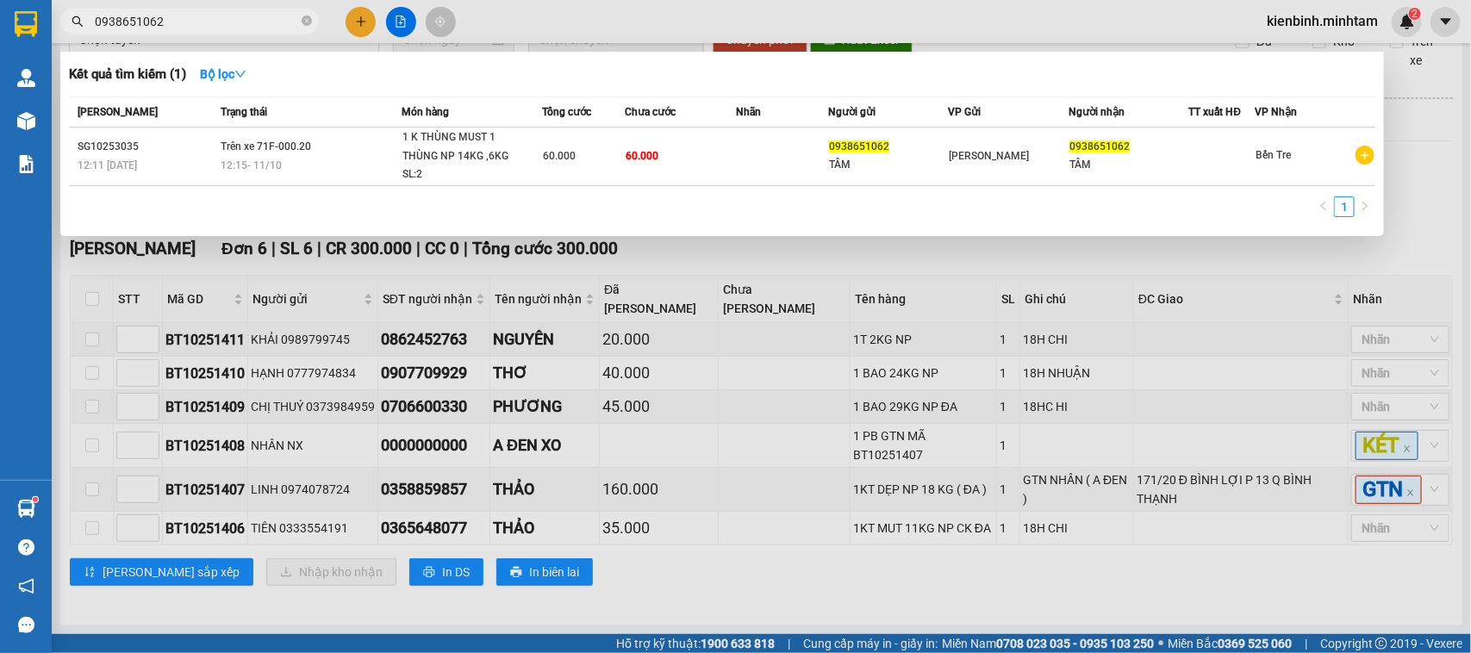
type input "0938651062"
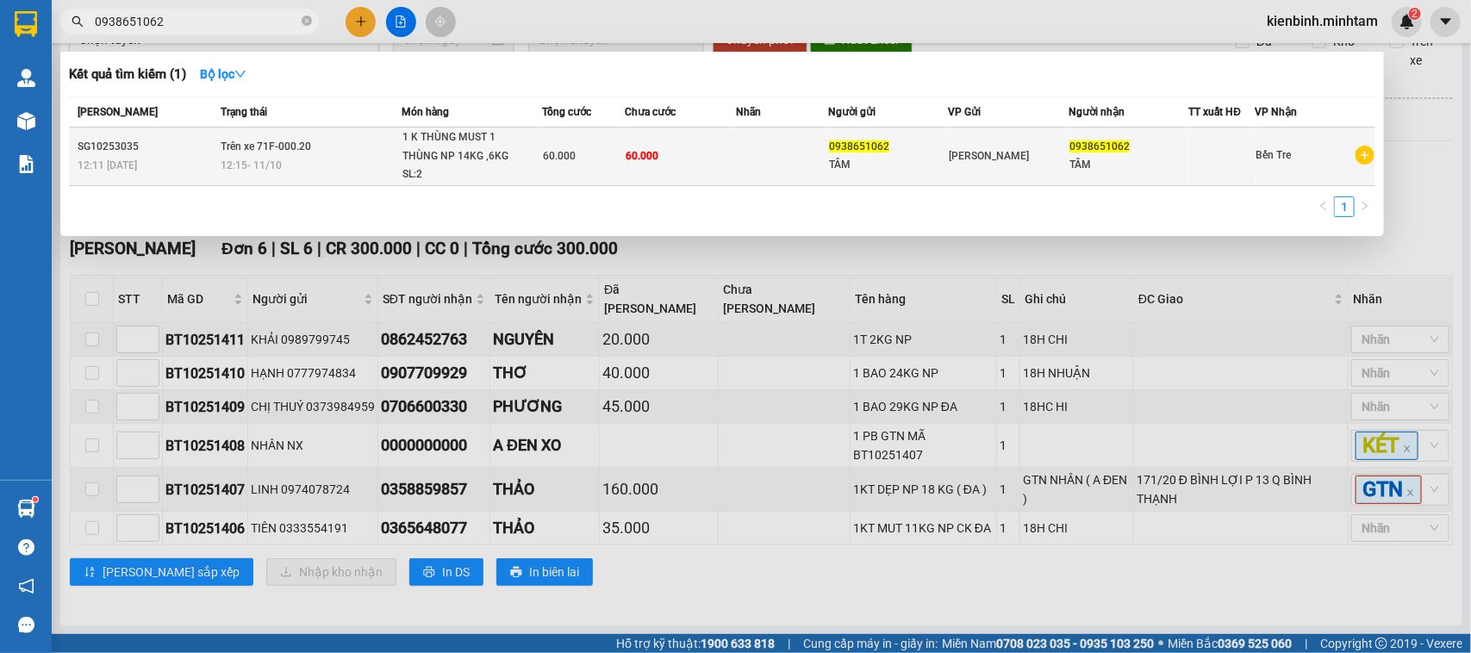
click at [593, 140] on td "60.000" at bounding box center [584, 157] width 84 height 59
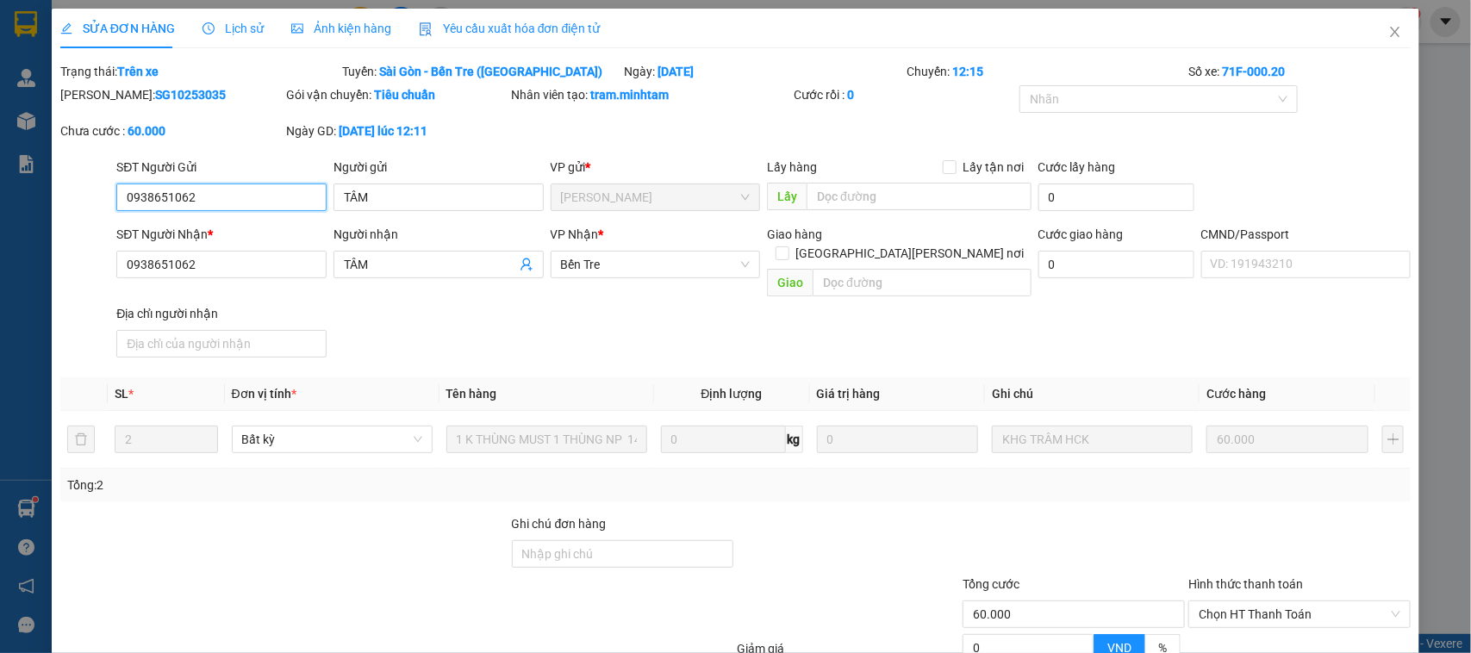
type input "0938651062"
type input "TÂM"
type input "0938651062"
type input "TÂM"
type input "60.000"
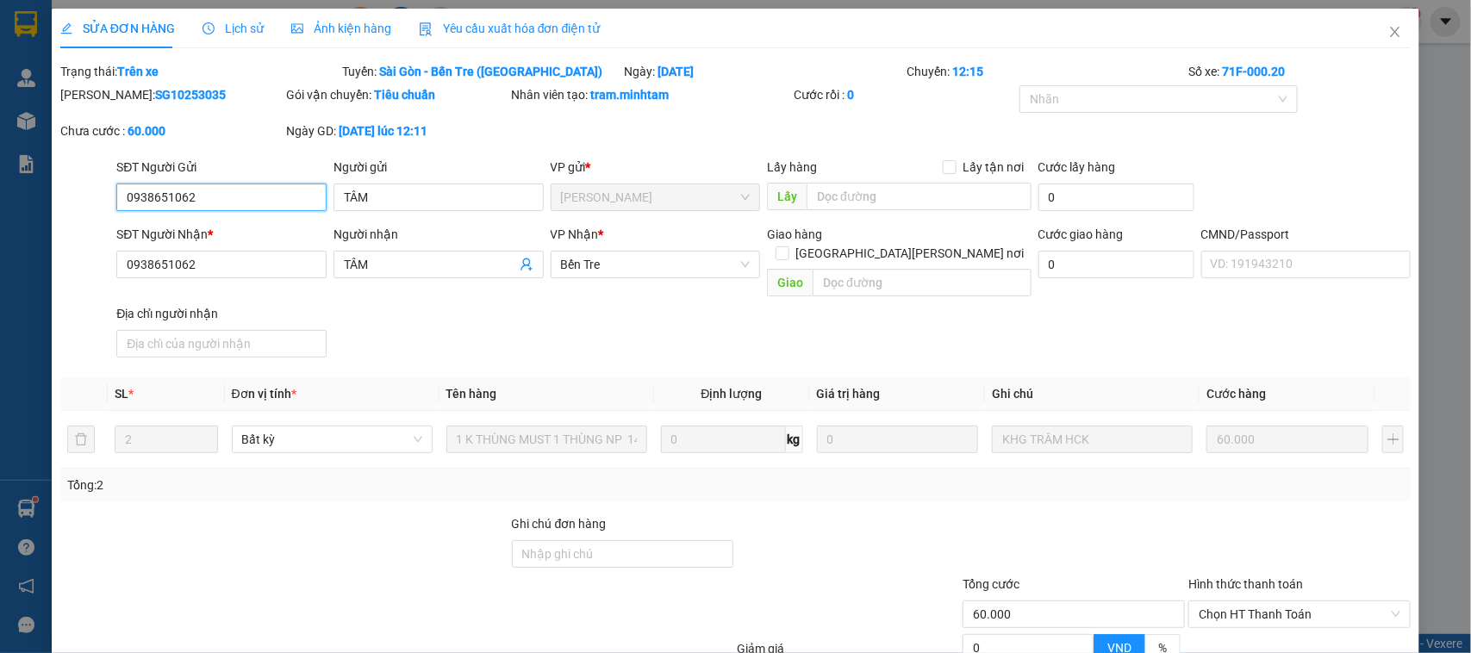
type input "60.000"
click at [242, 30] on span "Lịch sử" at bounding box center [233, 29] width 61 height 14
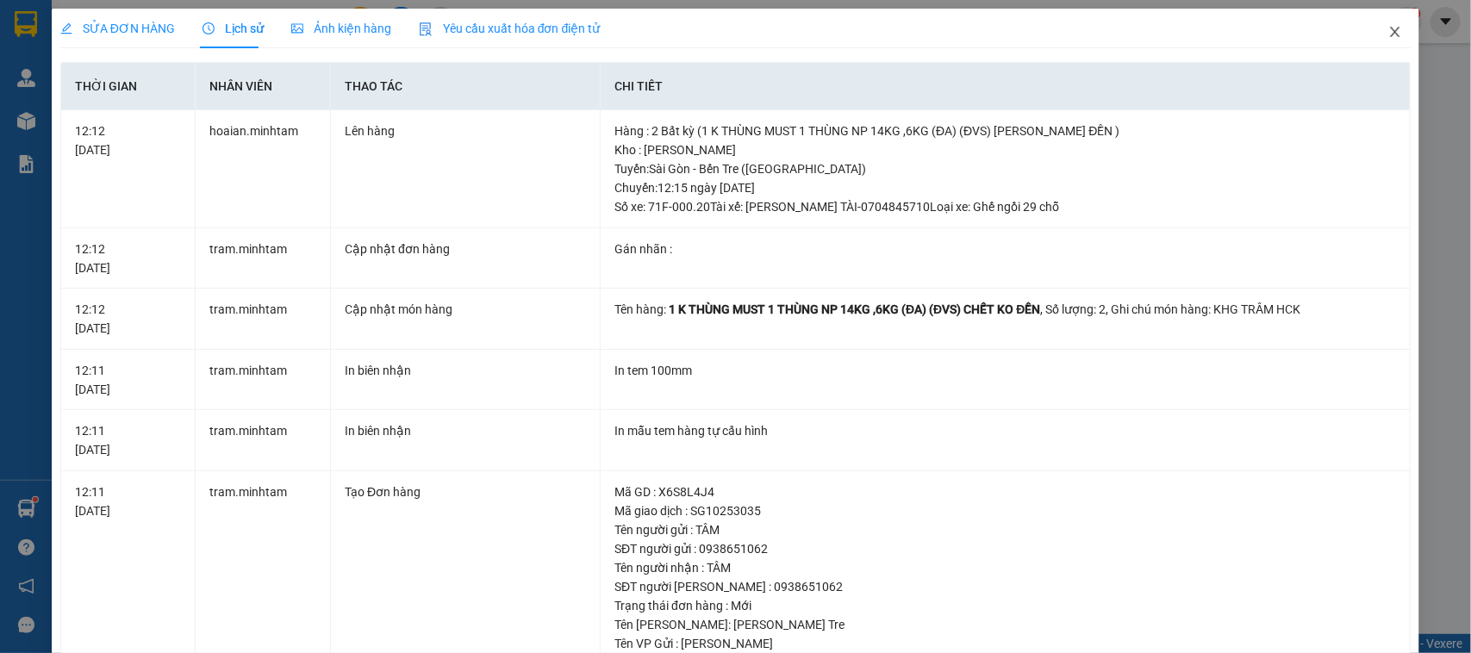
click at [1388, 26] on icon "close" at bounding box center [1395, 32] width 14 height 14
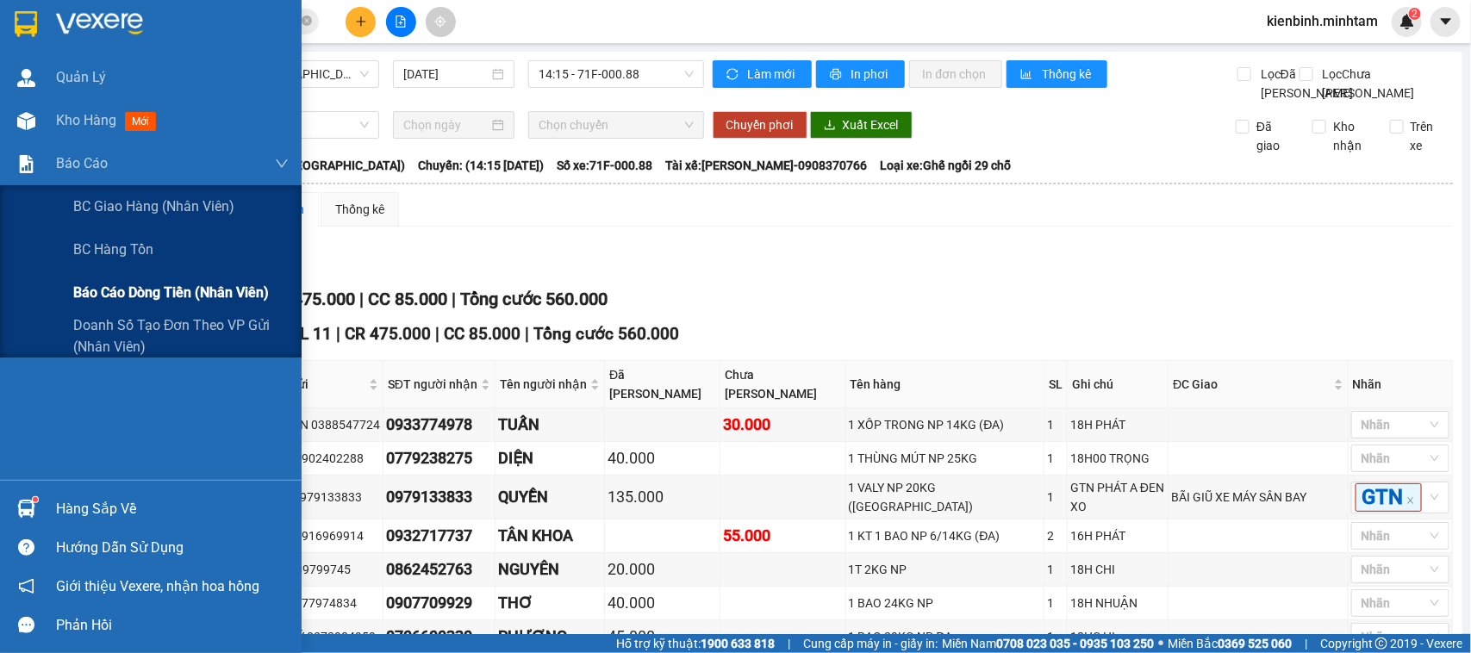
click at [121, 286] on span "Báo cáo dòng tiền (nhân viên)" at bounding box center [171, 293] width 196 height 22
